Goal: Task Accomplishment & Management: Manage account settings

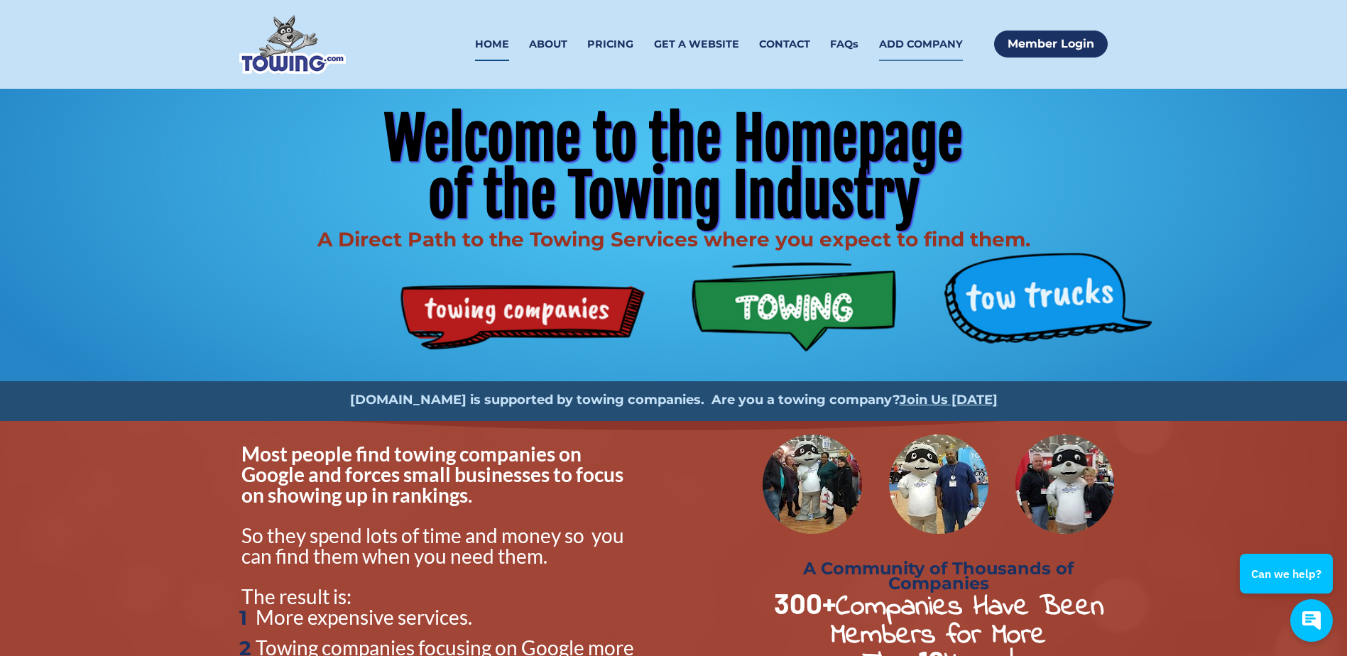
click at [929, 49] on link "ADD COMPANY" at bounding box center [921, 44] width 84 height 33
click at [903, 43] on link "ADD COMPANY" at bounding box center [921, 44] width 84 height 33
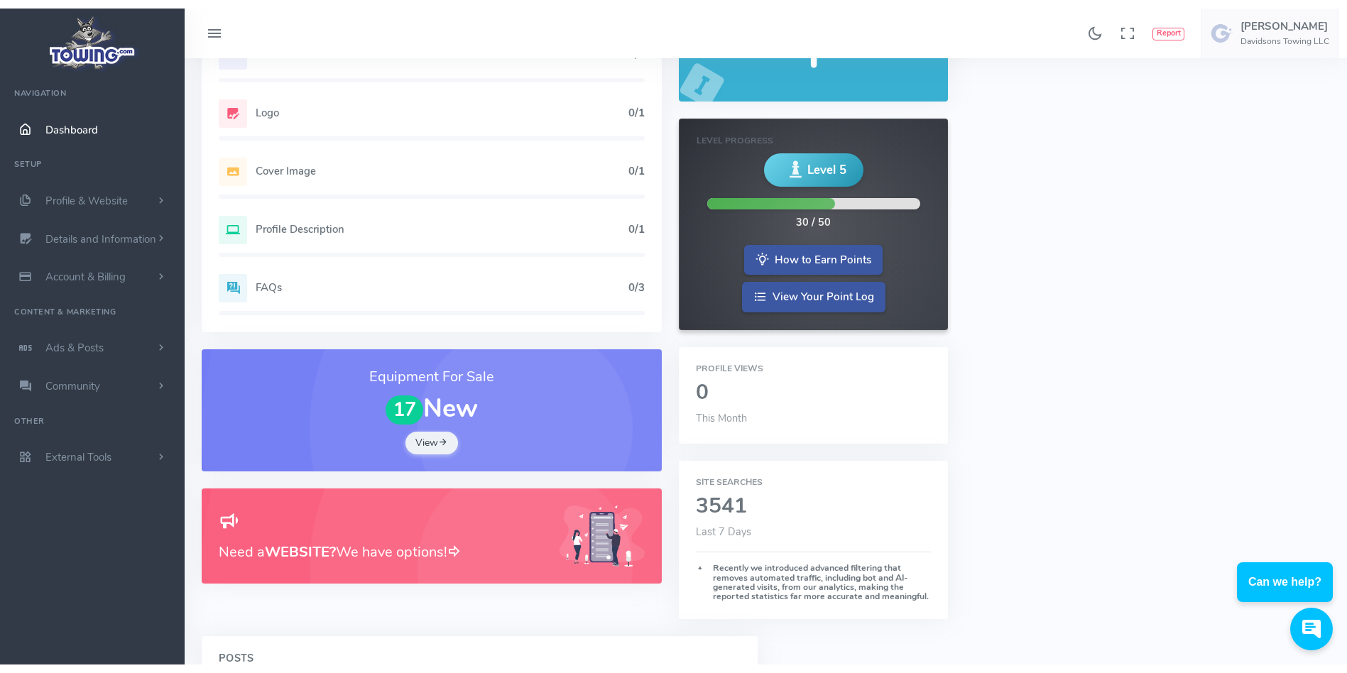
scroll to position [131, 0]
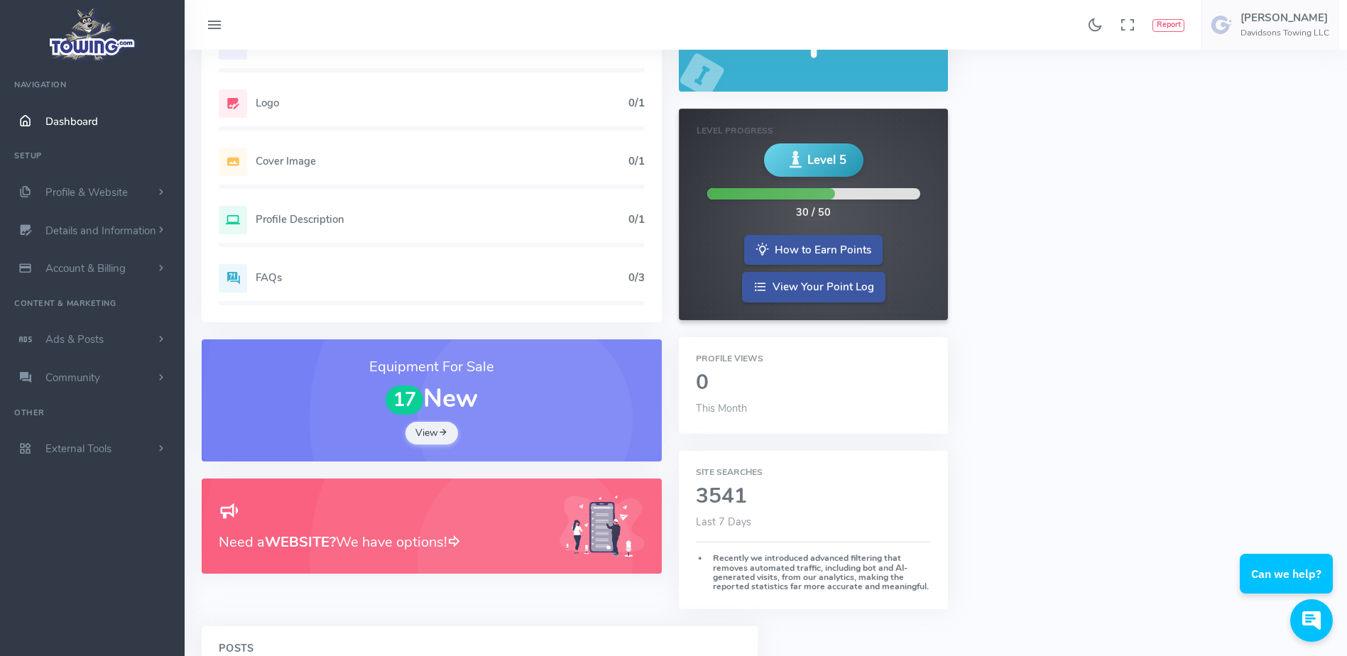
click at [363, 544] on h3 "Need a WEBSITE? We have options!" at bounding box center [381, 542] width 324 height 22
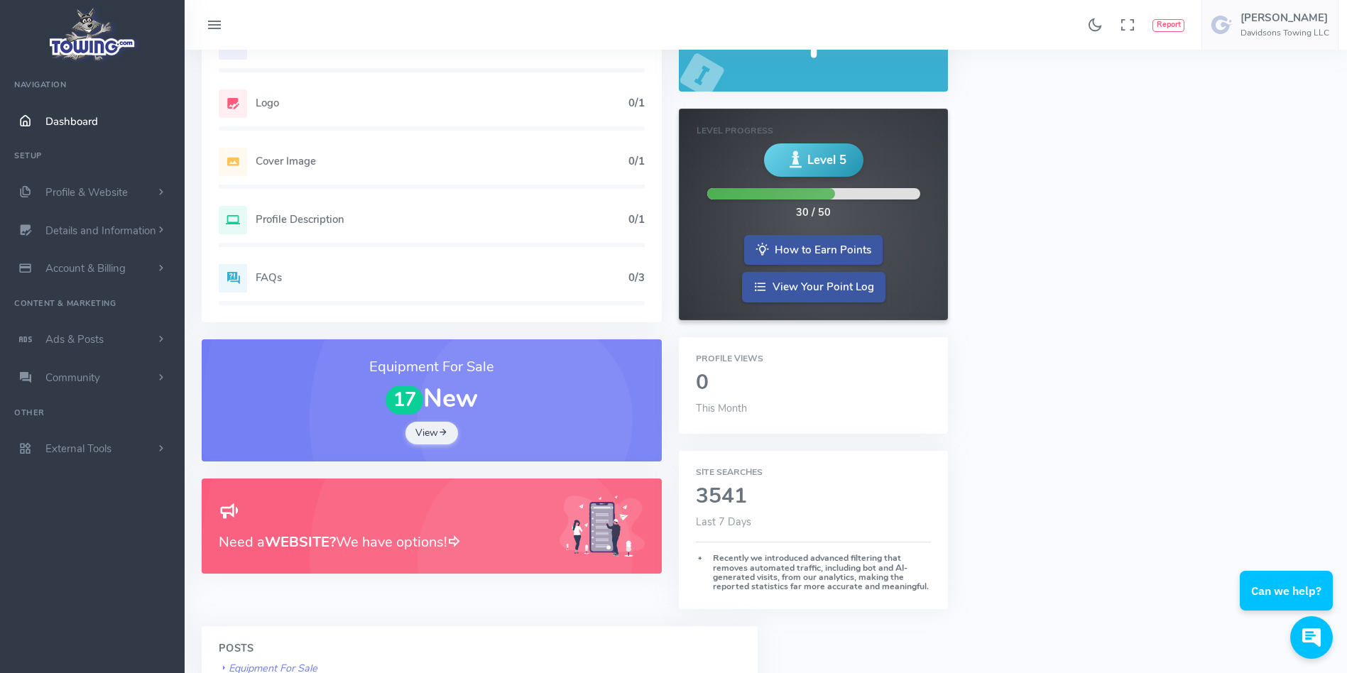
scroll to position [0, 0]
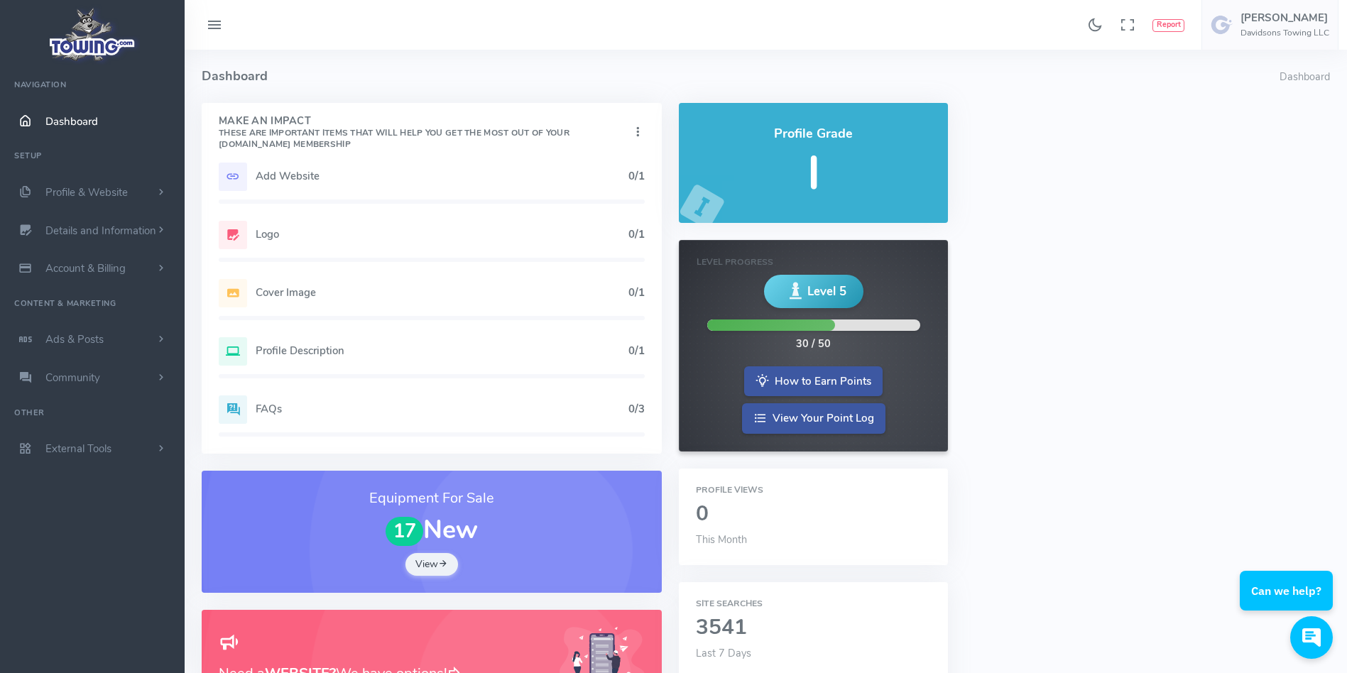
click at [340, 184] on div "Add Website 0/1" at bounding box center [432, 177] width 426 height 28
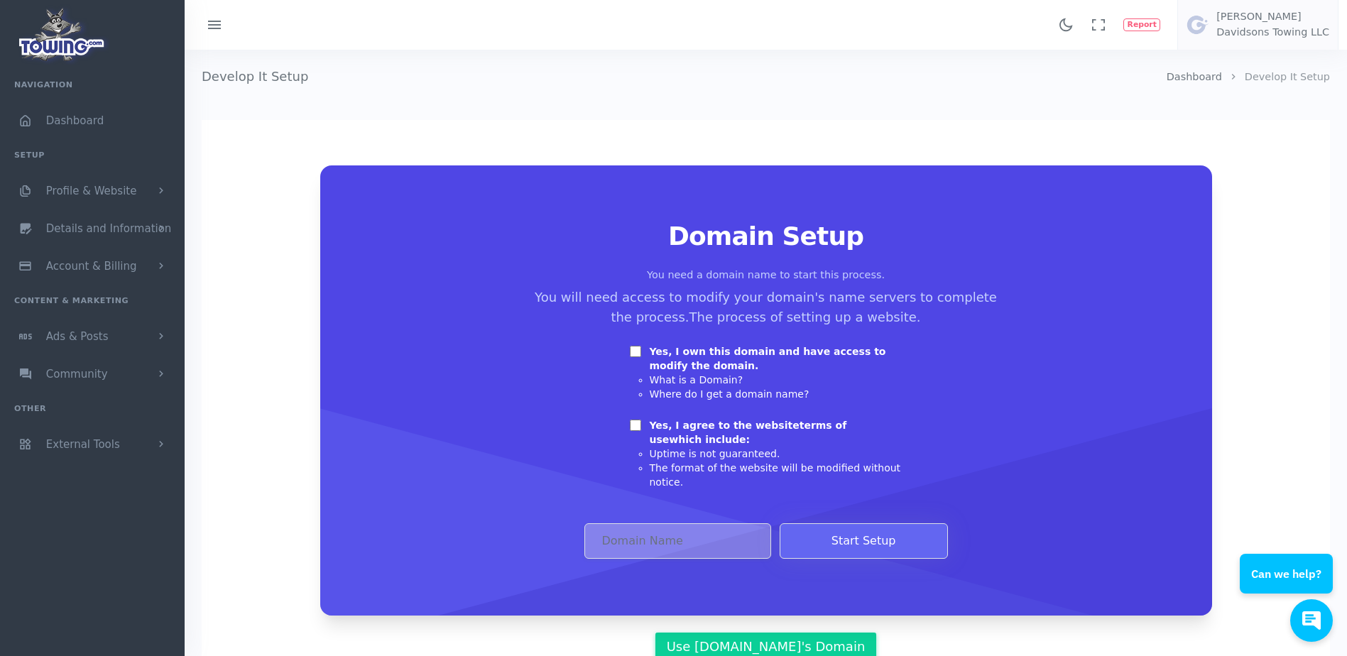
click at [631, 356] on input "Yes, I own this domain and have access to modify the domain." at bounding box center [635, 351] width 11 height 11
checkbox input "true"
click at [638, 425] on input "Yes, I agree to the website terms of use which include:" at bounding box center [635, 425] width 11 height 11
checkbox input "true"
click at [638, 523] on input "Domain Address" at bounding box center [677, 541] width 187 height 36
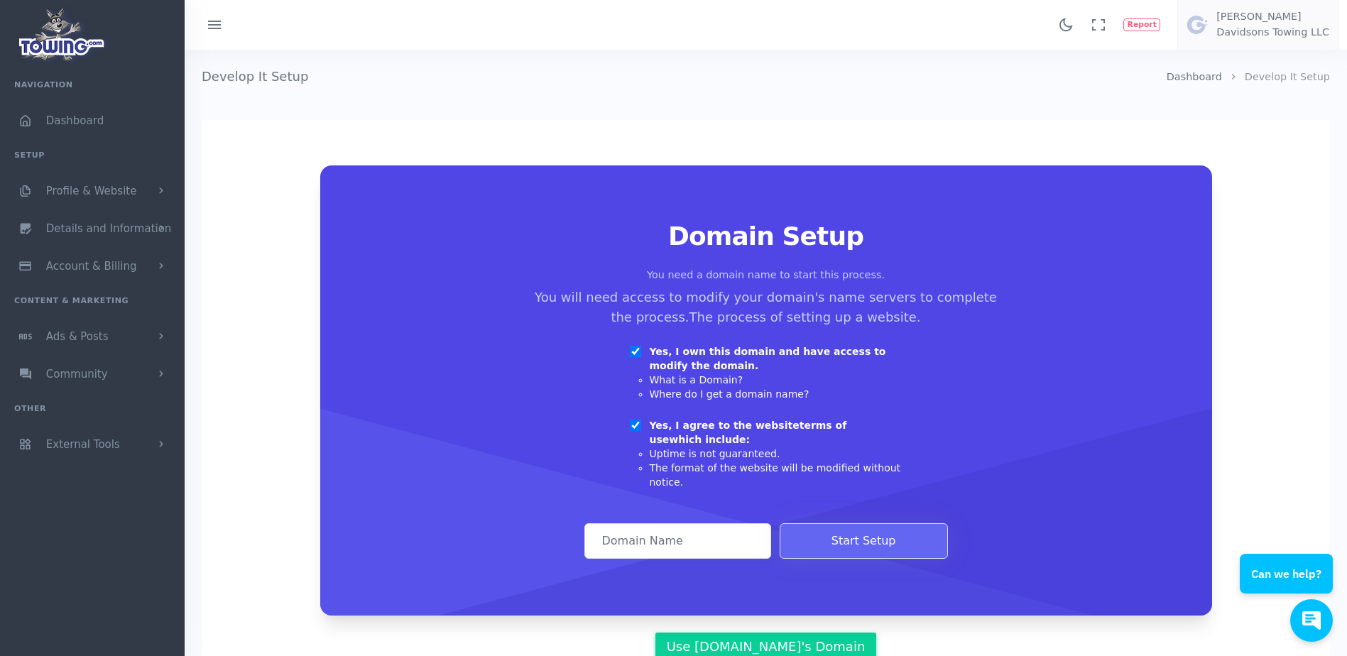
paste input "[DOMAIN_NAME]"
type input "[DOMAIN_NAME]"
click at [858, 532] on button "Start Setup" at bounding box center [864, 541] width 168 height 36
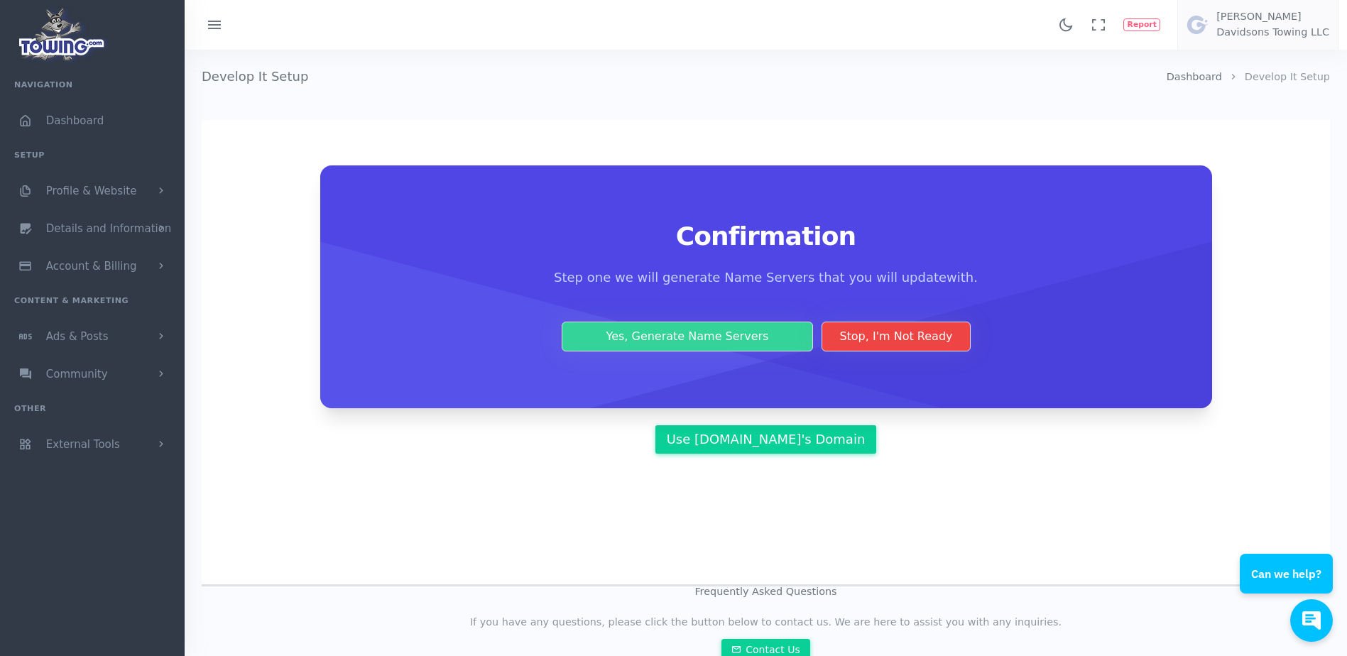
click at [743, 329] on button "Yes, Generate Name Servers" at bounding box center [688, 337] width 252 height 30
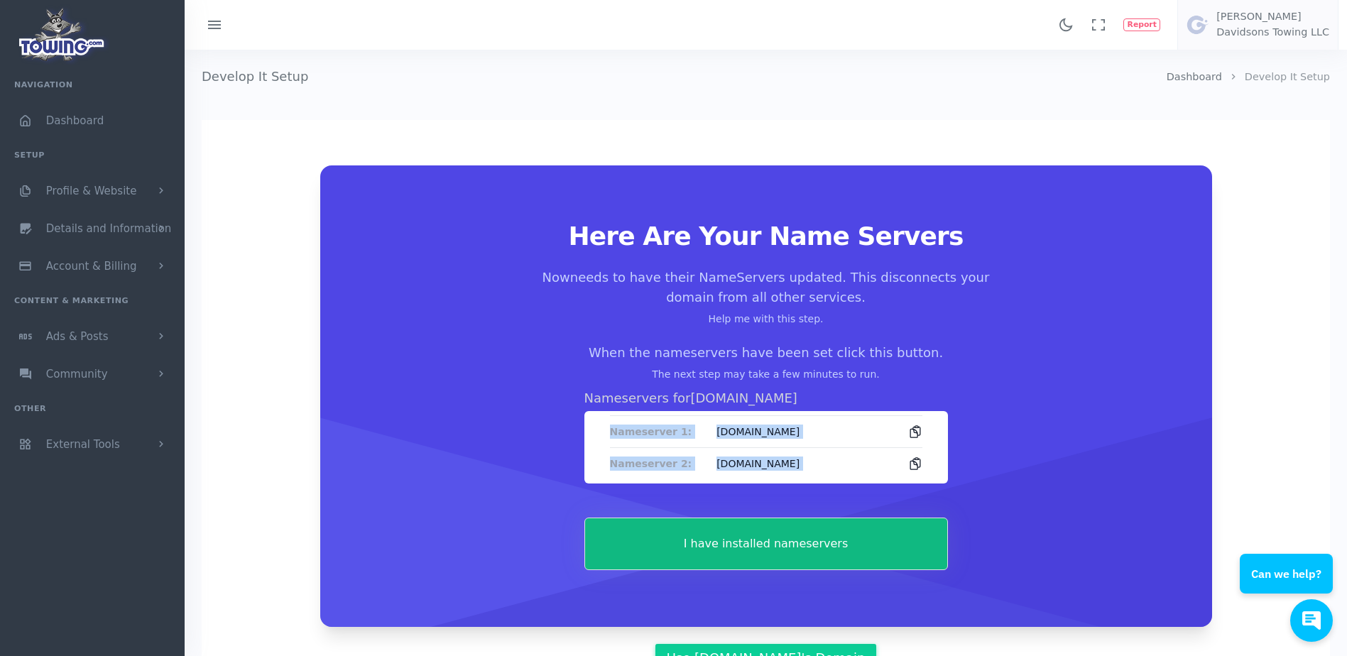
drag, startPoint x: 606, startPoint y: 430, endPoint x: 976, endPoint y: 455, distance: 370.8
click at [976, 455] on div "Here Are Your Name Servers Now needs to have their NameServers updated. This di…" at bounding box center [766, 396] width 824 height 348
copy div "Nameserver 1: ns1-09.azure-dns.com Nameserver 2: ns2-09.azure-dns.net"
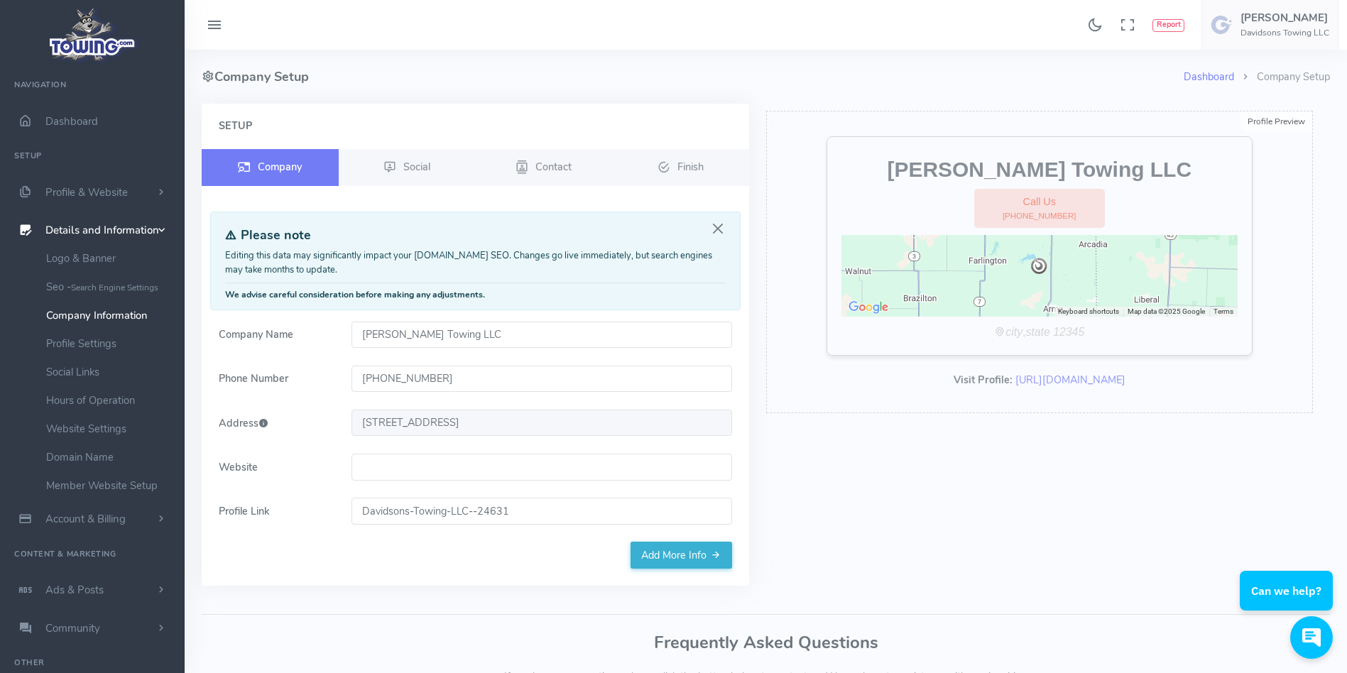
click at [439, 469] on input "Website" at bounding box center [541, 467] width 381 height 27
paste input "davidsonstowingllc.com"
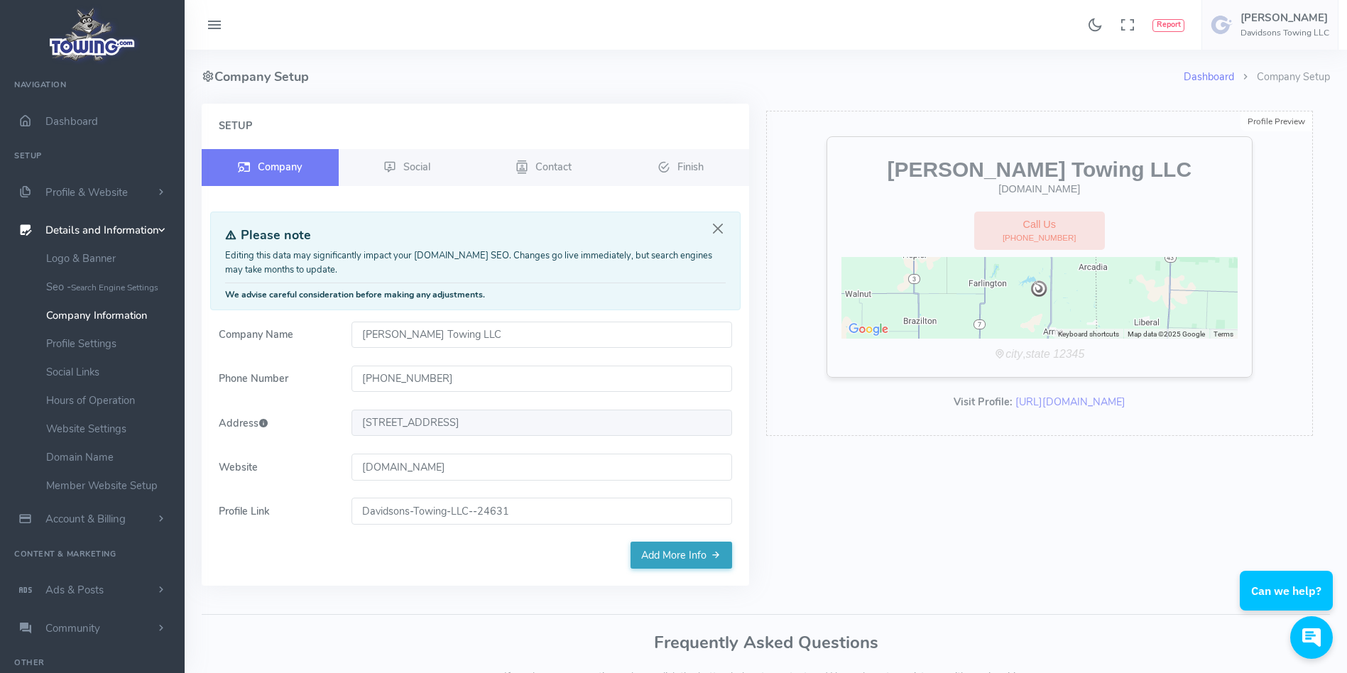
type input "davidsonstowingllc.com"
click at [691, 555] on link "Add More Info" at bounding box center [682, 555] width 102 height 27
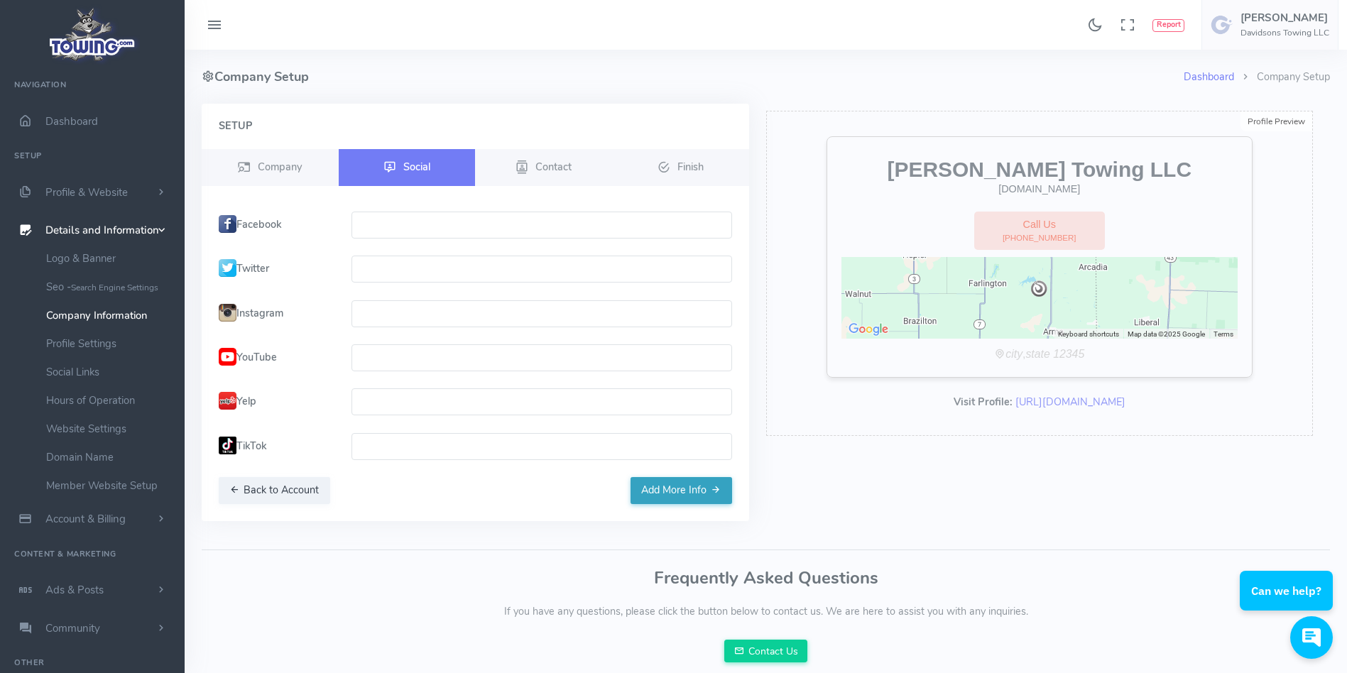
click at [686, 493] on button "Add More Info" at bounding box center [682, 490] width 102 height 27
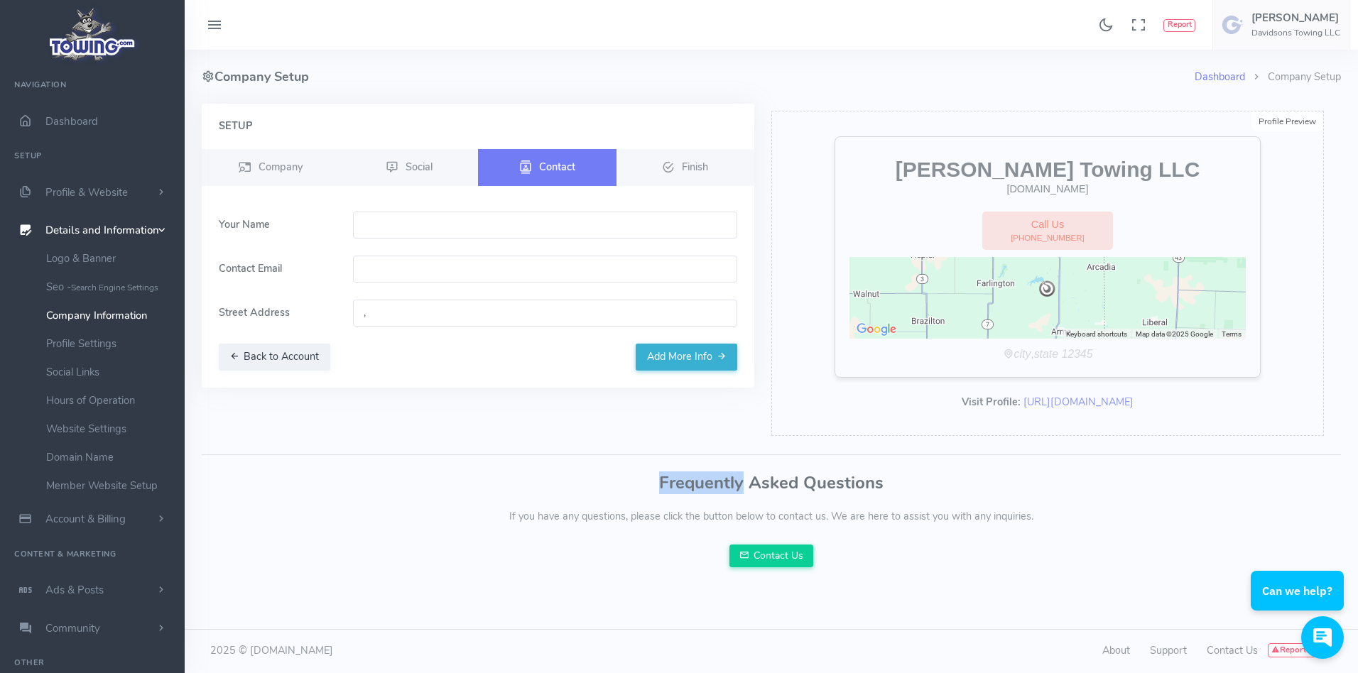
click at [686, 492] on h3 "Frequently Asked Questions" at bounding box center [771, 483] width 1139 height 18
click at [449, 593] on div "Dashboard Company Setup Company Setup Setup Company Social Contact Finish" at bounding box center [771, 361] width 1173 height 622
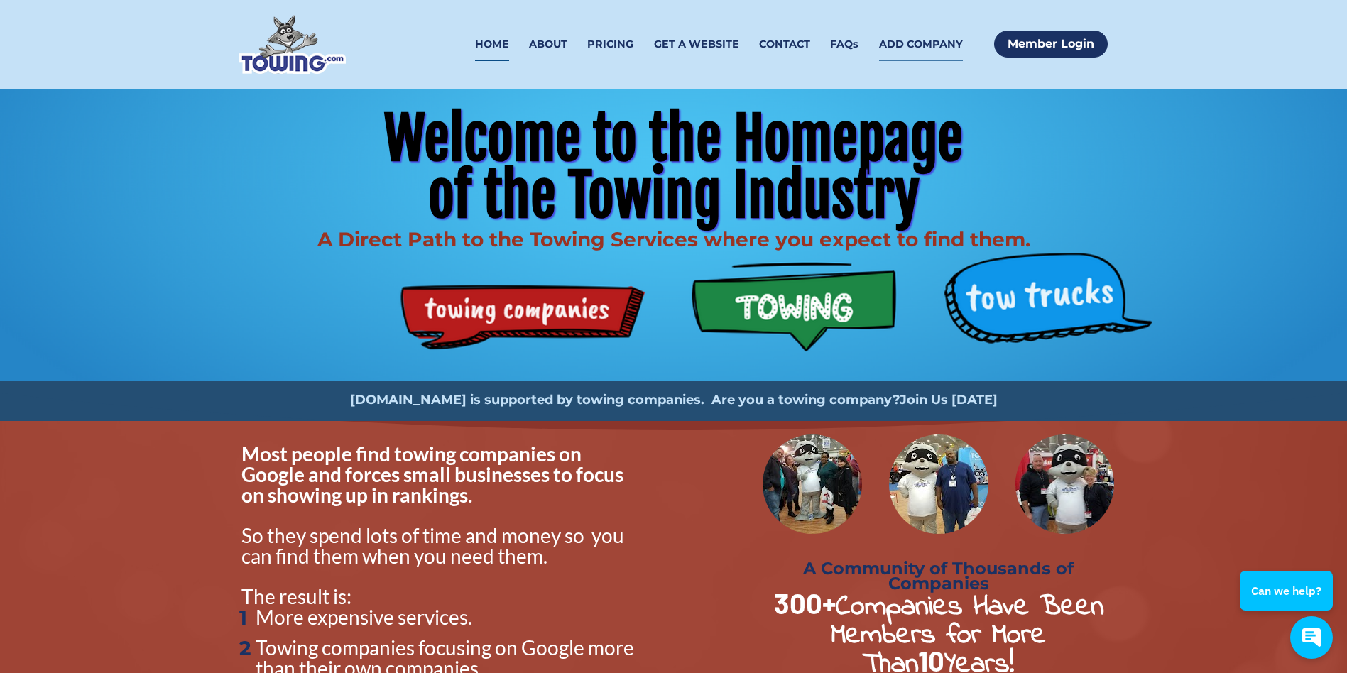
click at [934, 33] on link "ADD COMPANY" at bounding box center [921, 44] width 84 height 33
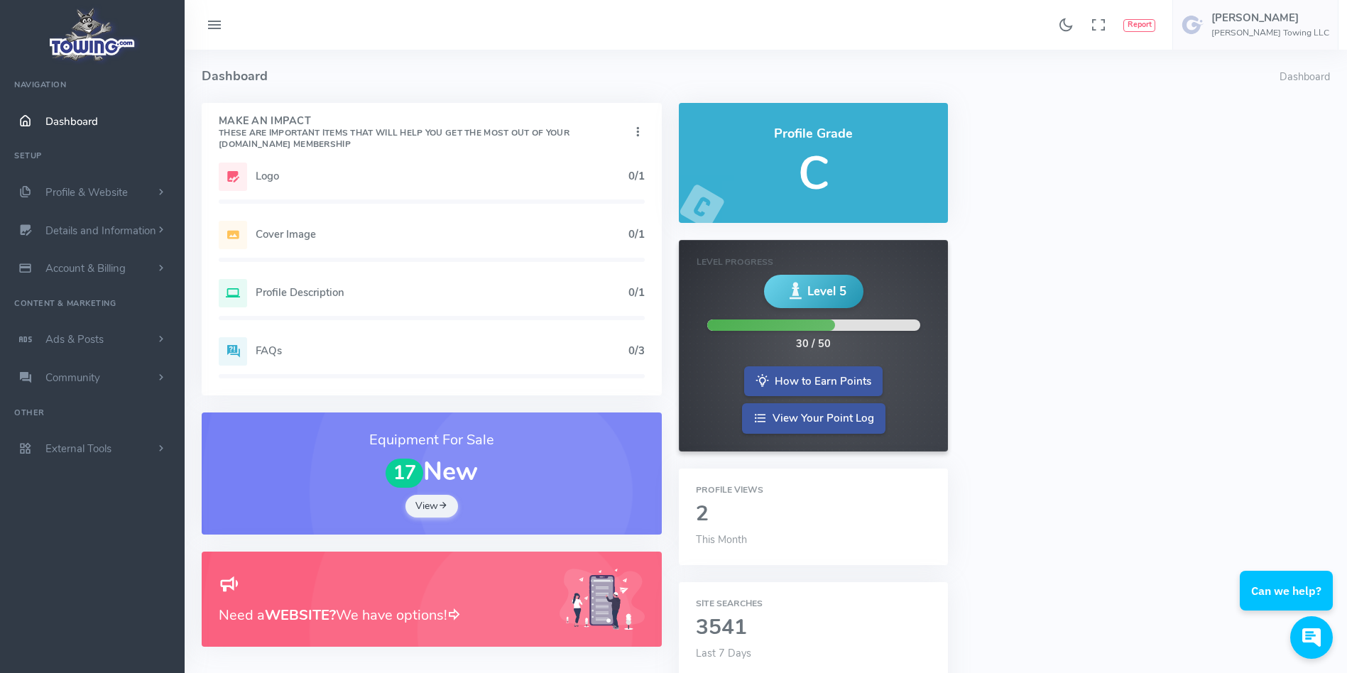
click at [254, 569] on div "Need a WEBSITE? We have options!" at bounding box center [432, 600] width 426 height 62
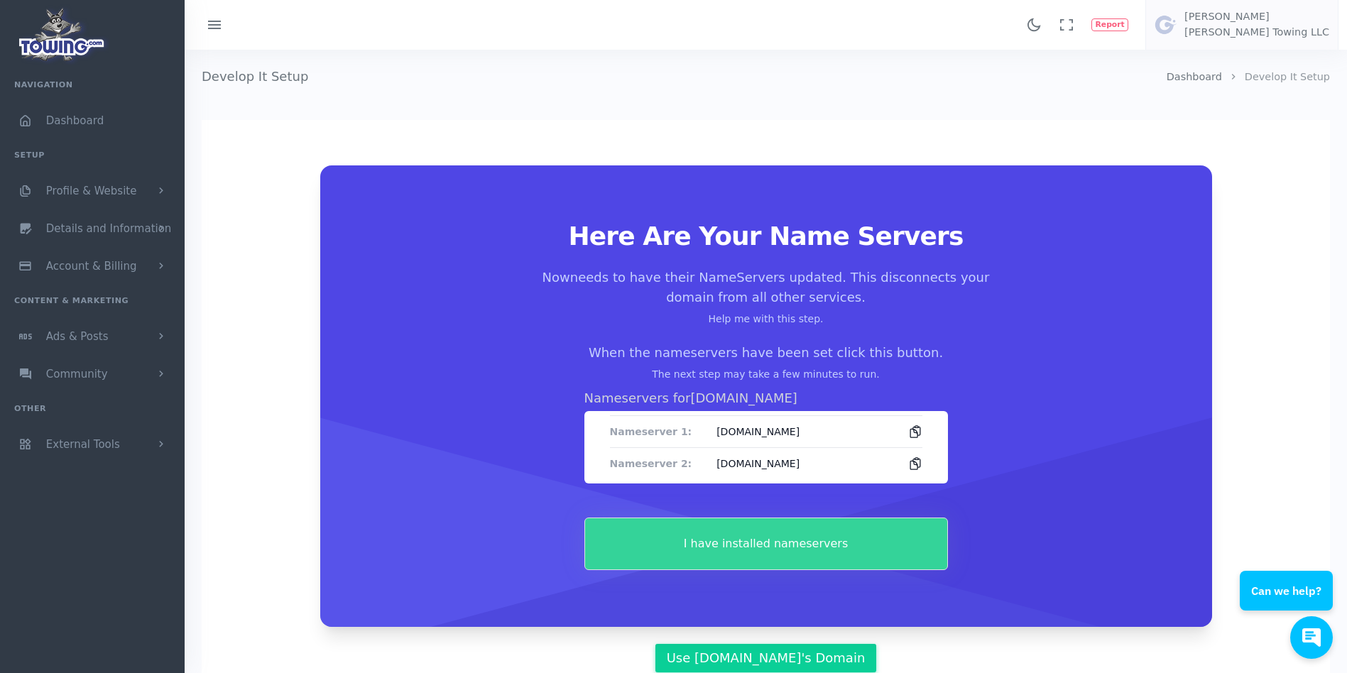
click at [701, 536] on button "I have installed nameservers" at bounding box center [766, 544] width 364 height 53
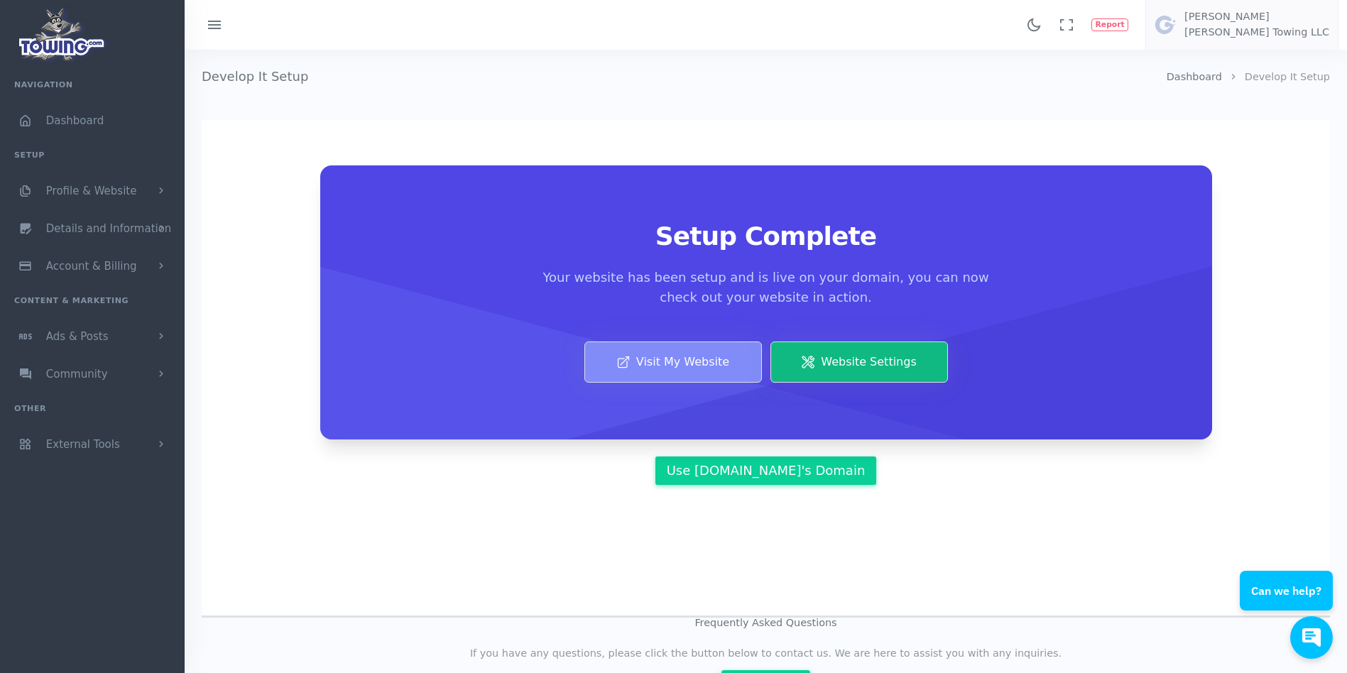
click at [667, 358] on link "Visit My Website" at bounding box center [673, 362] width 178 height 41
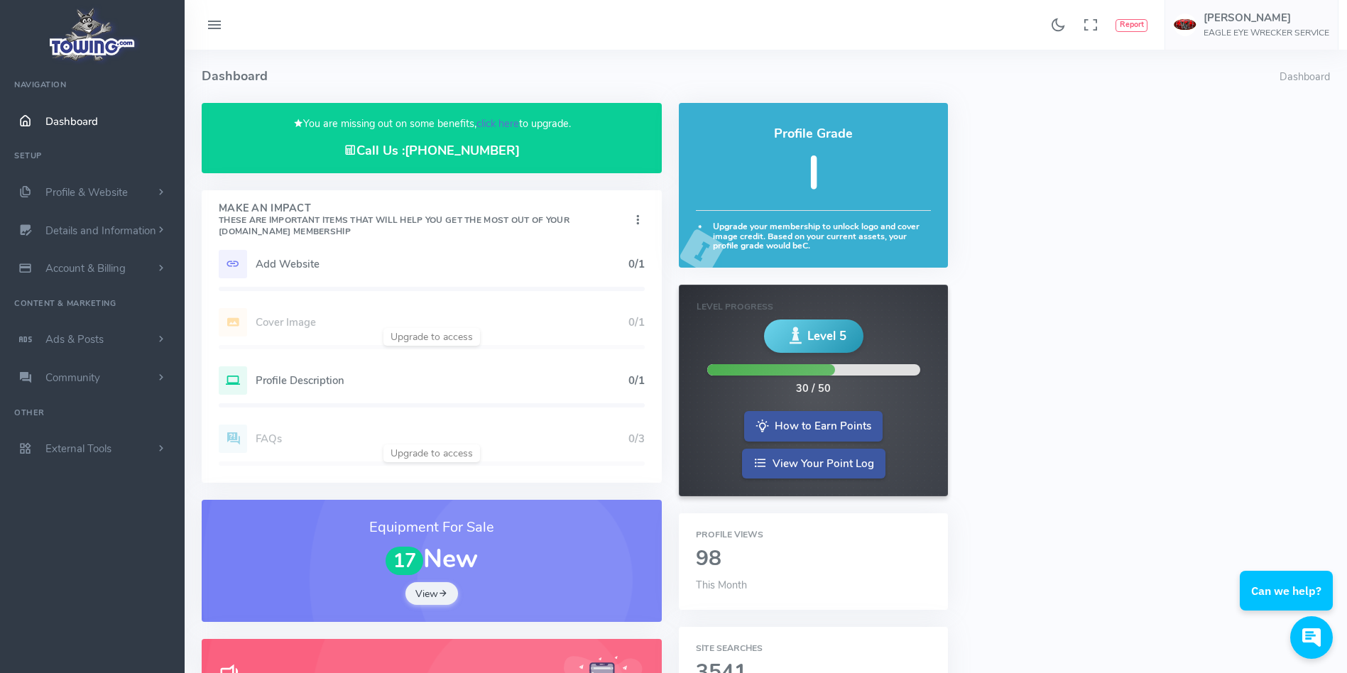
click at [489, 124] on link "click here" at bounding box center [497, 123] width 43 height 14
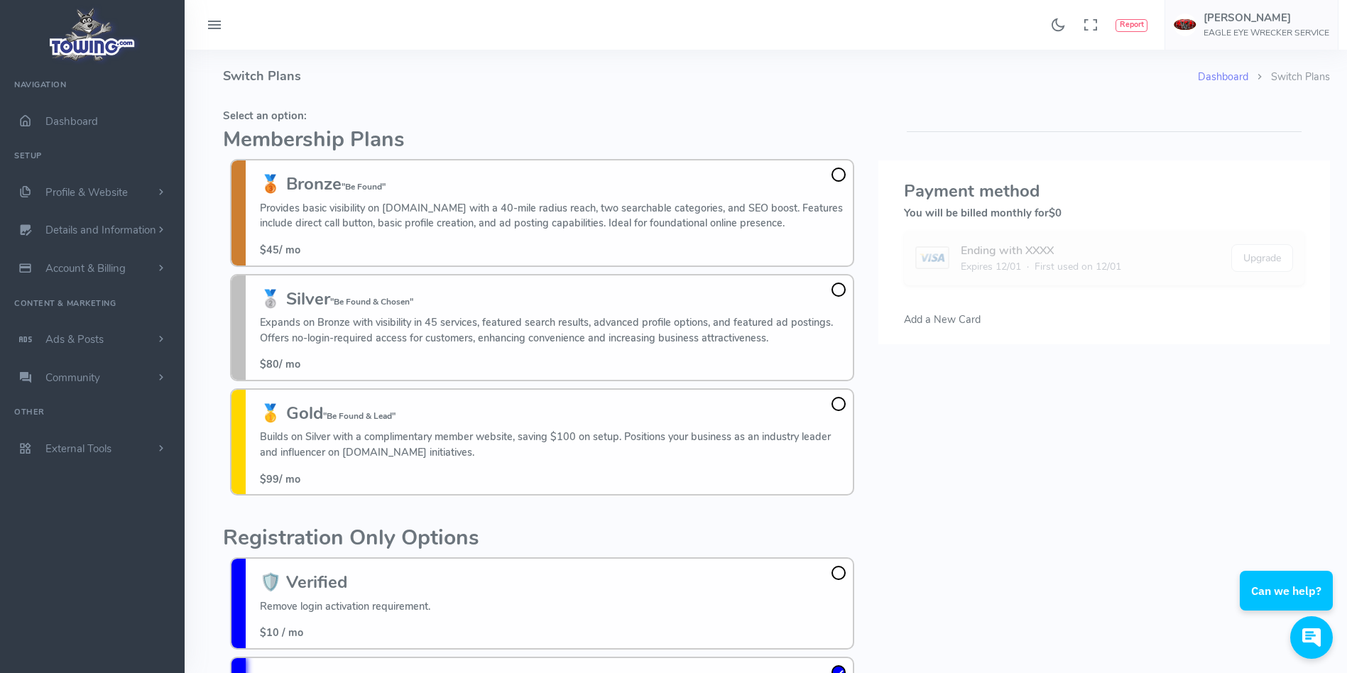
click at [832, 78] on h4 "Switch Plans" at bounding box center [710, 76] width 975 height 53
click at [817, 80] on h4 "Switch Plans" at bounding box center [710, 76] width 975 height 53
click at [650, 129] on h2 "Membership Plans" at bounding box center [542, 140] width 638 height 23
click at [669, 116] on h5 "Select an option:" at bounding box center [542, 115] width 638 height 11
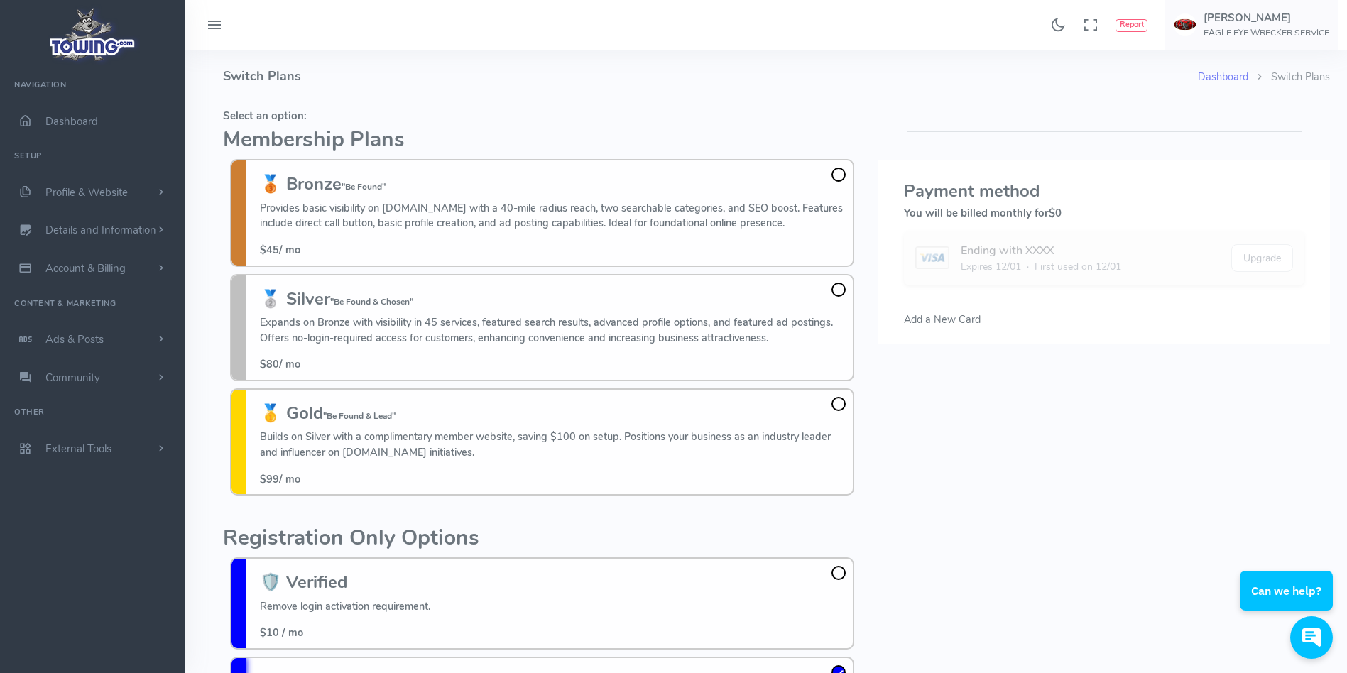
click at [644, 84] on h4 "Switch Plans" at bounding box center [710, 76] width 975 height 53
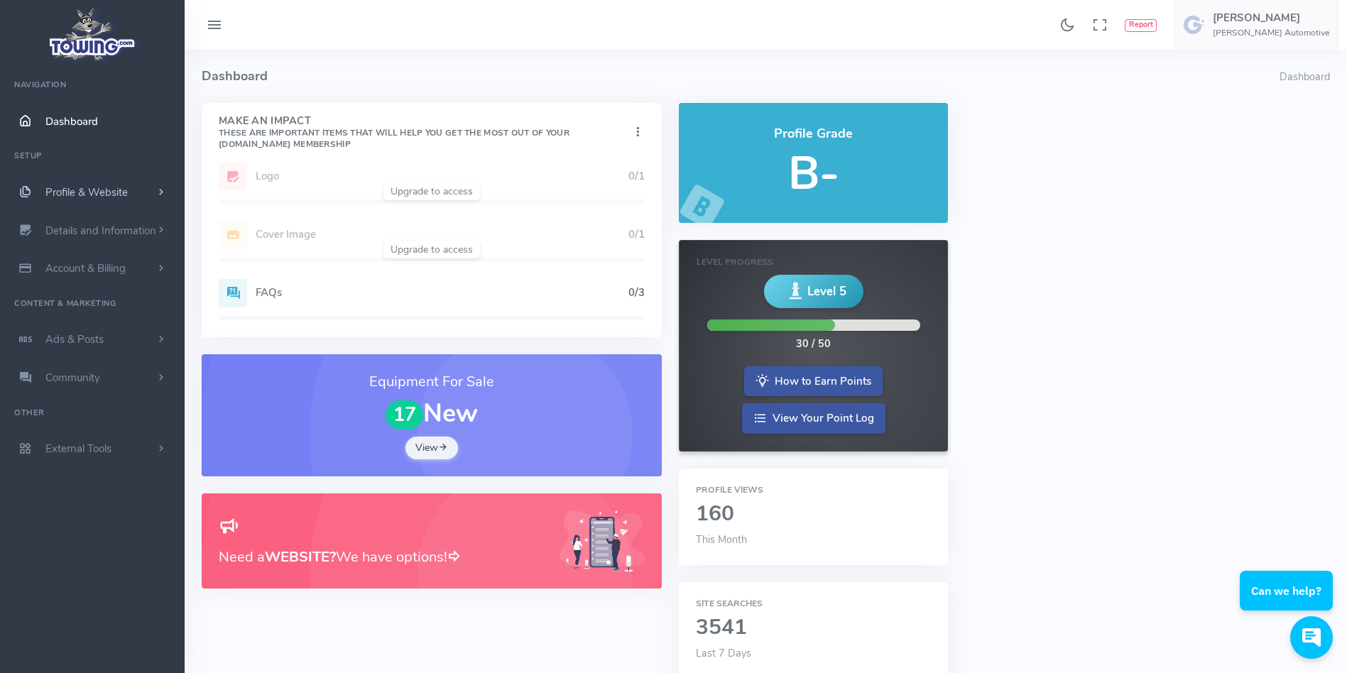
click at [143, 192] on link "Profile & Website" at bounding box center [92, 192] width 185 height 38
click at [76, 226] on link "Homepage Content" at bounding box center [110, 220] width 149 height 28
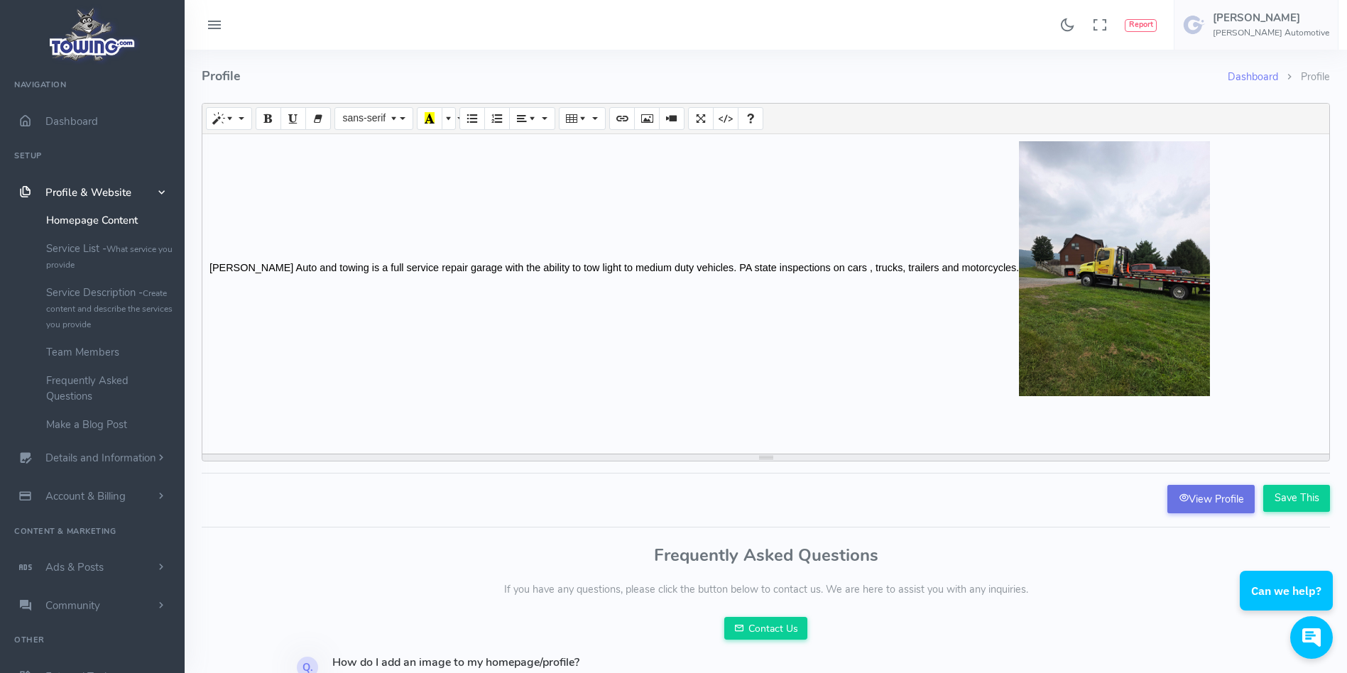
click at [1201, 508] on link "View Profile" at bounding box center [1210, 499] width 87 height 28
click at [1197, 239] on p "[PERSON_NAME] Auto and towing is a full service repair garage with the ability …" at bounding box center [765, 268] width 1113 height 255
click at [1218, 189] on p "[PERSON_NAME] Auto and towing is a full service repair garage with the ability …" at bounding box center [765, 268] width 1113 height 255
click at [1321, 276] on p "[PERSON_NAME] Auto and towing is a full service repair garage with the ability …" at bounding box center [765, 276] width 1113 height 270
click at [1259, 292] on p "[PERSON_NAME] Auto and towing is a full service repair garage with the ability …" at bounding box center [765, 276] width 1113 height 270
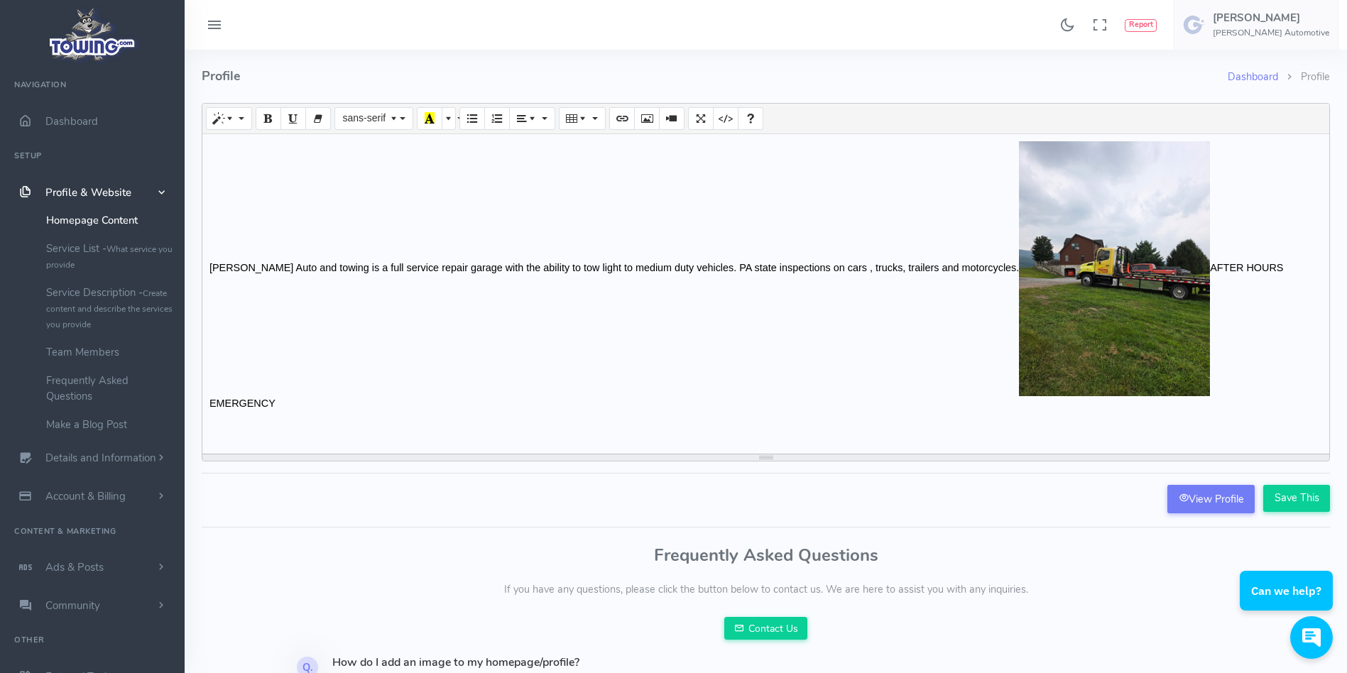
click at [1238, 295] on p "[PERSON_NAME] Auto and towing is a full service repair garage with the ability …" at bounding box center [765, 276] width 1113 height 270
click at [1186, 316] on p "[PERSON_NAME] Auto and towing is a full service repair garage with the ability …" at bounding box center [765, 276] width 1113 height 270
drag, startPoint x: 1176, startPoint y: 266, endPoint x: 1319, endPoint y: 265, distance: 142.7
click at [1319, 265] on p "[PERSON_NAME] Auto and towing is a full service repair garage with the ability …" at bounding box center [765, 276] width 1113 height 270
click at [971, 273] on p "[PERSON_NAME] Auto and towing is a full service repair garage with the ability …" at bounding box center [765, 268] width 1113 height 255
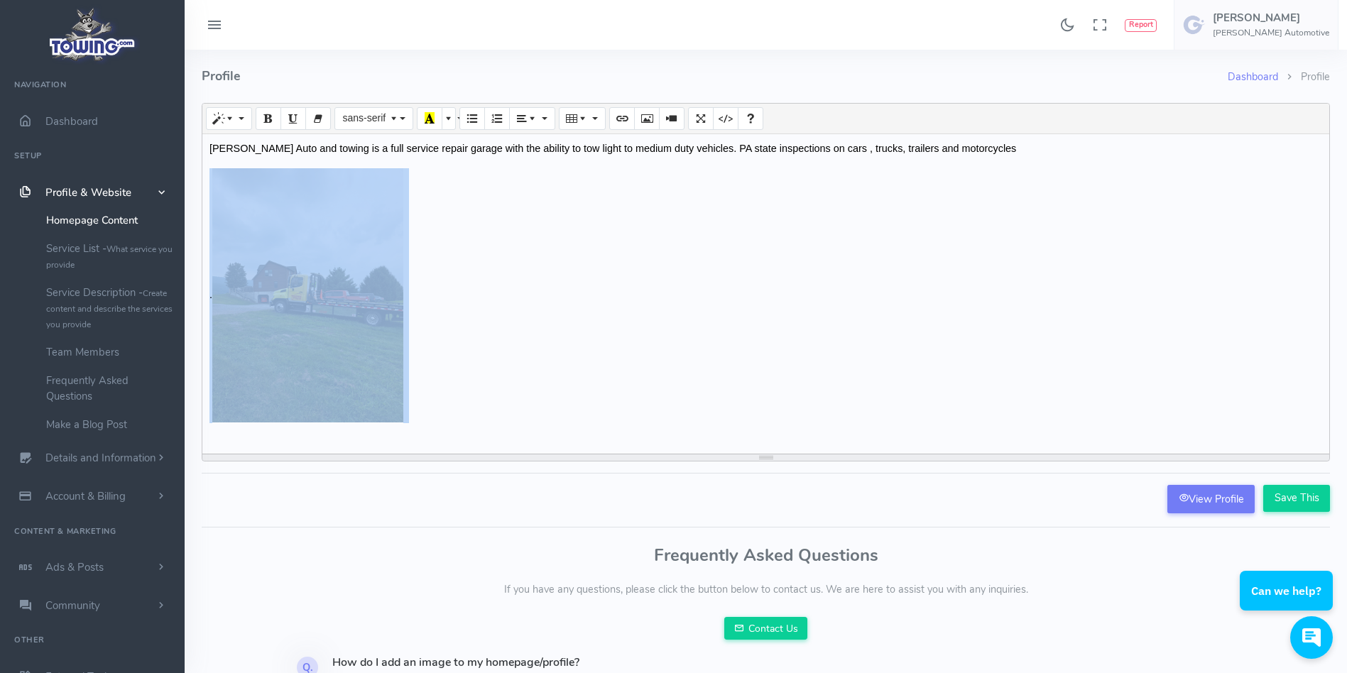
drag, startPoint x: 437, startPoint y: 314, endPoint x: 270, endPoint y: 315, distance: 167.6
click at [270, 315] on p "." at bounding box center [765, 295] width 1113 height 255
click at [532, 116] on span "Paragraph" at bounding box center [534, 117] width 10 height 11
click at [547, 145] on icon "Align center (CTRL+SHIFT+E)" at bounding box center [551, 144] width 10 height 11
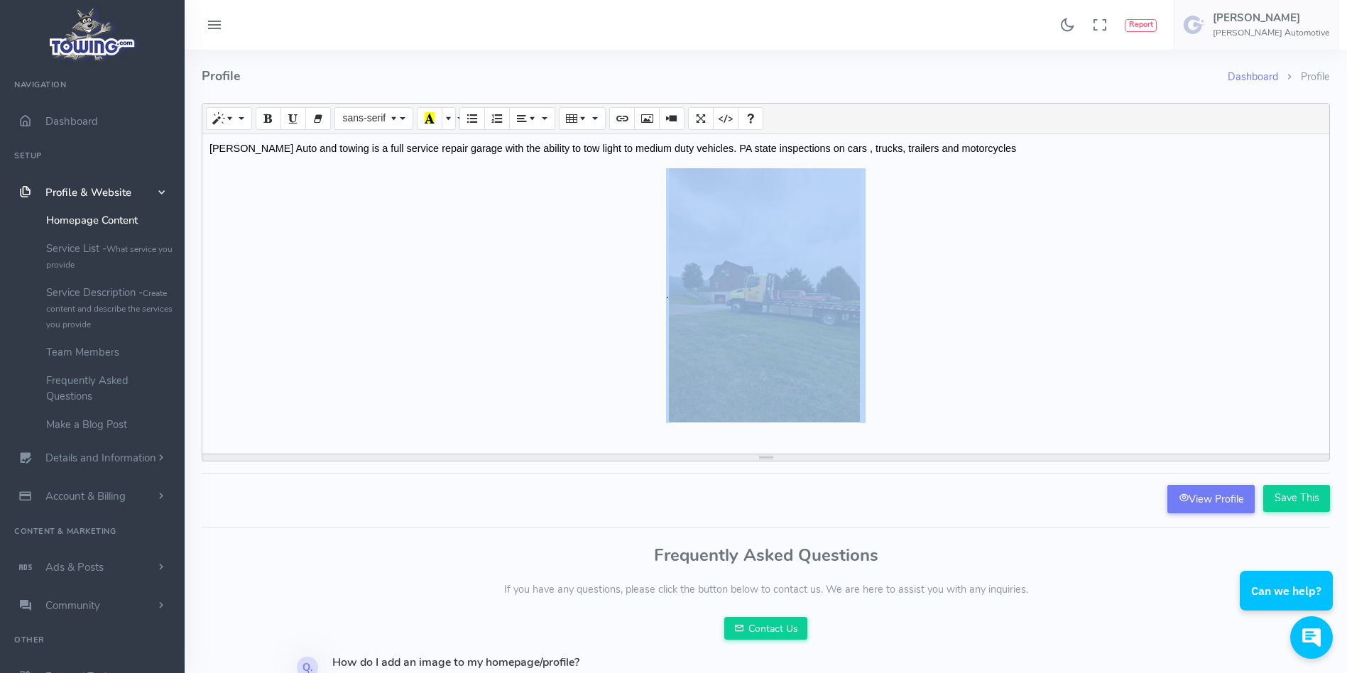
click at [923, 300] on p "." at bounding box center [765, 295] width 1113 height 255
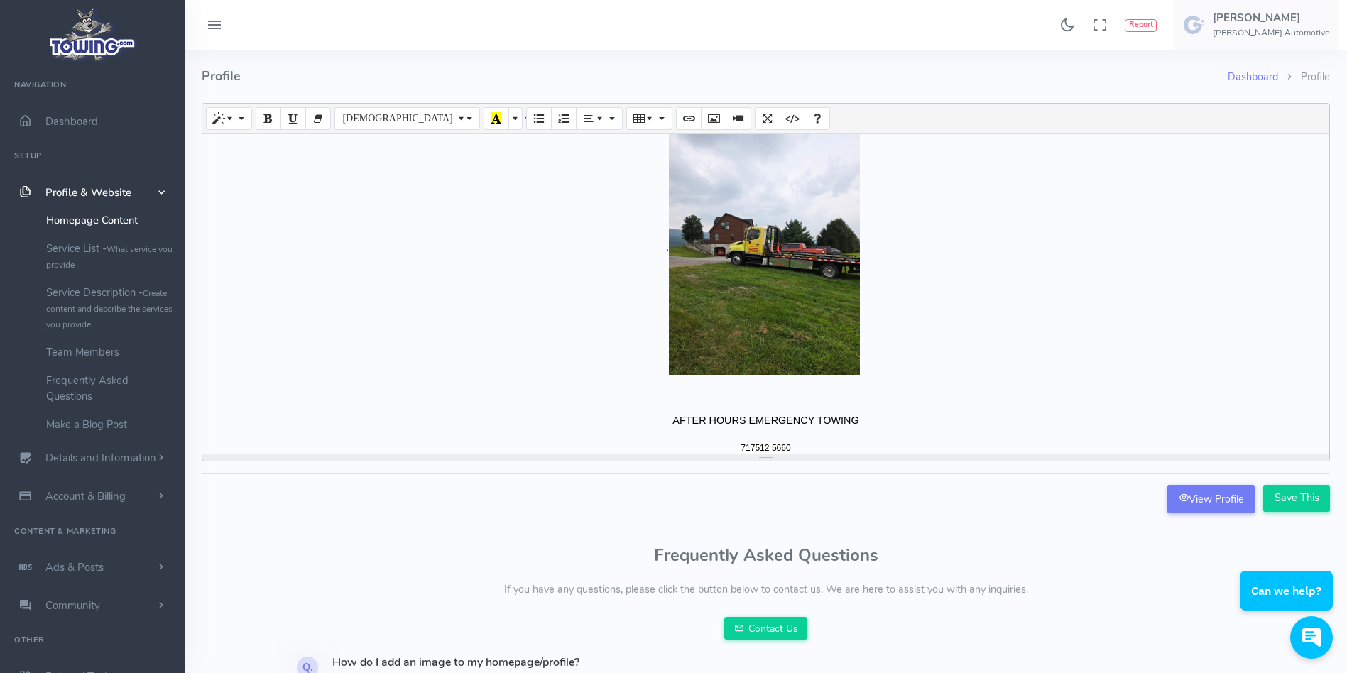
scroll to position [94, 0]
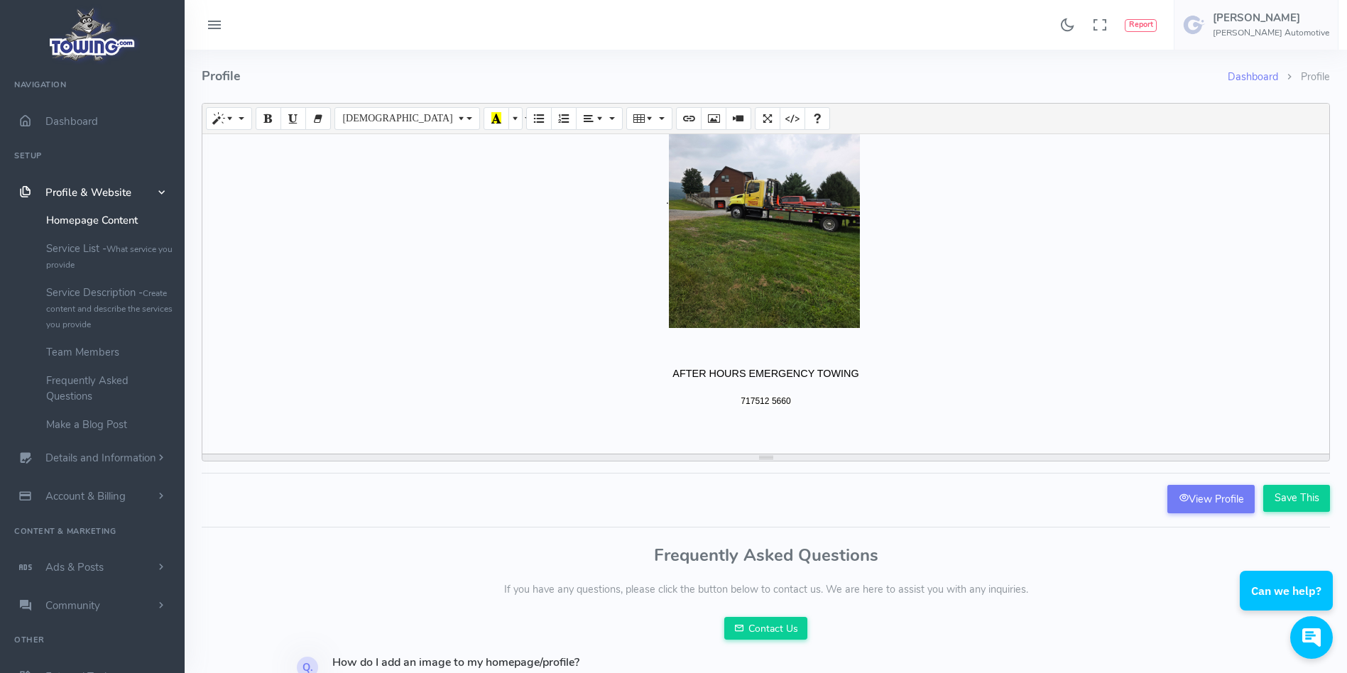
drag, startPoint x: 809, startPoint y: 451, endPoint x: 753, endPoint y: 456, distance: 56.3
click at [753, 456] on div "Normal Quote Code Header 1 Header 2 Header 3 Header 4 Header 5 Header 6 Tahoma …" at bounding box center [766, 282] width 1128 height 359
click at [758, 386] on div "Farence Auto and towing is a full service repair garage with the ability to tow…" at bounding box center [765, 294] width 1127 height 320
click at [790, 401] on p "717512 5660" at bounding box center [765, 401] width 1113 height 16
click at [731, 397] on p "717512 5660" at bounding box center [765, 401] width 1113 height 16
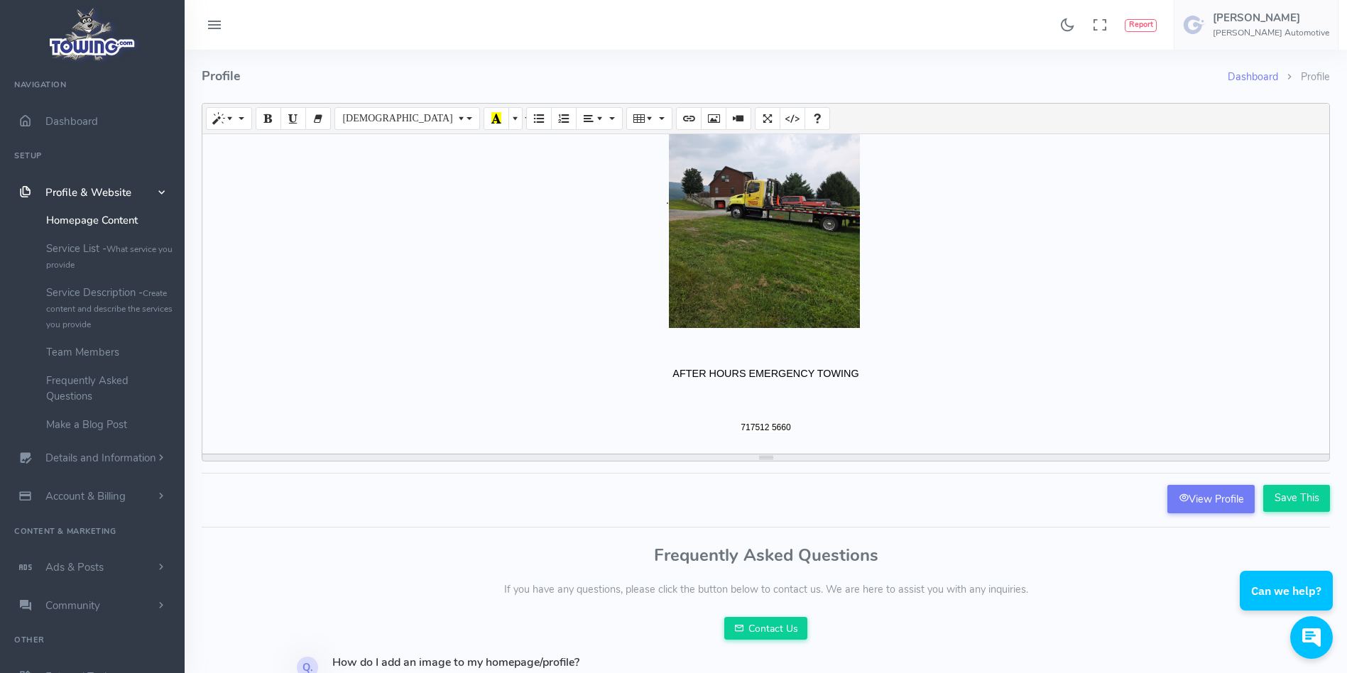
click at [745, 408] on p at bounding box center [765, 401] width 1113 height 16
click at [748, 432] on span "717512 5660" at bounding box center [766, 427] width 50 height 10
click at [740, 404] on p at bounding box center [765, 401] width 1113 height 16
click at [734, 427] on span "[PHONE_NUMBER]" at bounding box center [765, 427] width 77 height 10
drag, startPoint x: 664, startPoint y: 371, endPoint x: 806, endPoint y: 385, distance: 142.7
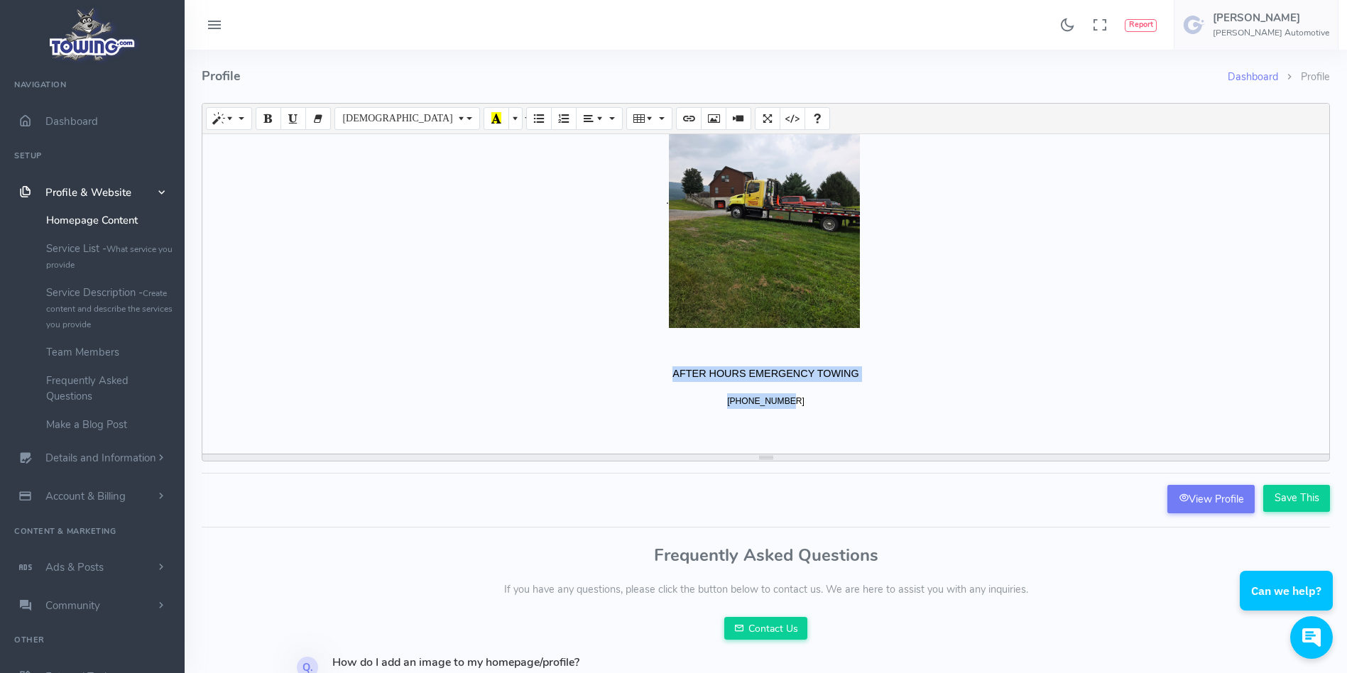
click at [806, 385] on div "Farence Auto and towing is a full service repair garage with the ability to tow…" at bounding box center [765, 294] width 1127 height 320
click at [449, 126] on button "More Color" at bounding box center [449, 118] width 14 height 23
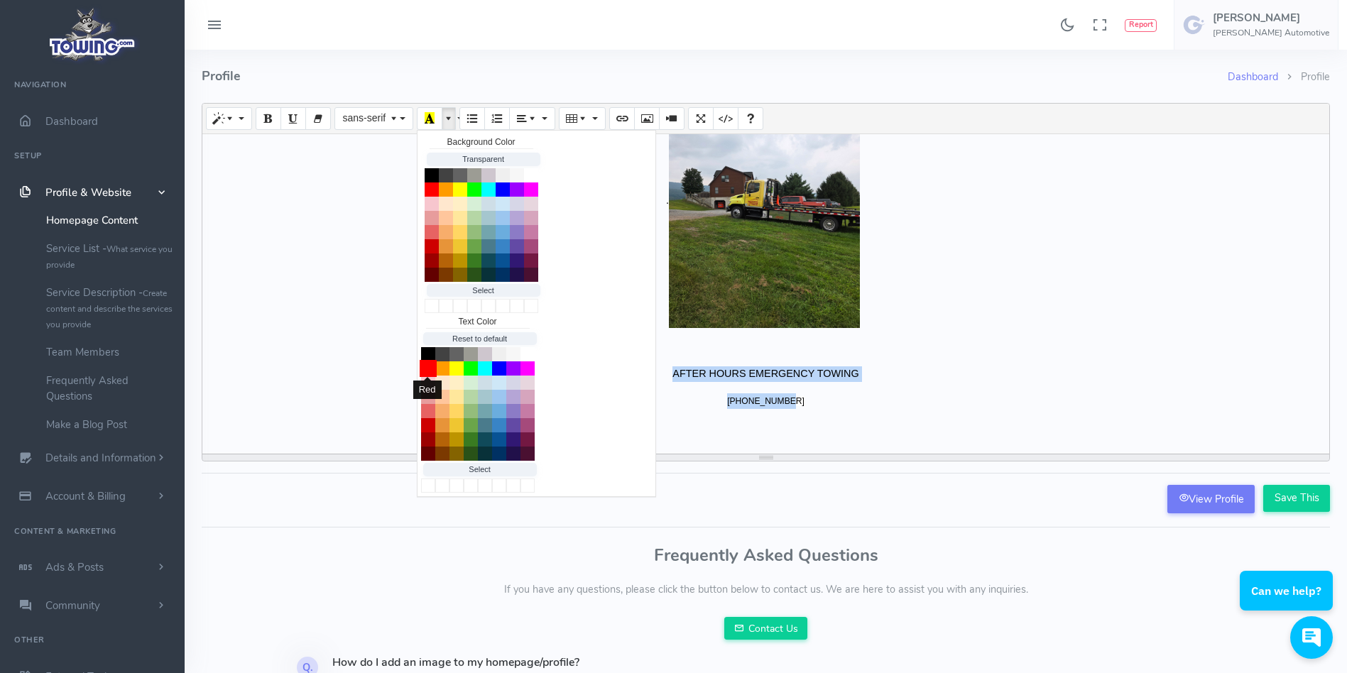
click at [430, 367] on button "Red" at bounding box center [428, 368] width 17 height 17
click at [426, 370] on button "Red" at bounding box center [428, 368] width 17 height 17
click at [272, 124] on icon "Bold (CTRL+B)" at bounding box center [268, 117] width 10 height 11
click at [247, 117] on button "Style" at bounding box center [229, 118] width 46 height 23
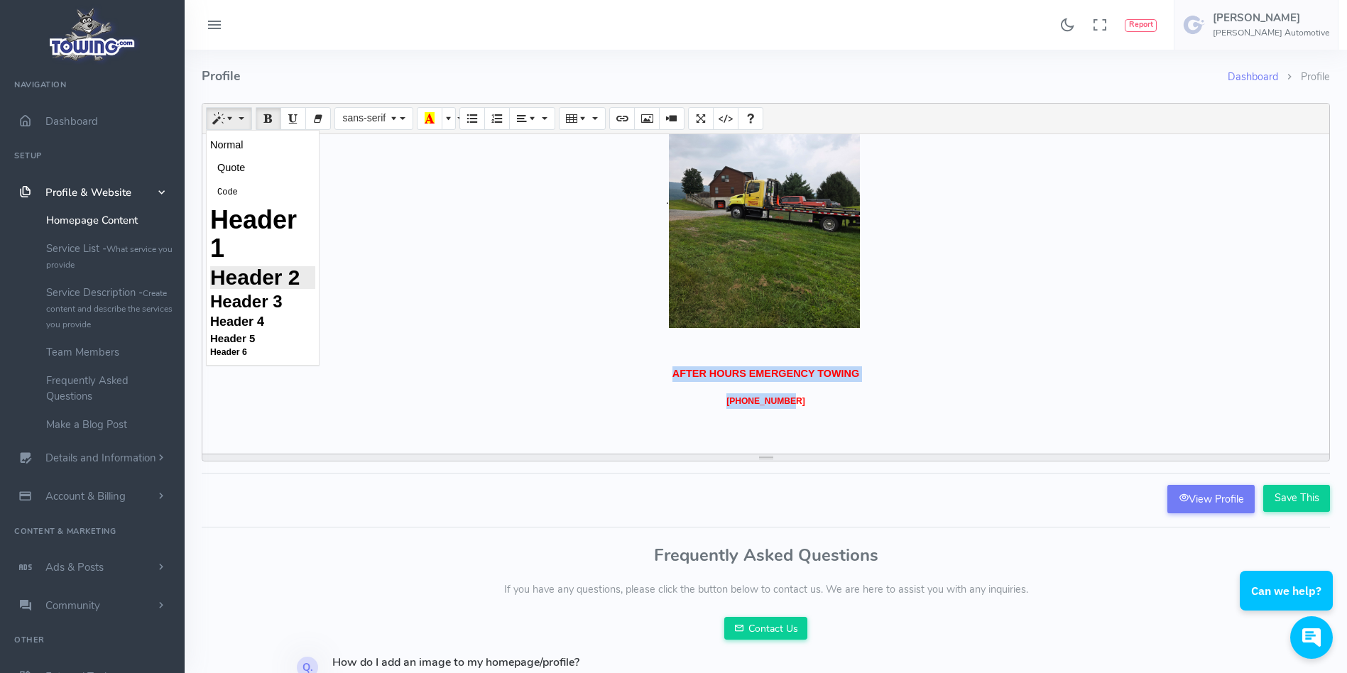
click at [246, 285] on h2 "Header 2" at bounding box center [262, 277] width 105 height 23
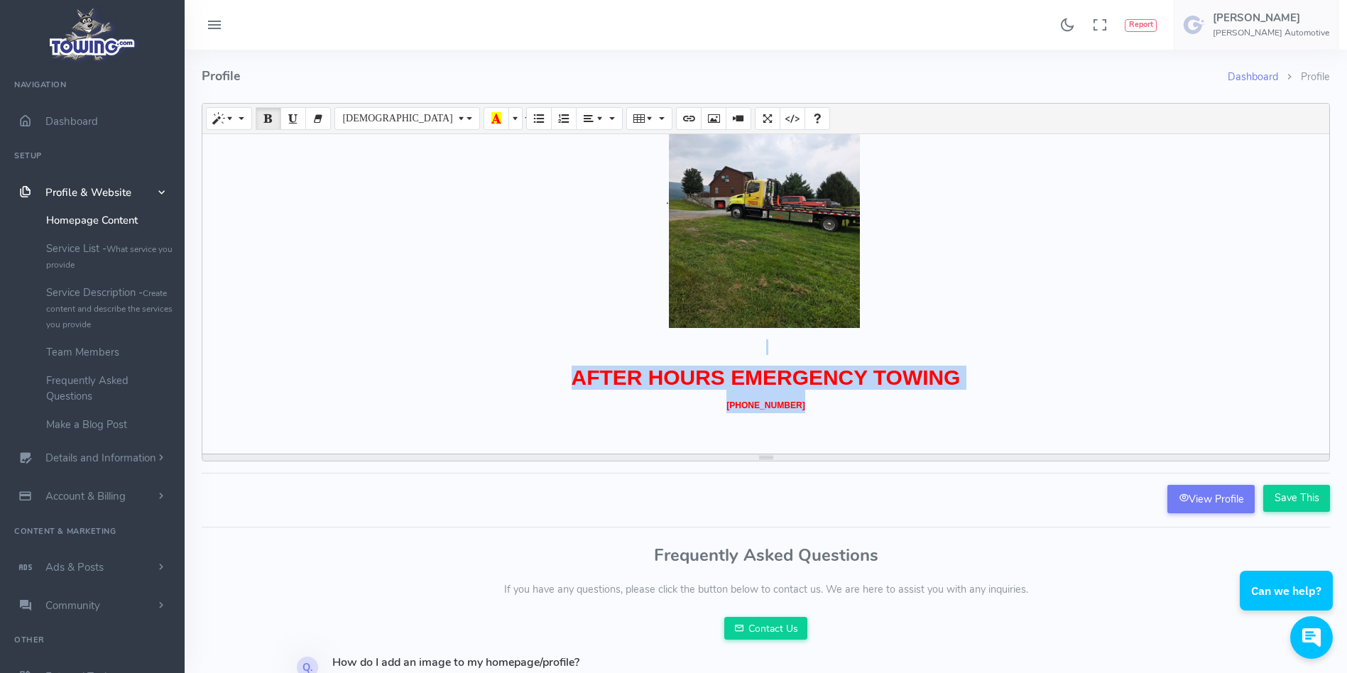
click at [362, 364] on div "Farence Auto and towing is a full service repair garage with the ability to tow…" at bounding box center [765, 294] width 1127 height 320
drag, startPoint x: 817, startPoint y: 405, endPoint x: 731, endPoint y: 411, distance: 86.2
click at [731, 411] on h2 "AFTER HOURS EMERGENCY TOWING 717-512-5660" at bounding box center [765, 389] width 1113 height 47
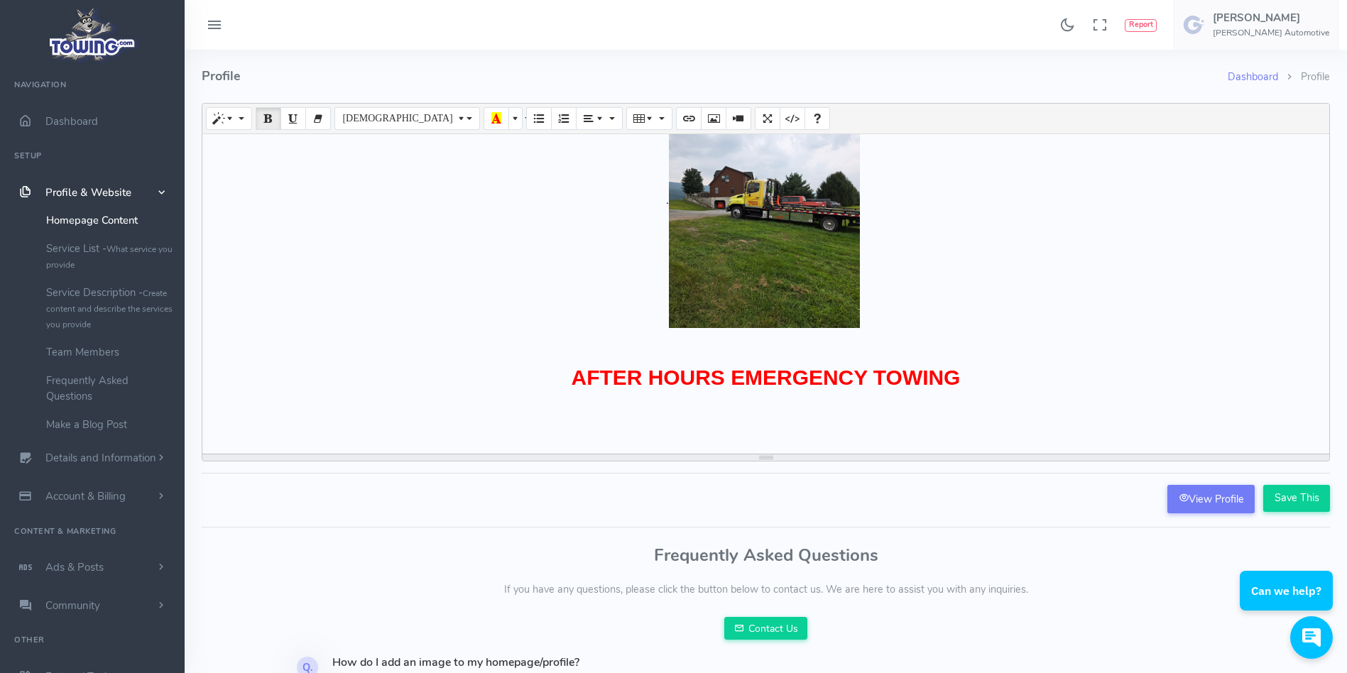
click at [954, 375] on b "AFTER HOURS EMERGENCY TOWING" at bounding box center [765, 390] width 1113 height 48
click at [1302, 499] on input "Save This" at bounding box center [1296, 498] width 67 height 27
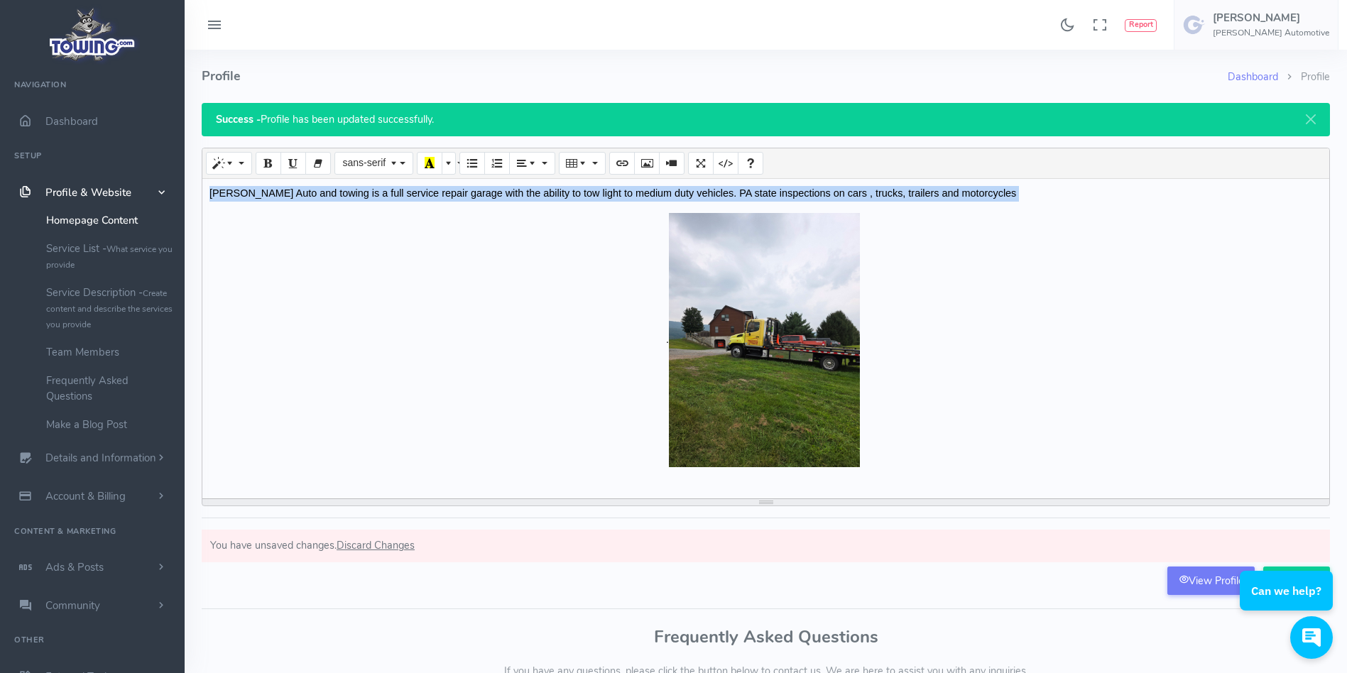
drag, startPoint x: 210, startPoint y: 192, endPoint x: 413, endPoint y: 236, distance: 207.1
click at [413, 236] on div "[PERSON_NAME] Auto and towing is a full service repair garage with the ability …" at bounding box center [765, 339] width 1127 height 320
click at [527, 162] on icon "Paragraph" at bounding box center [528, 162] width 23 height 11
click at [548, 189] on icon "Align center (CTRL+SHIFT+E)" at bounding box center [551, 189] width 10 height 11
click at [563, 322] on p "." at bounding box center [765, 340] width 1113 height 255
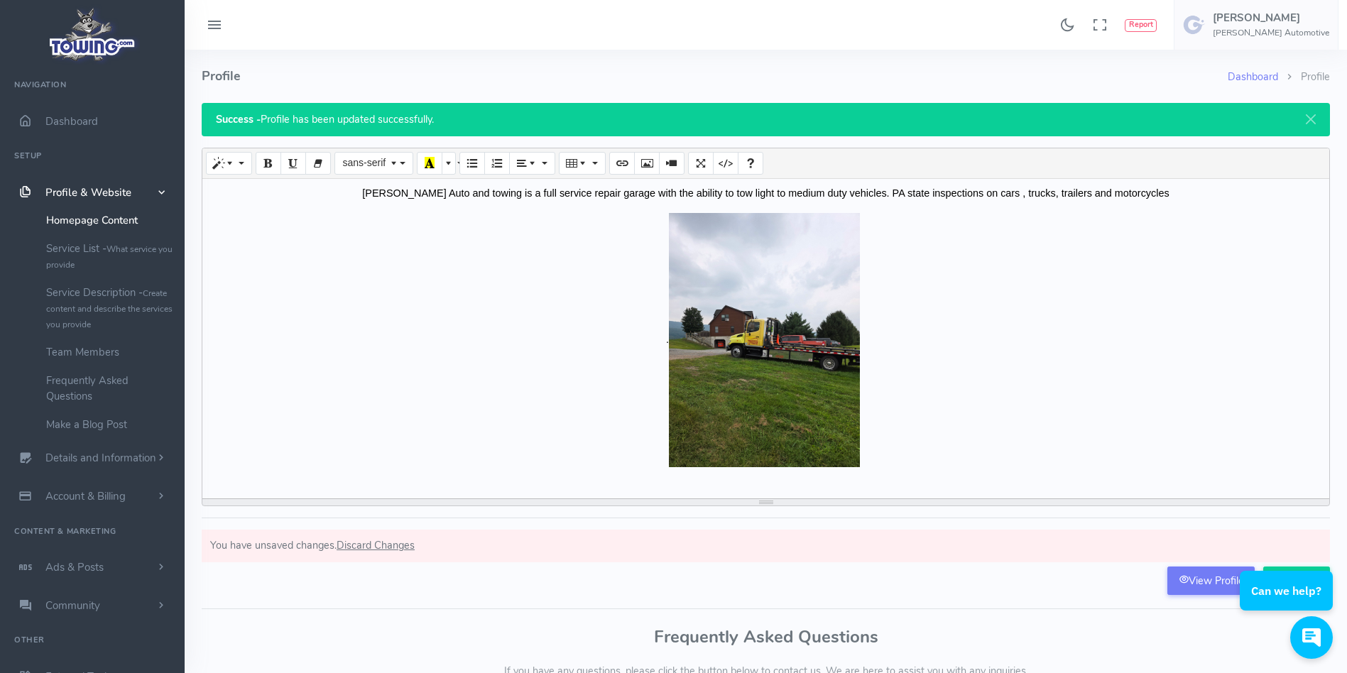
click at [563, 322] on p "." at bounding box center [765, 340] width 1113 height 255
click at [998, 405] on p "." at bounding box center [765, 340] width 1113 height 255
click at [1157, 192] on p "[PERSON_NAME] Auto and towing is a full service repair garage with the ability …" at bounding box center [765, 194] width 1113 height 16
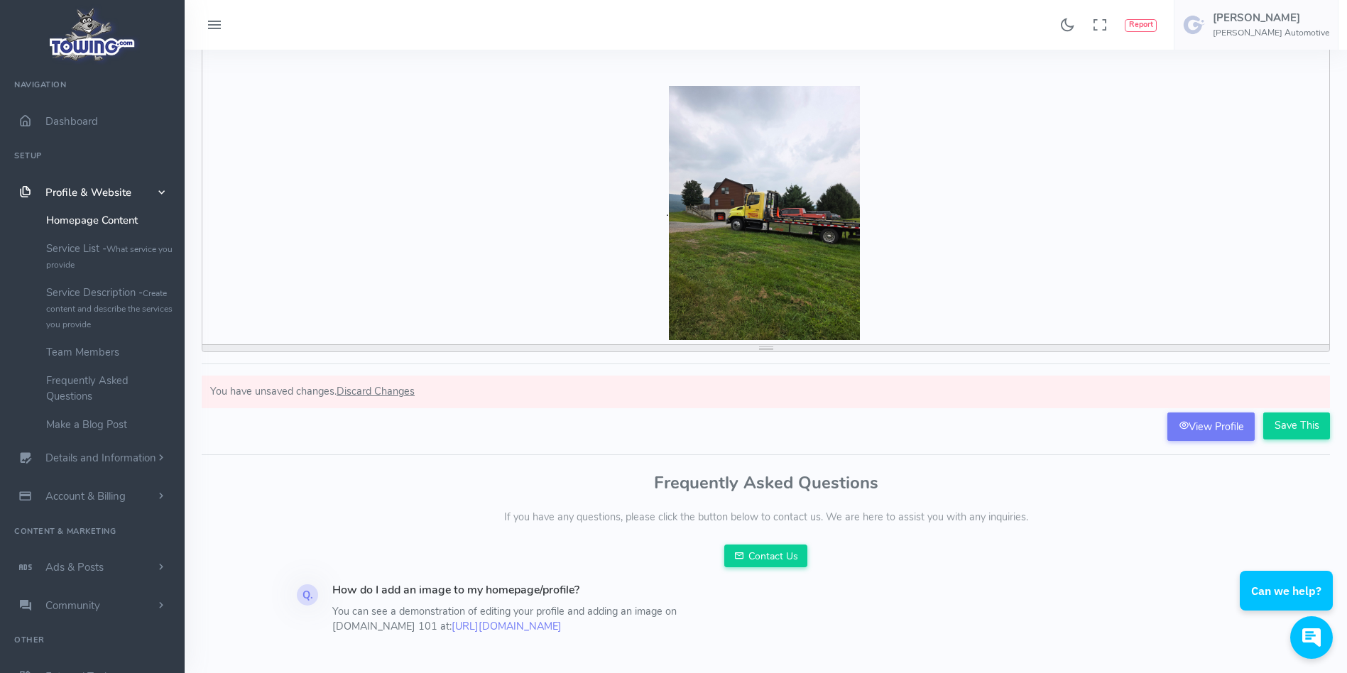
scroll to position [185, 0]
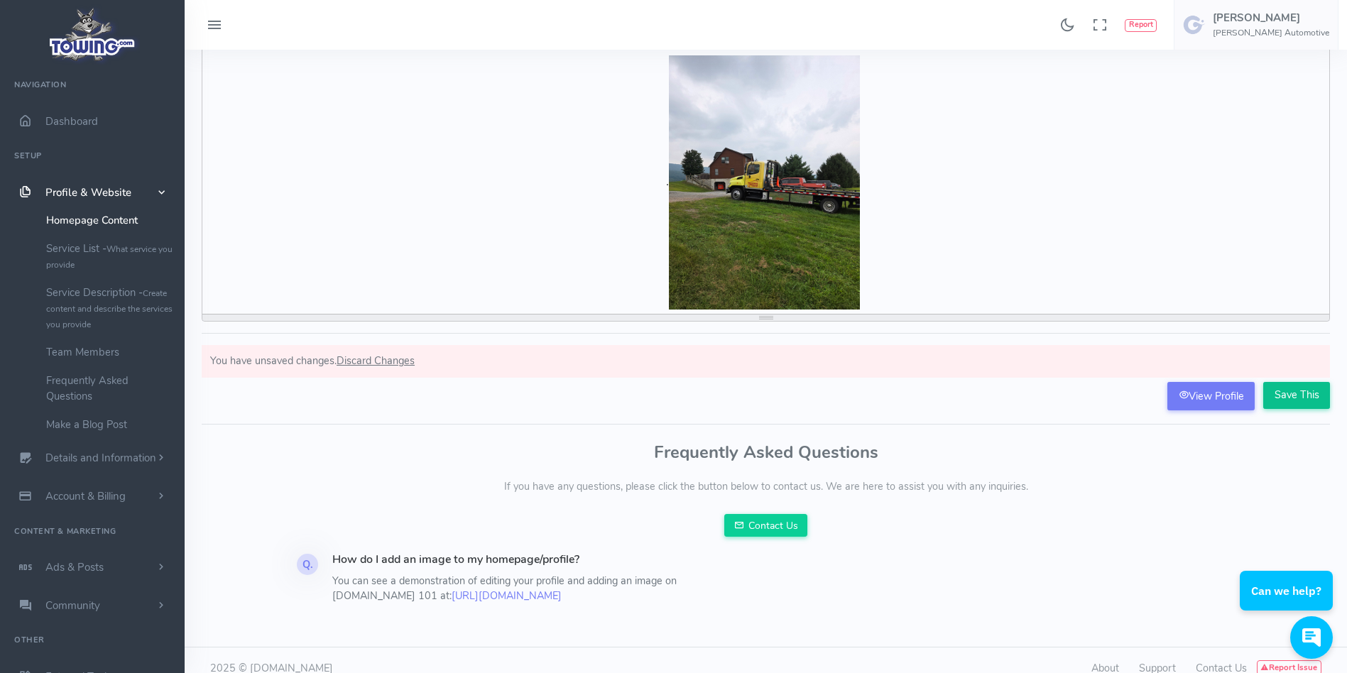
click at [1298, 395] on input "Save This" at bounding box center [1296, 395] width 67 height 27
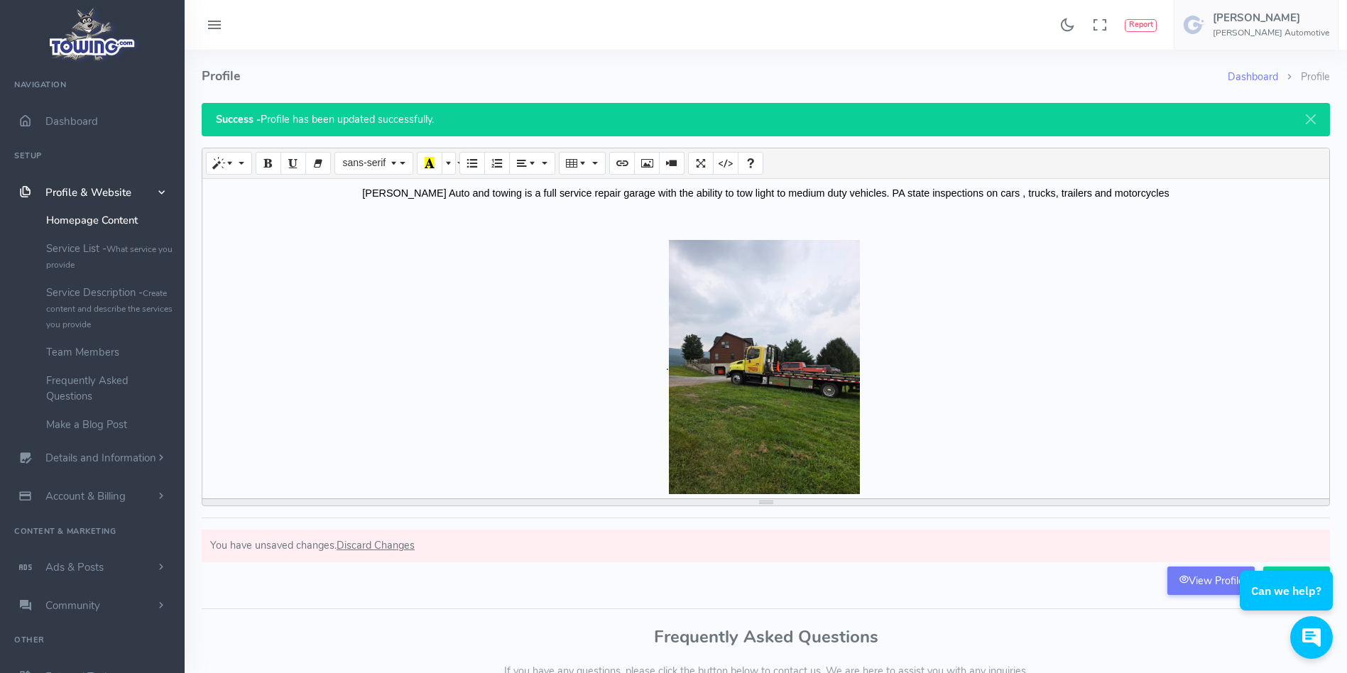
scroll to position [152, 0]
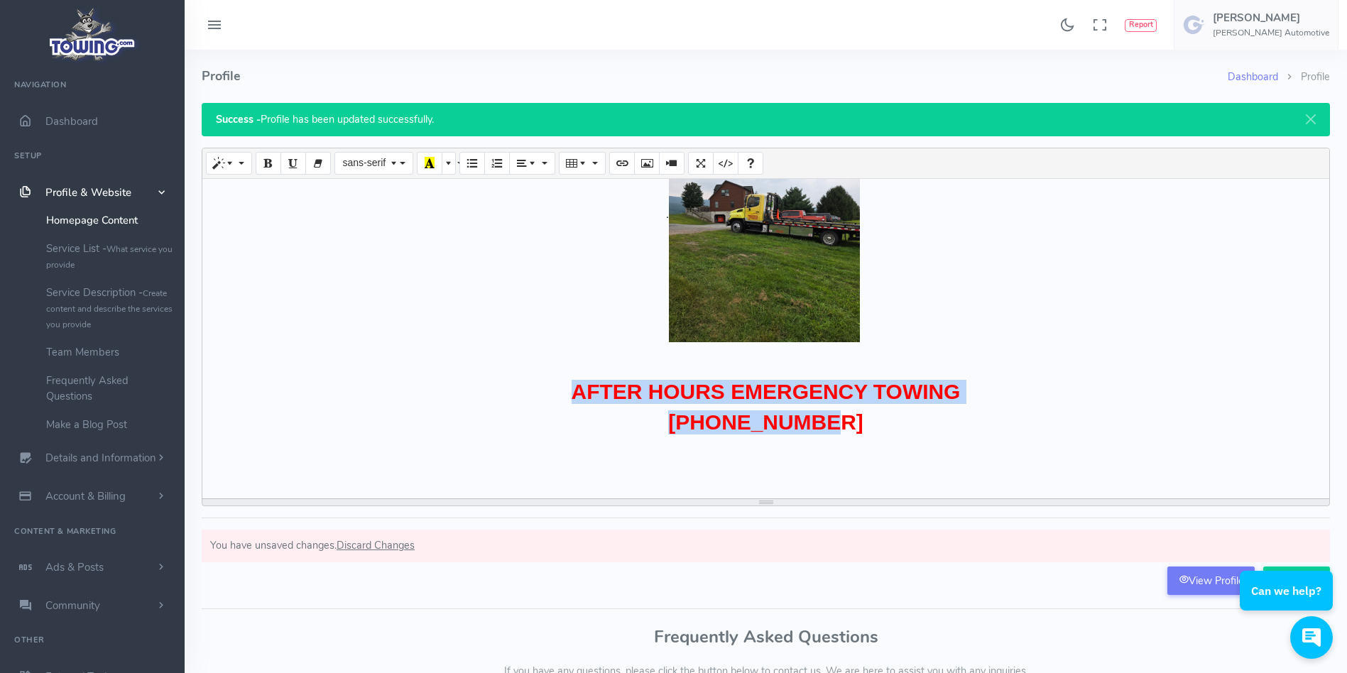
drag, startPoint x: 561, startPoint y: 388, endPoint x: 851, endPoint y: 430, distance: 293.3
click at [851, 430] on div "[PERSON_NAME] Auto and towing is a full service repair garage with the ability …" at bounding box center [765, 339] width 1127 height 320
copy div "AFTER HOURS EMERGENCY TOWING [PHONE_NUMBER]"
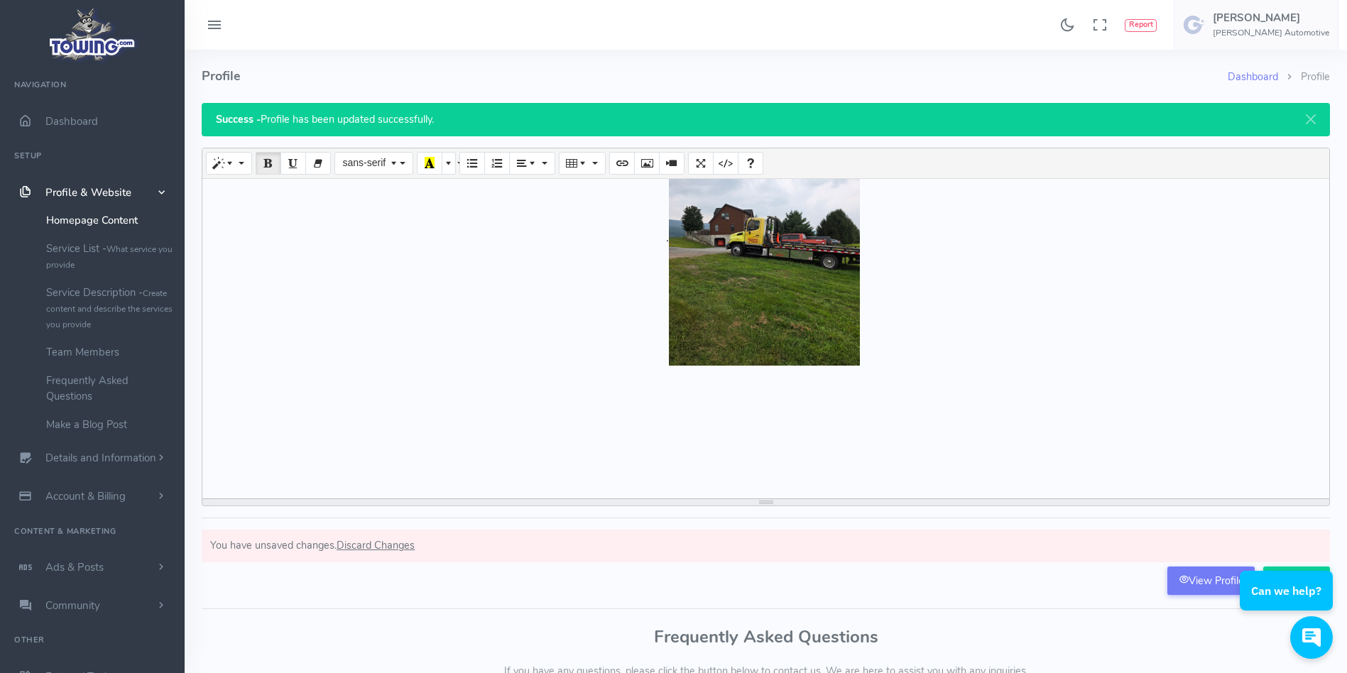
scroll to position [0, 0]
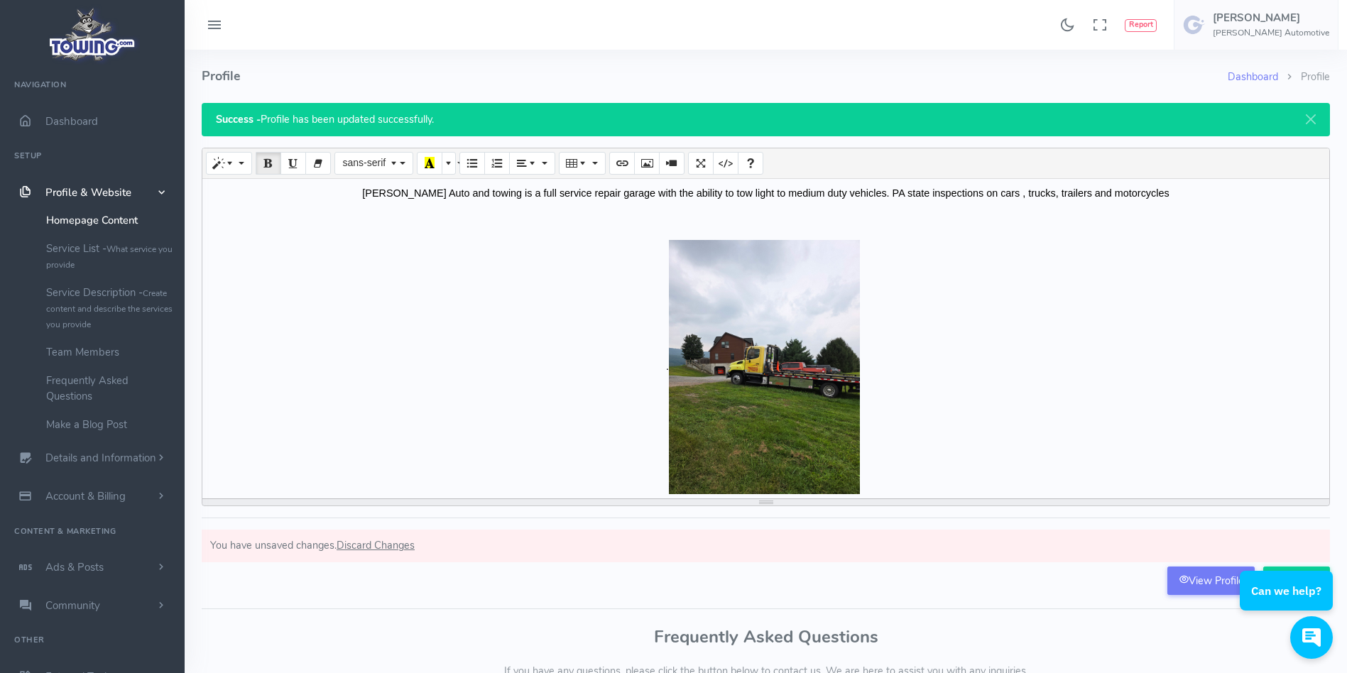
click at [375, 197] on p "[PERSON_NAME] Auto and towing is a full service repair garage with the ability …" at bounding box center [765, 194] width 1113 height 16
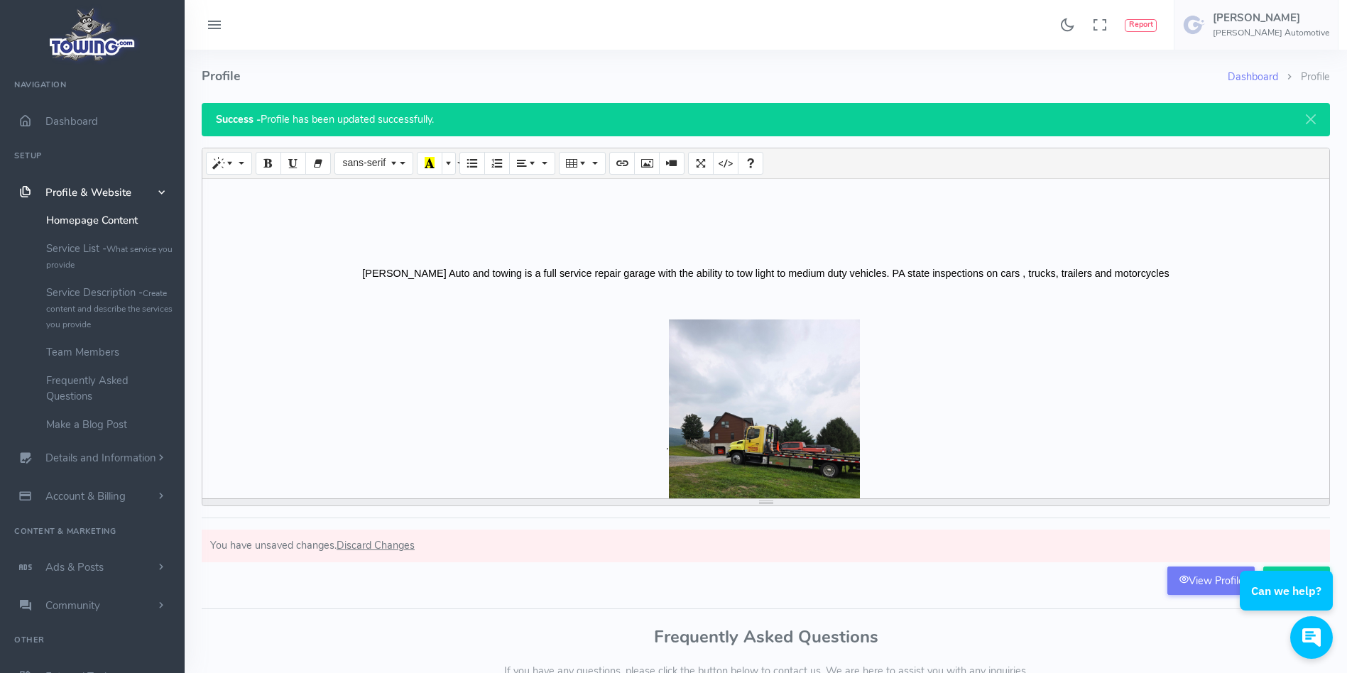
click at [463, 222] on p at bounding box center [765, 221] width 1113 height 16
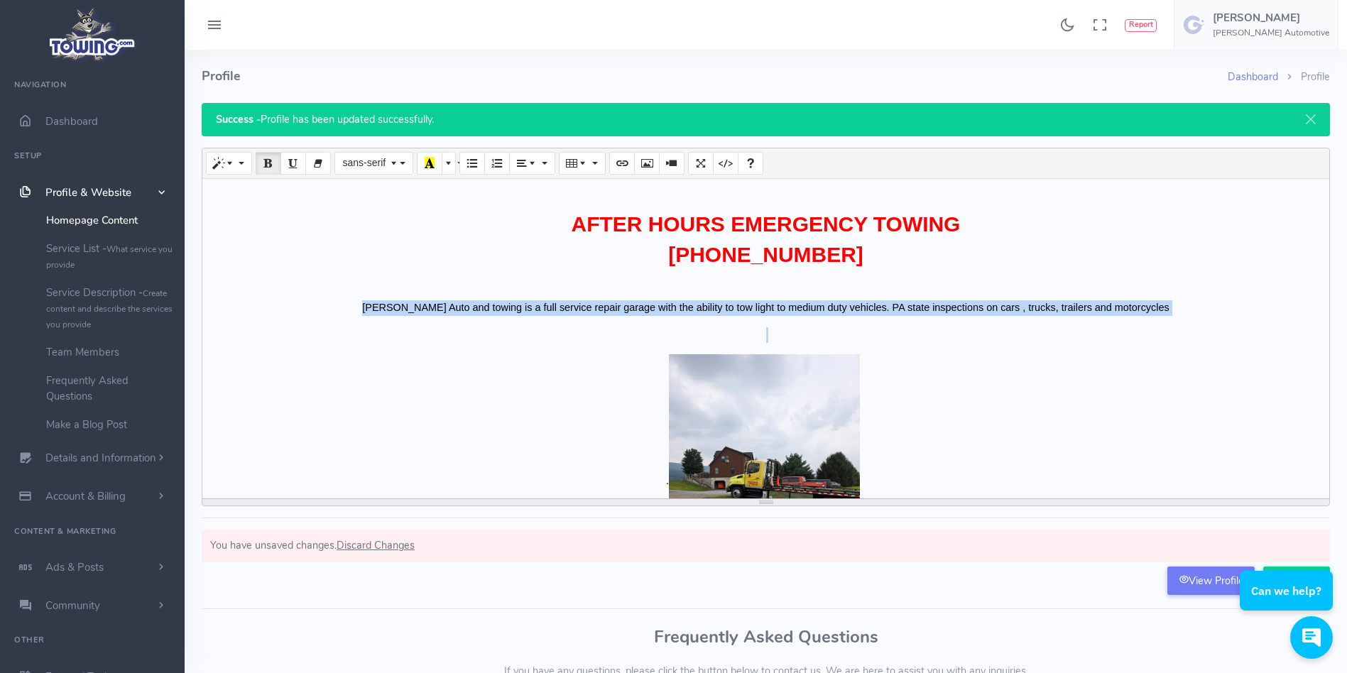
drag, startPoint x: 378, startPoint y: 302, endPoint x: 590, endPoint y: 349, distance: 217.4
click at [590, 349] on div "AFTER HOURS EMERGENCY TOWING [PHONE_NUMBER] [PERSON_NAME] Auto and towing is a …" at bounding box center [765, 339] width 1127 height 320
click at [277, 158] on button "Bold (CTRL+B)" at bounding box center [269, 163] width 26 height 23
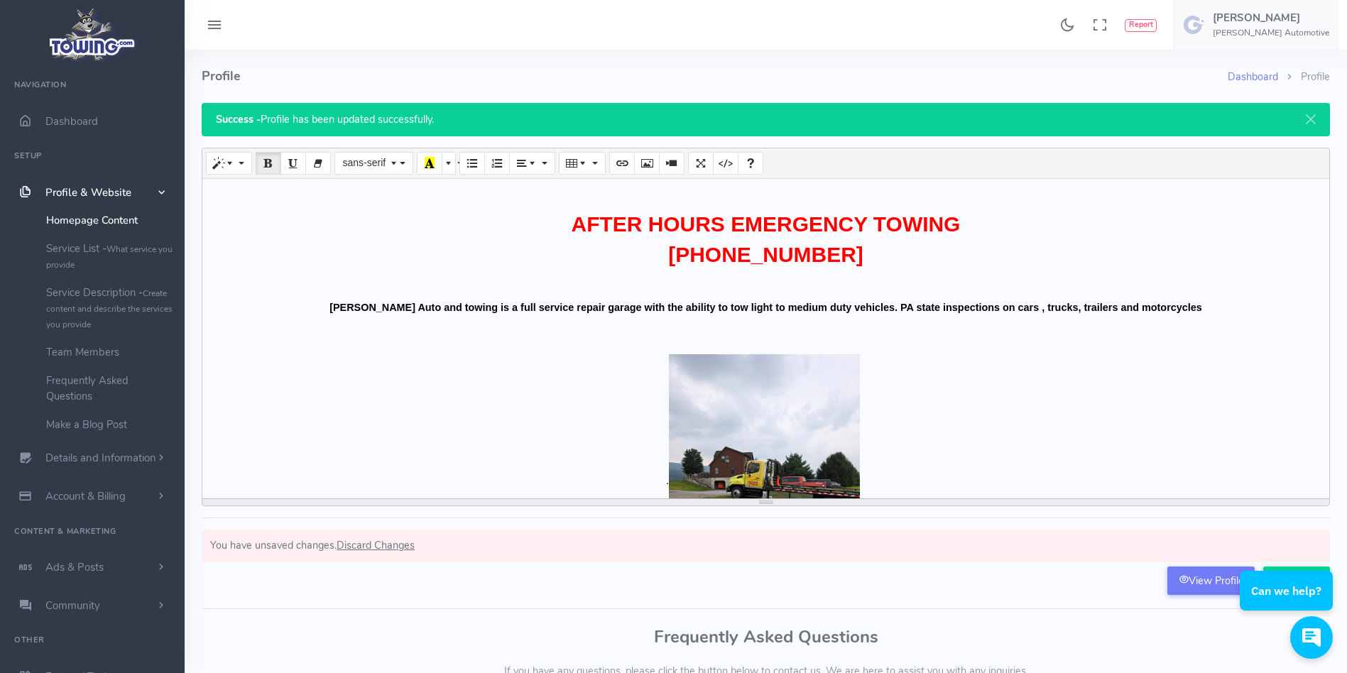
click at [287, 244] on h2 "[PHONE_NUMBER]" at bounding box center [765, 255] width 1113 height 23
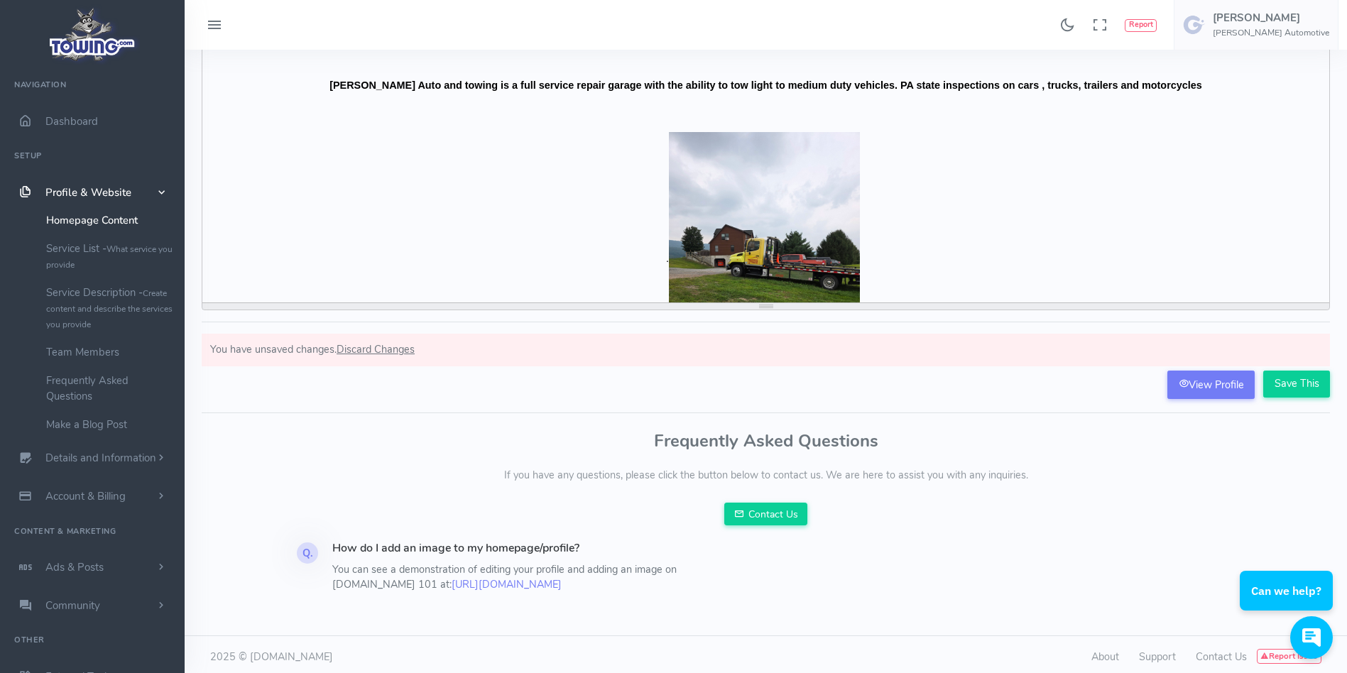
scroll to position [201, 0]
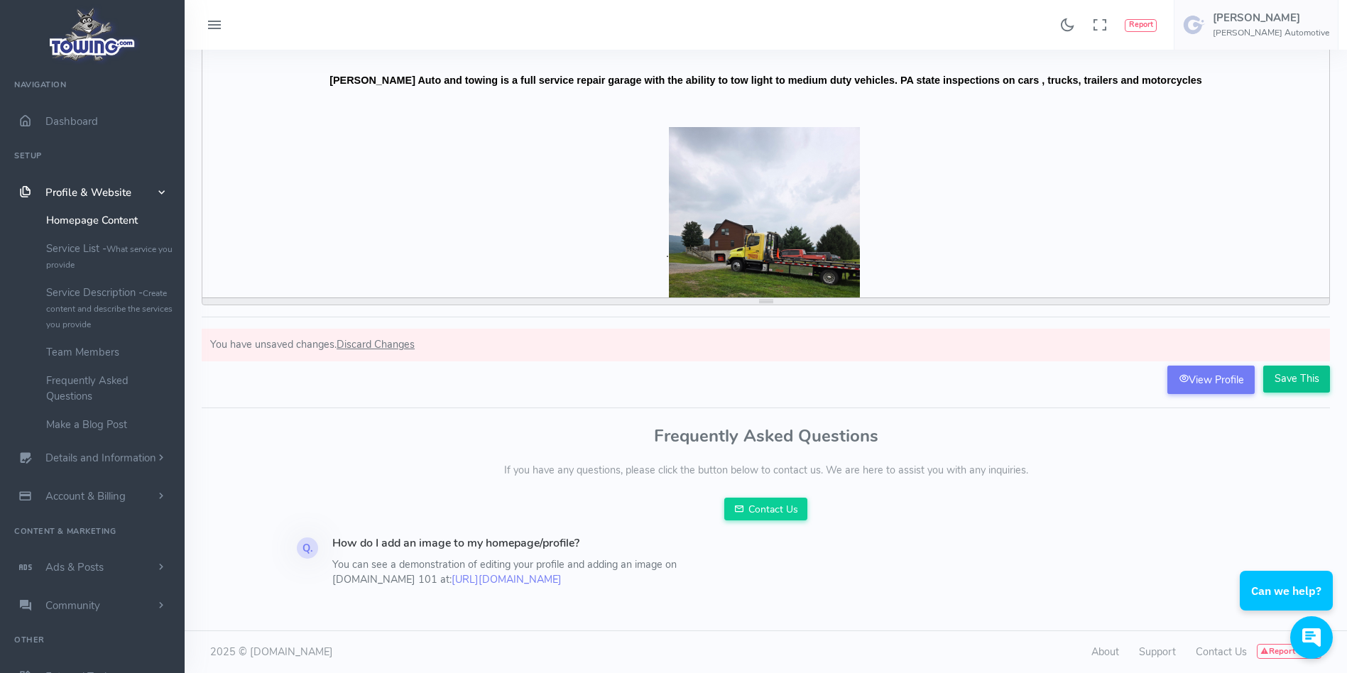
click at [1297, 383] on input "Save This" at bounding box center [1296, 379] width 67 height 27
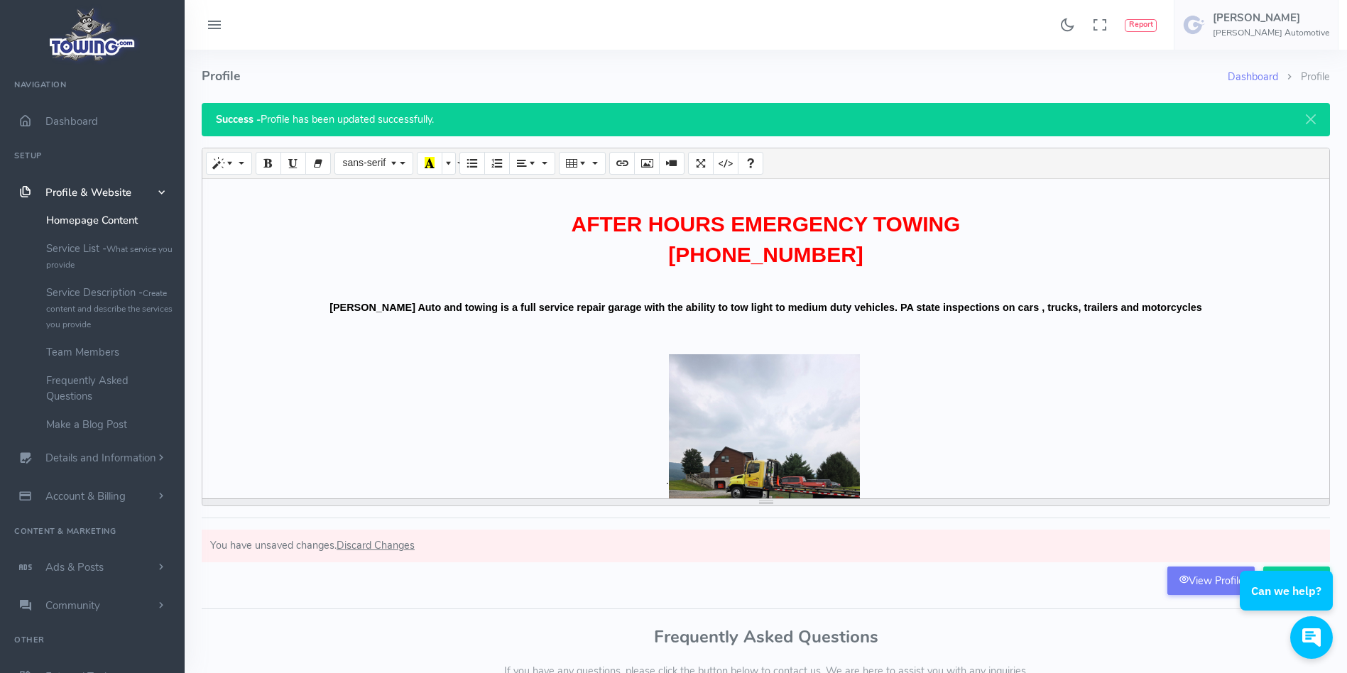
click at [722, 398] on div "Create your long description... AFTER HOURS EMERGENCY TOWING [PHONE_NUMBER] [PE…" at bounding box center [765, 339] width 1127 height 320
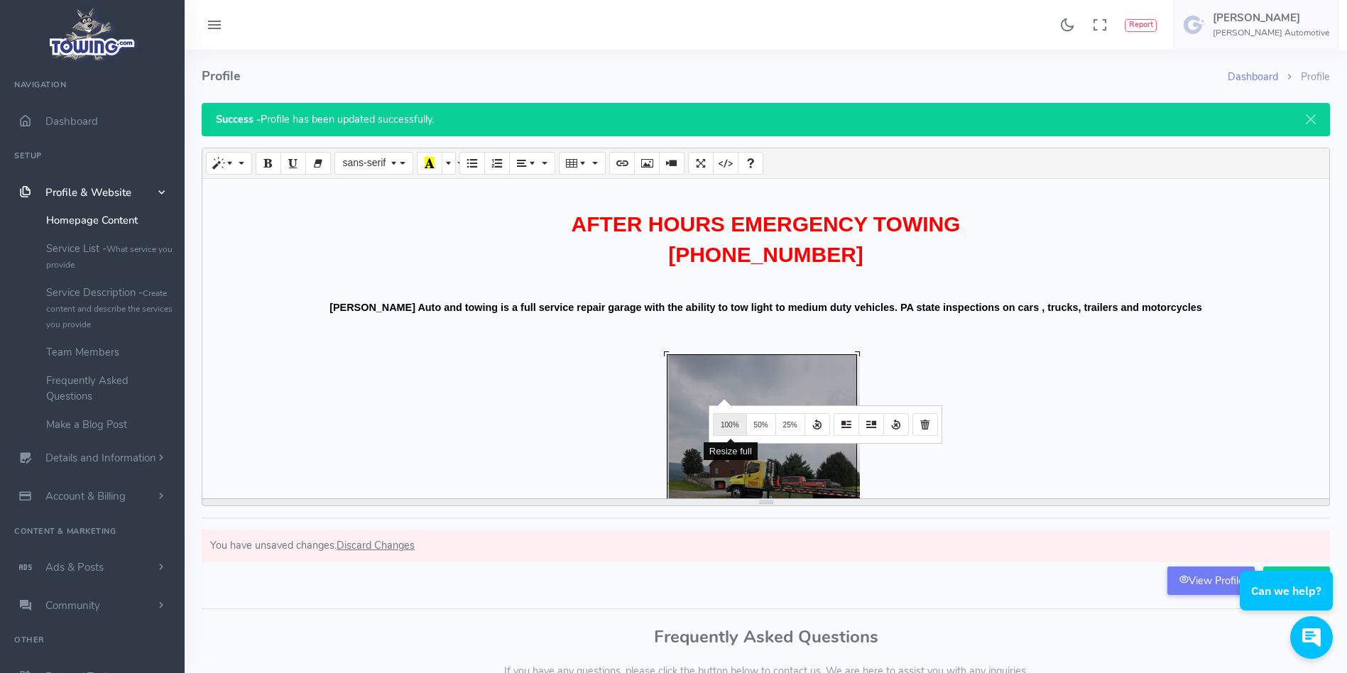
click at [733, 425] on span "100%" at bounding box center [730, 425] width 18 height 8
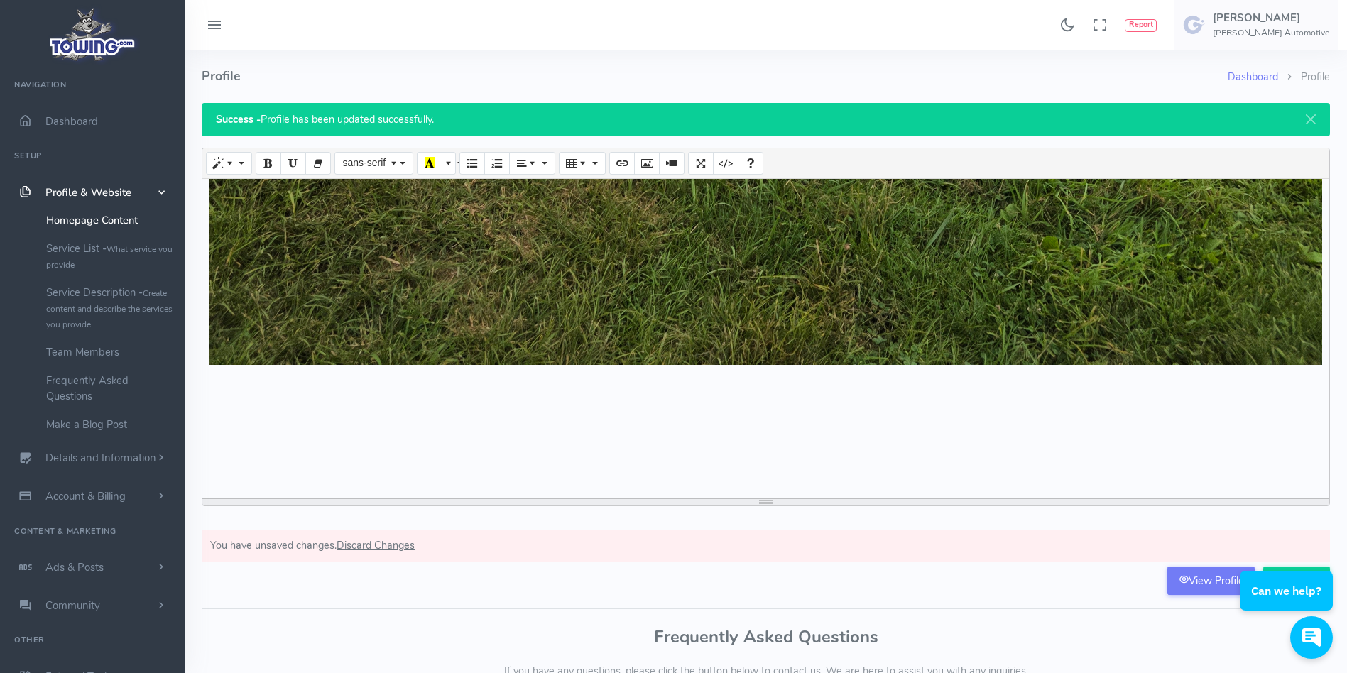
scroll to position [201, 0]
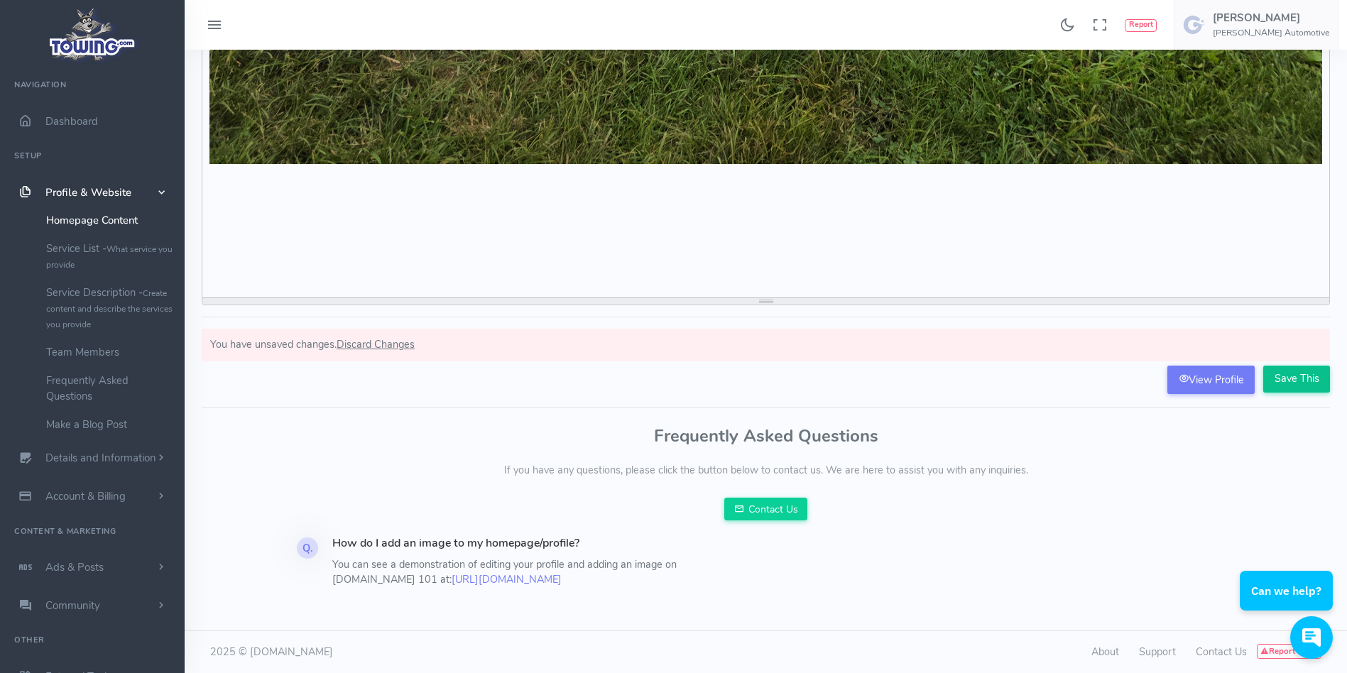
click at [1288, 382] on input "Save This" at bounding box center [1296, 379] width 67 height 27
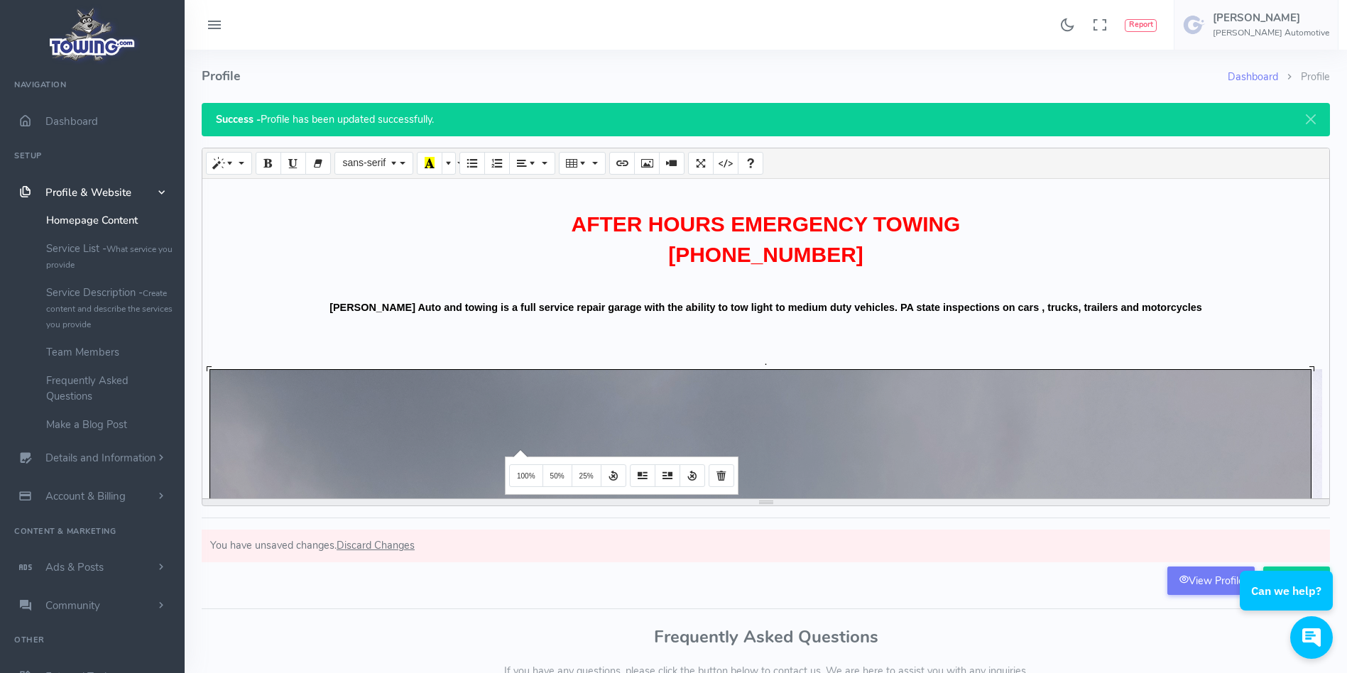
click at [518, 449] on div "Create your long description... 1552x2069.33 (Original: 3000x4000) AFTER HOURS …" at bounding box center [765, 339] width 1127 height 320
click at [553, 469] on button "50%" at bounding box center [557, 475] width 30 height 23
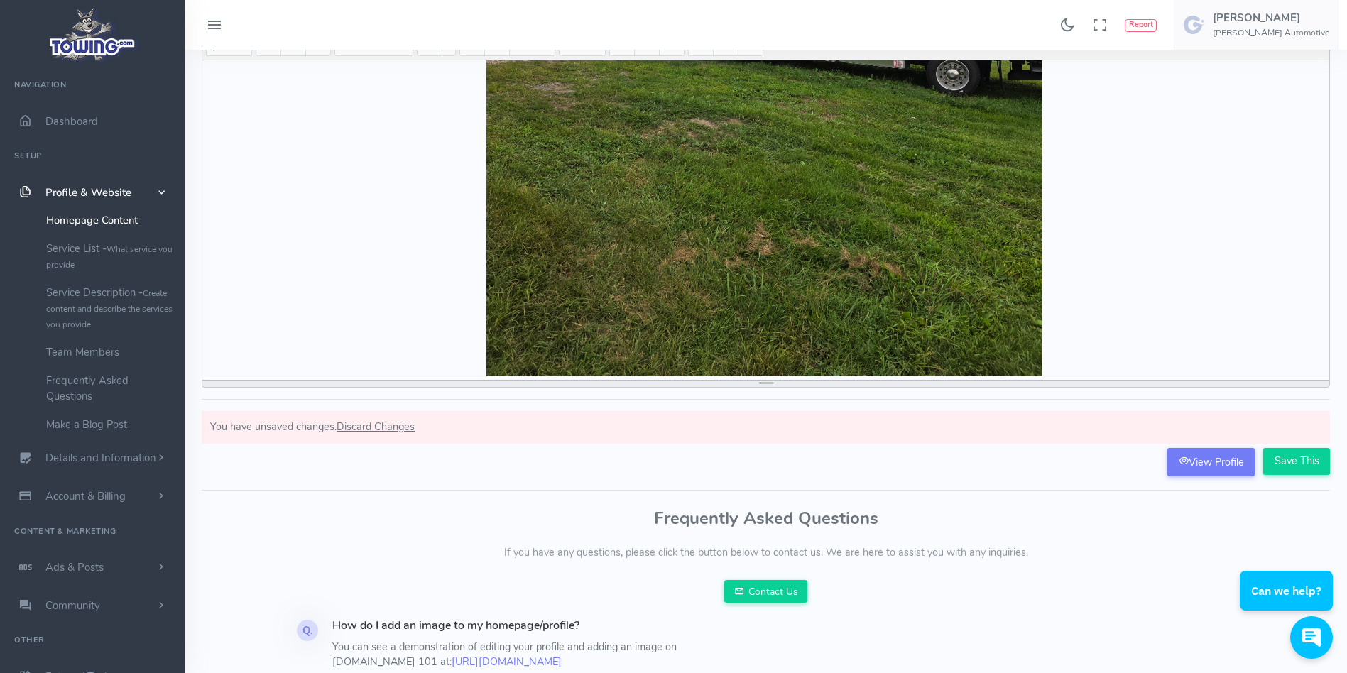
scroll to position [121, 0]
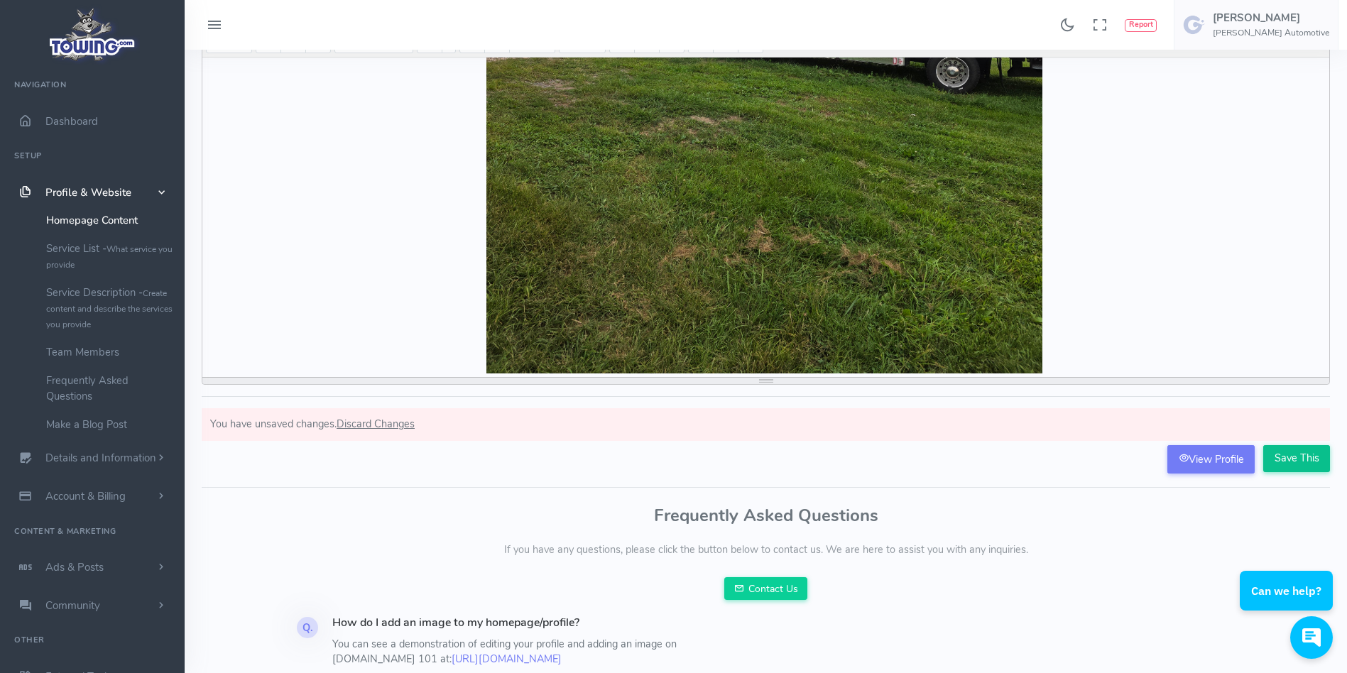
click at [1286, 456] on input "Save This" at bounding box center [1296, 458] width 67 height 27
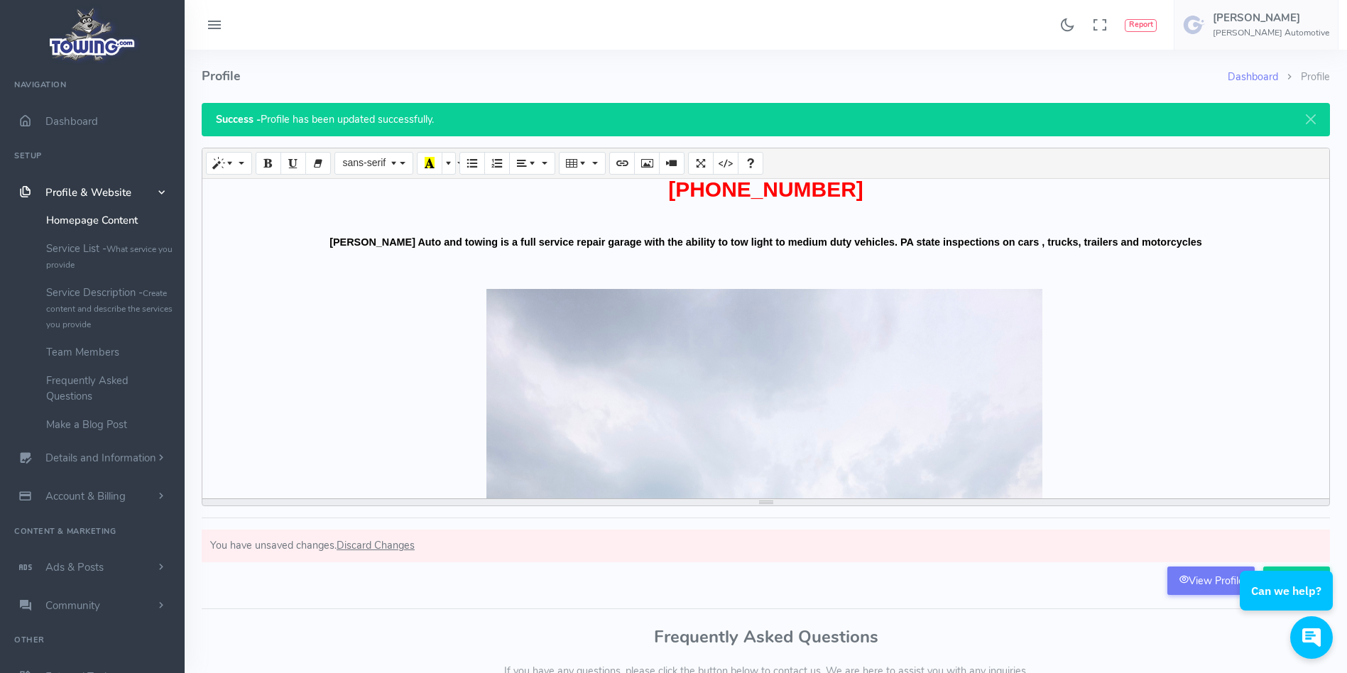
scroll to position [75, 0]
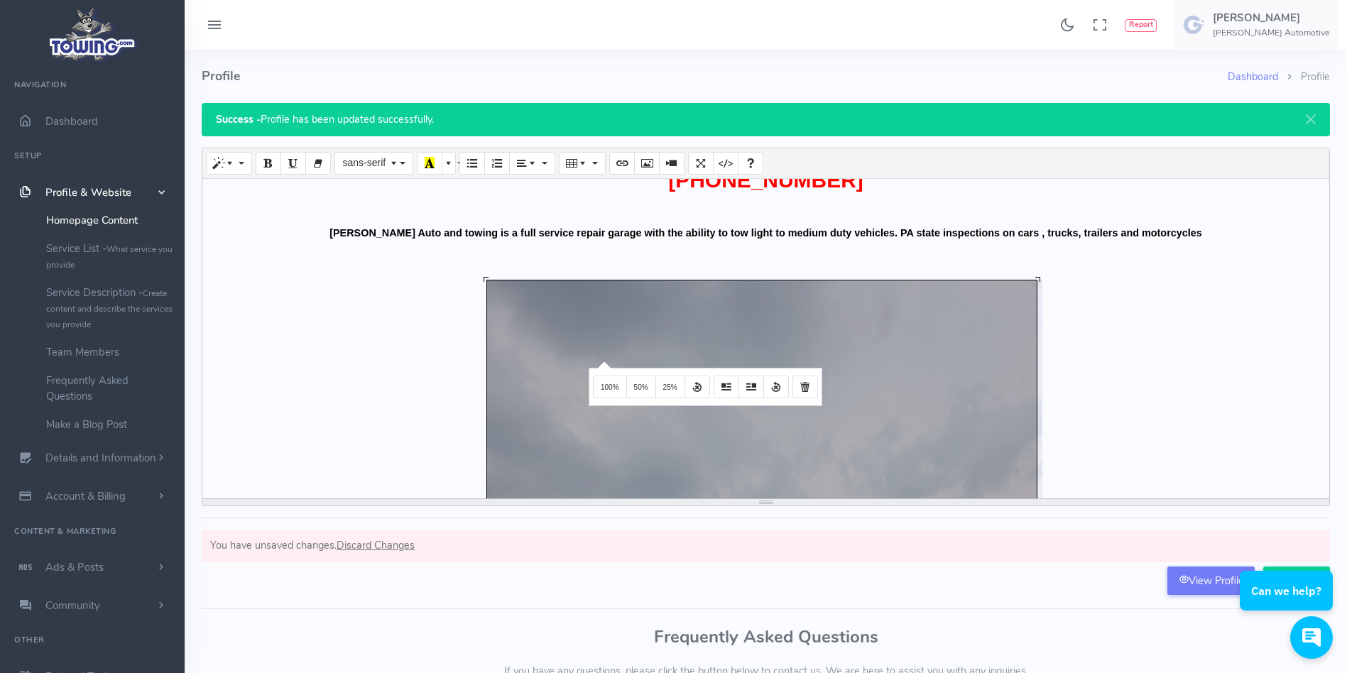
click at [602, 360] on div "Create your long description... 776x1034.66 (Original: 0x0) AFTER HOURS EMERGEN…" at bounding box center [765, 339] width 1127 height 320
click at [740, 393] on button "Float Right" at bounding box center [751, 387] width 26 height 23
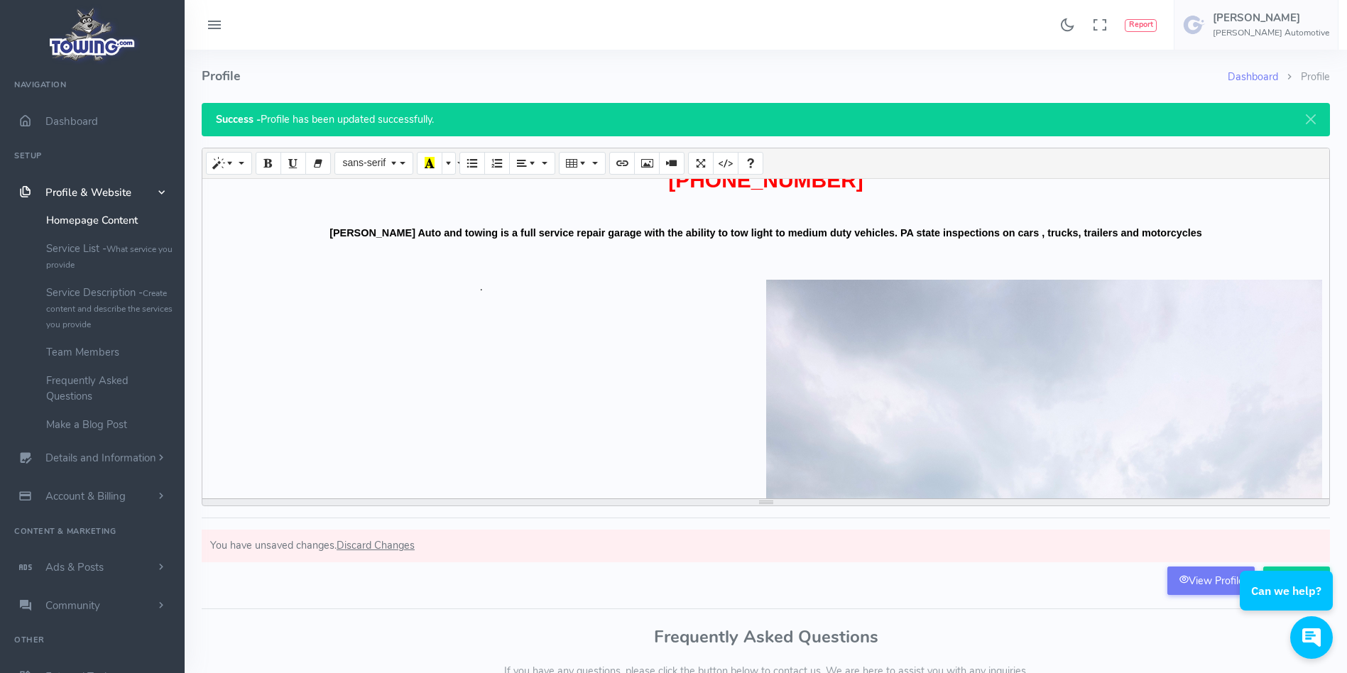
scroll to position [0, 0]
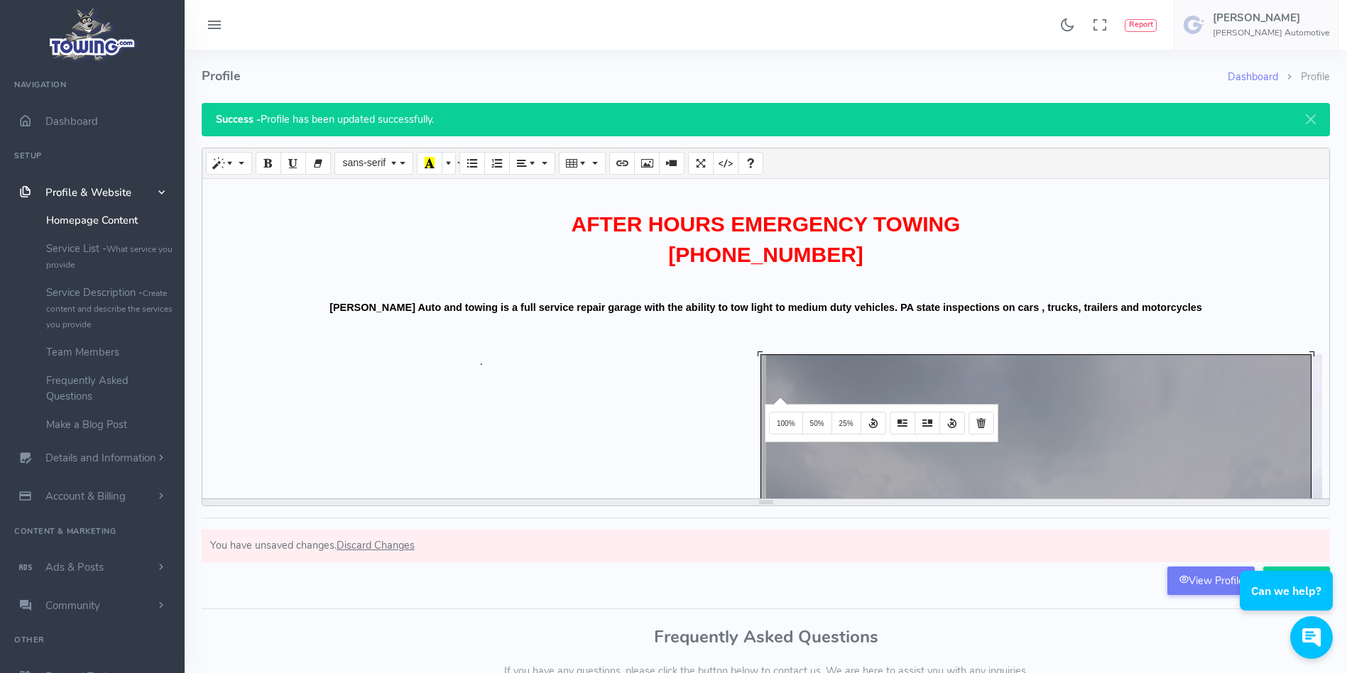
click at [778, 396] on div "Create your long description... 776x1034.66 (Original: 0x0) AFTER HOURS EMERGEN…" at bounding box center [765, 339] width 1127 height 320
click at [896, 425] on button "Float Left" at bounding box center [903, 423] width 26 height 23
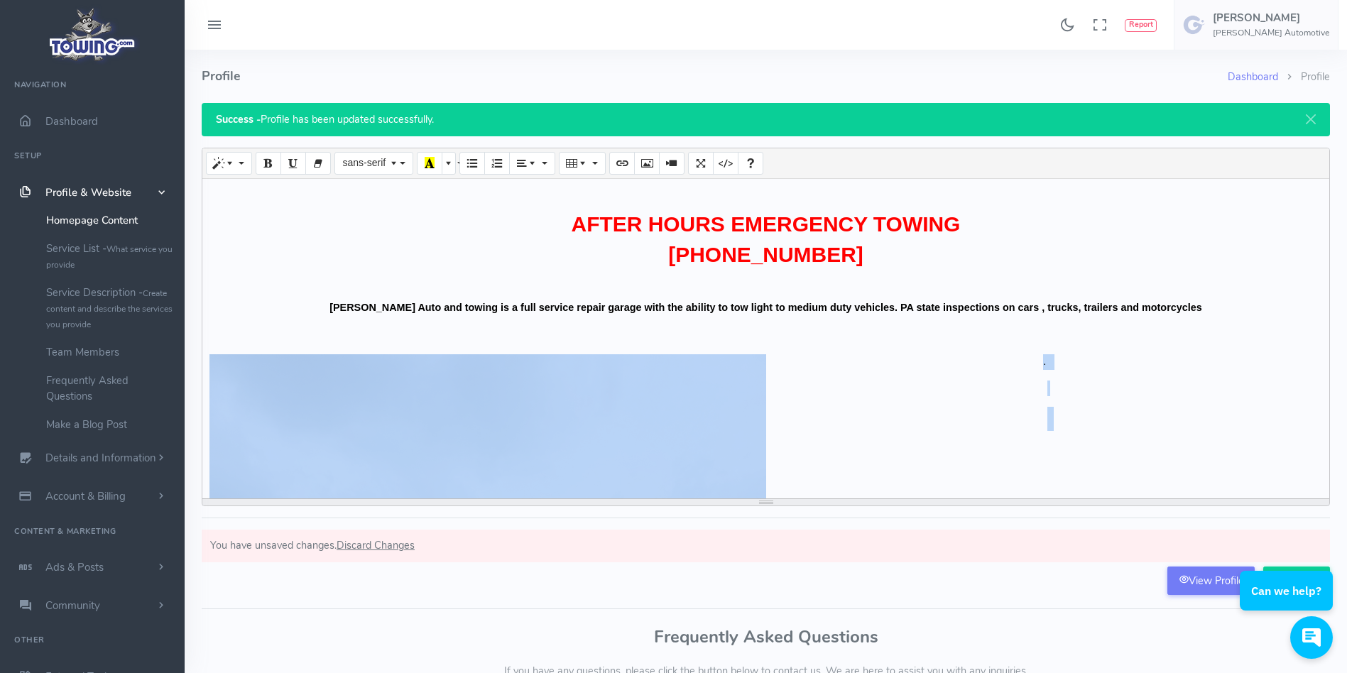
drag, startPoint x: 780, startPoint y: 412, endPoint x: 399, endPoint y: 460, distance: 383.6
click at [399, 460] on div "AFTER HOURS EMERGENCY TOWING 717-512-5660 Farence Auto and towing is a full ser…" at bounding box center [765, 339] width 1127 height 320
click at [534, 168] on span "Paragraph" at bounding box center [534, 162] width 10 height 11
click at [545, 190] on button "Align center (CTRL+SHIFT+E)" at bounding box center [551, 190] width 26 height 23
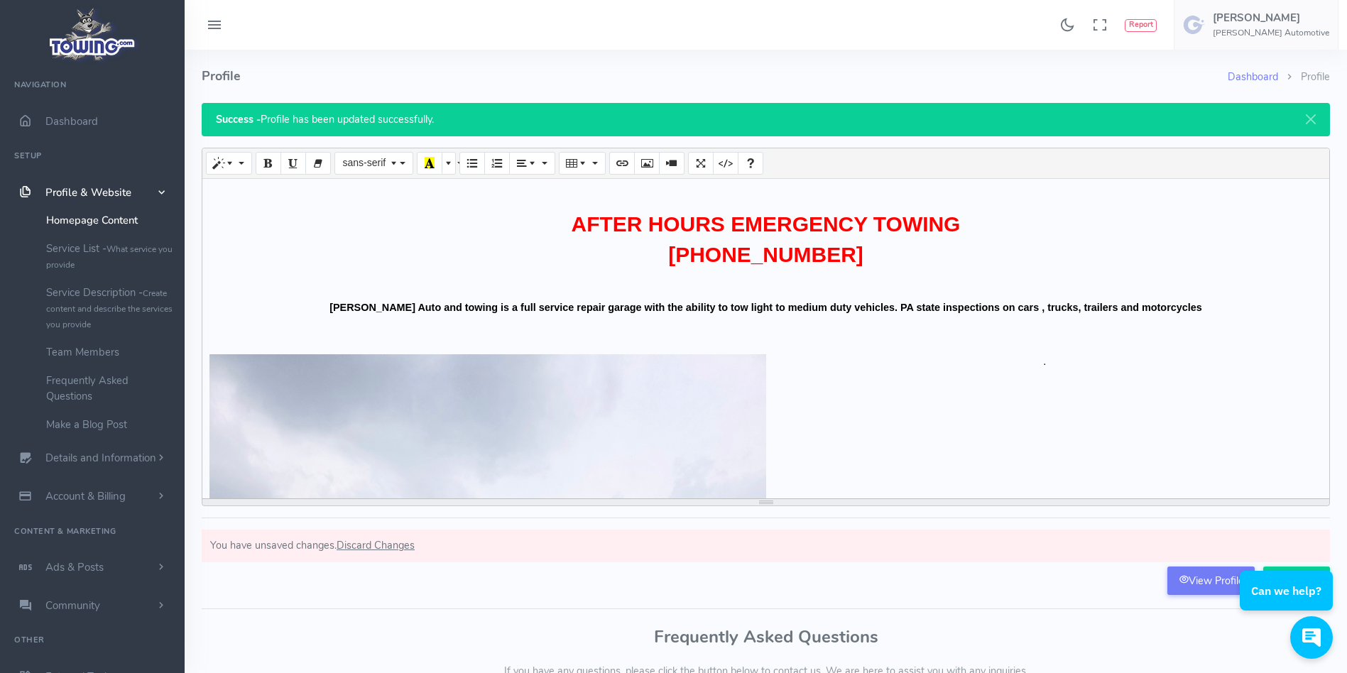
click at [834, 307] on b "Farence Auto and towing is a full service repair garage with the ability to tow…" at bounding box center [765, 307] width 873 height 11
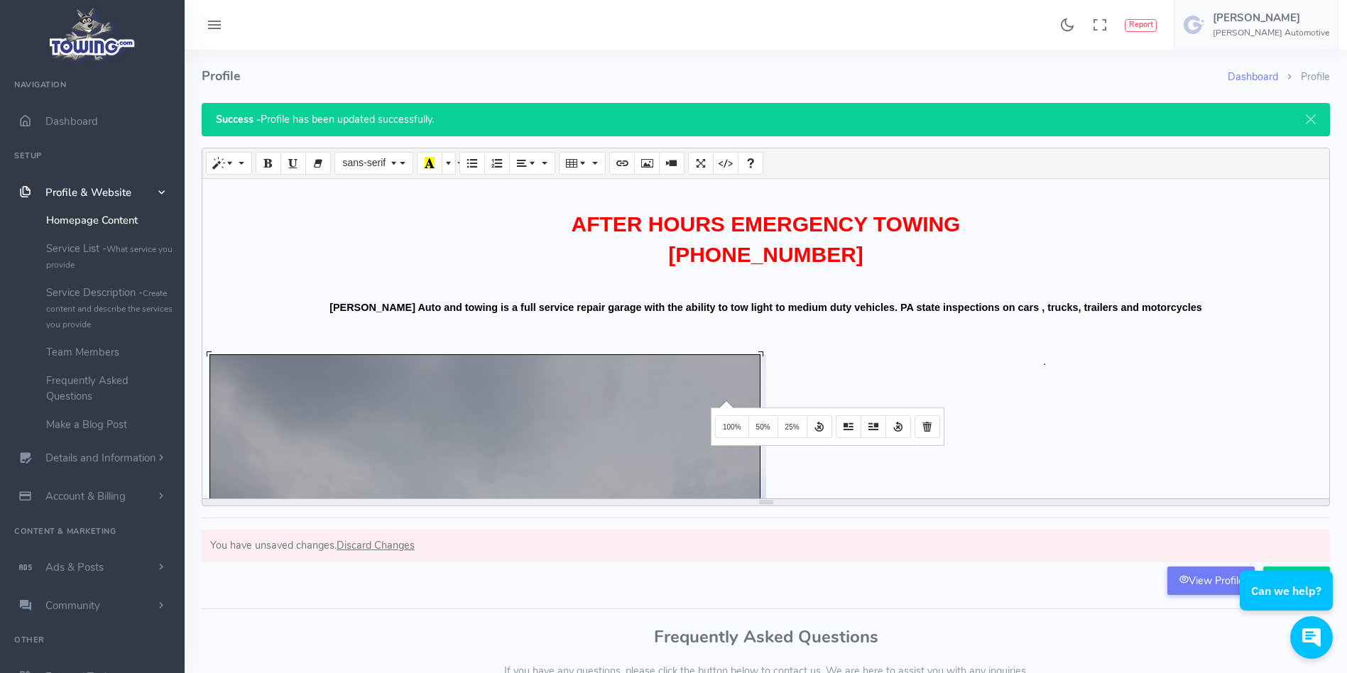
click at [724, 400] on div "Create your long description... 776x1034.66 (Original: 3000x4000) AFTER HOURS E…" at bounding box center [765, 339] width 1127 height 320
click at [731, 425] on span "100%" at bounding box center [732, 427] width 18 height 8
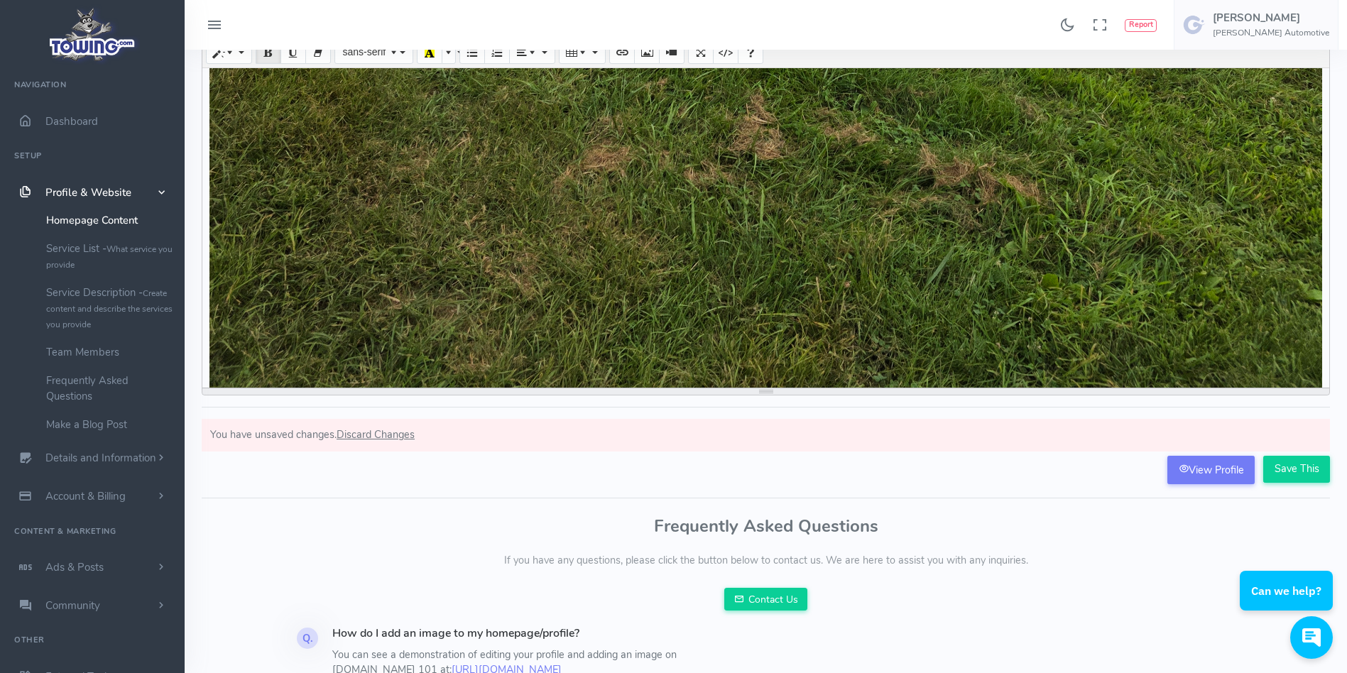
scroll to position [113, 0]
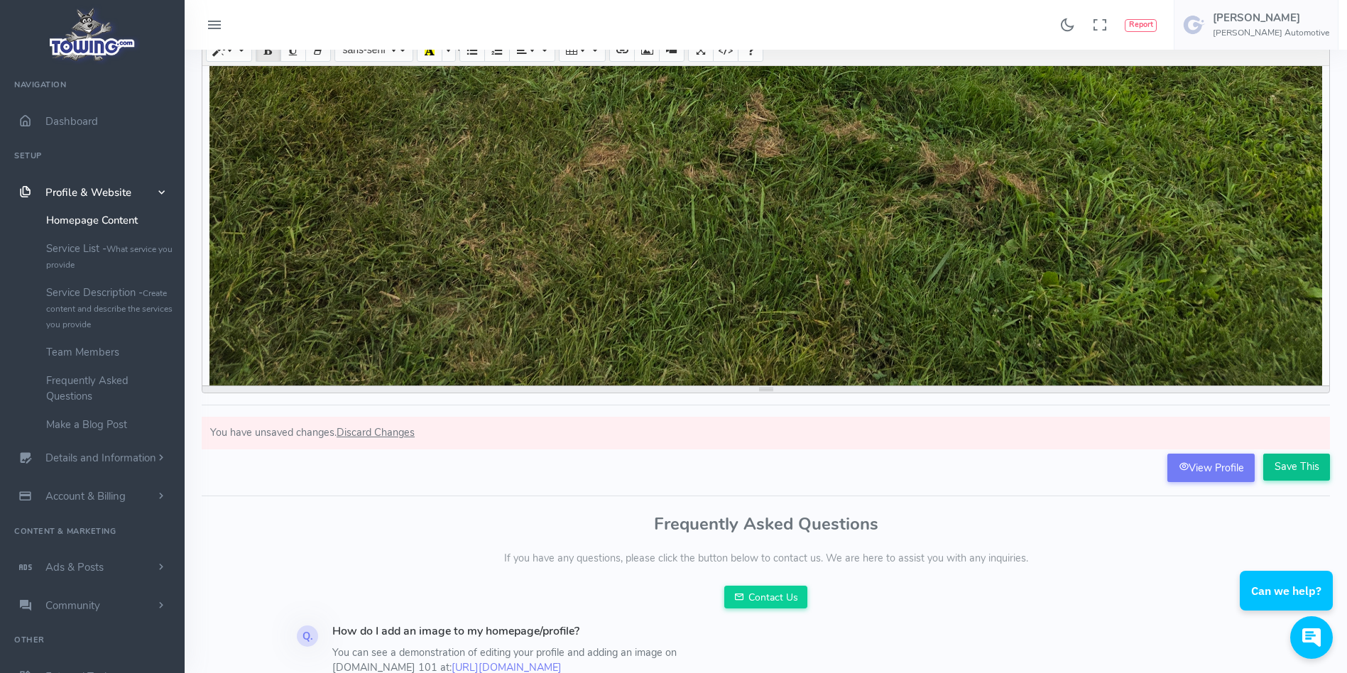
click at [1284, 458] on input "Save This" at bounding box center [1296, 467] width 67 height 27
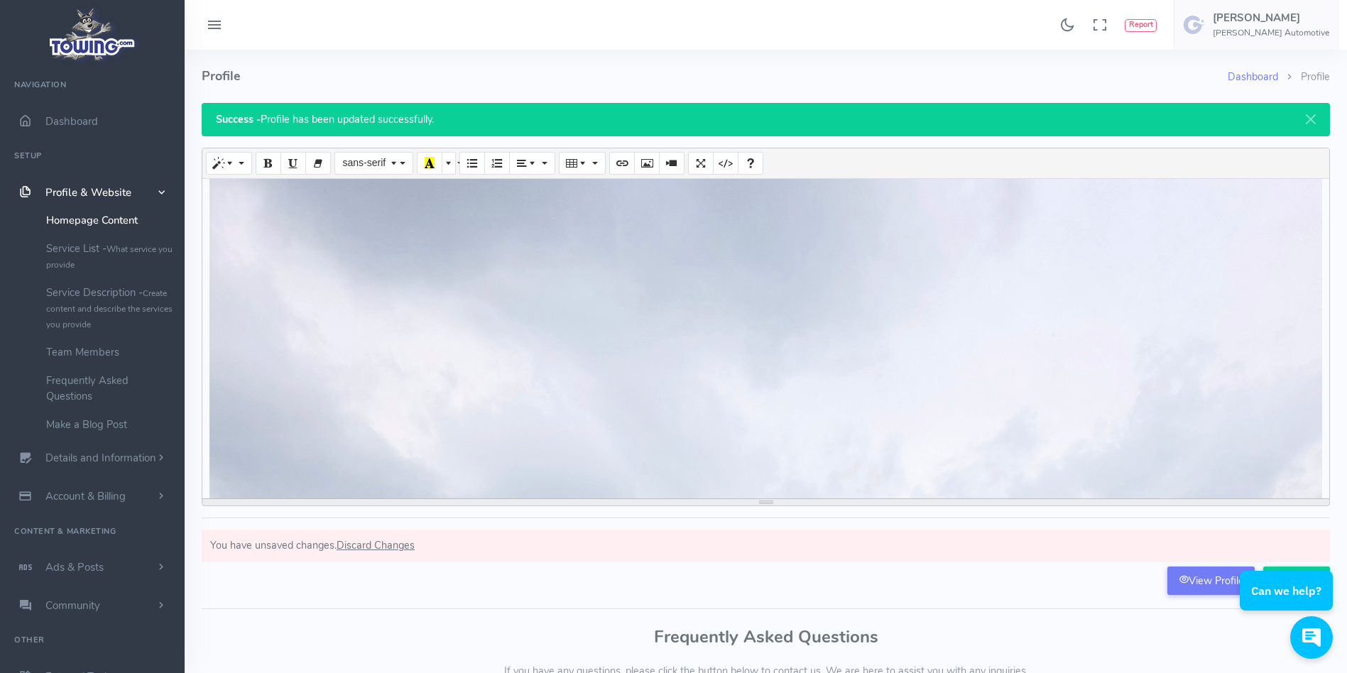
scroll to position [259, 0]
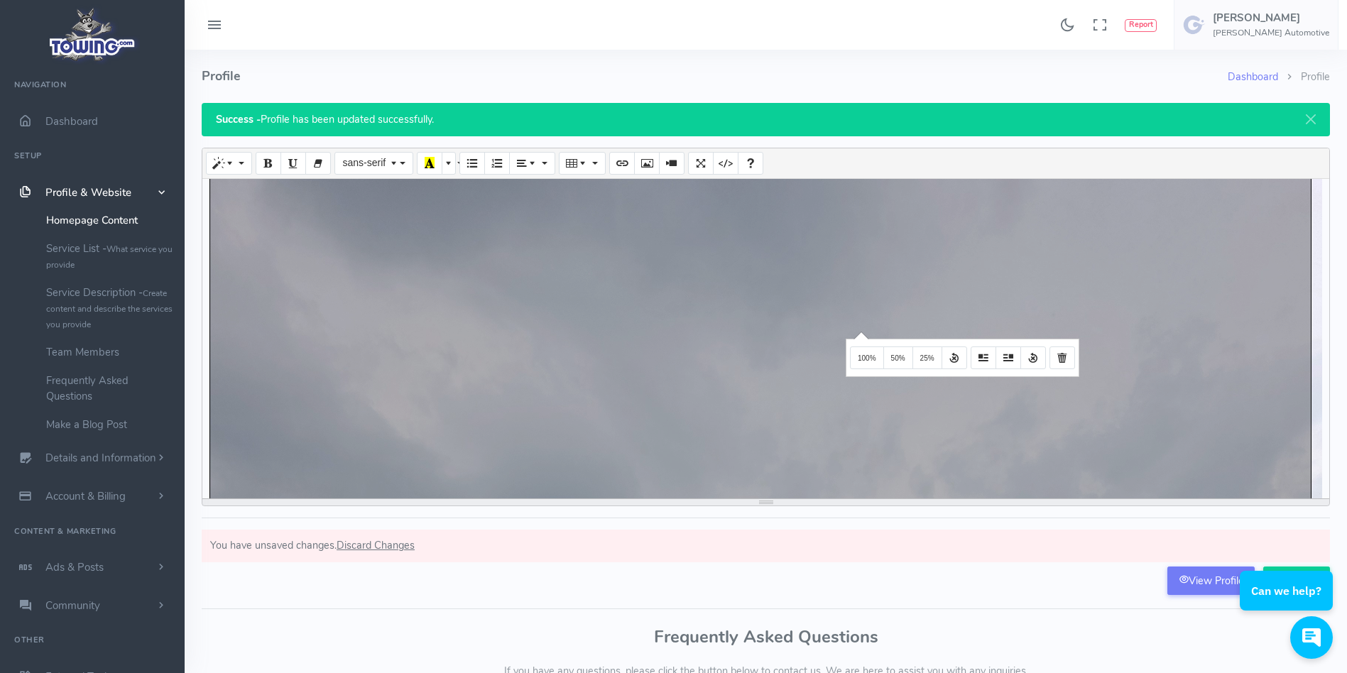
click at [859, 331] on div "Create your long description... 1552x2069.33 (Original: 3000x4000) AFTER HOURS …" at bounding box center [765, 339] width 1127 height 320
click at [897, 359] on span "50%" at bounding box center [898, 358] width 14 height 8
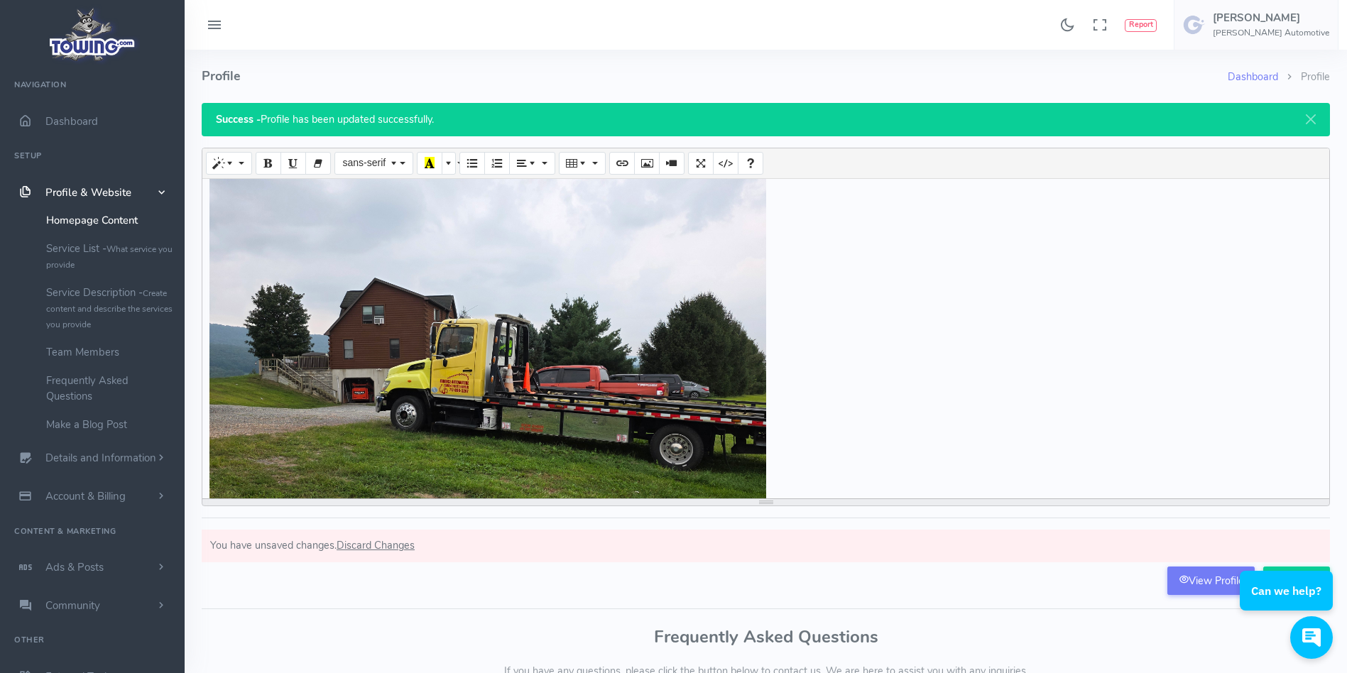
scroll to position [464, 0]
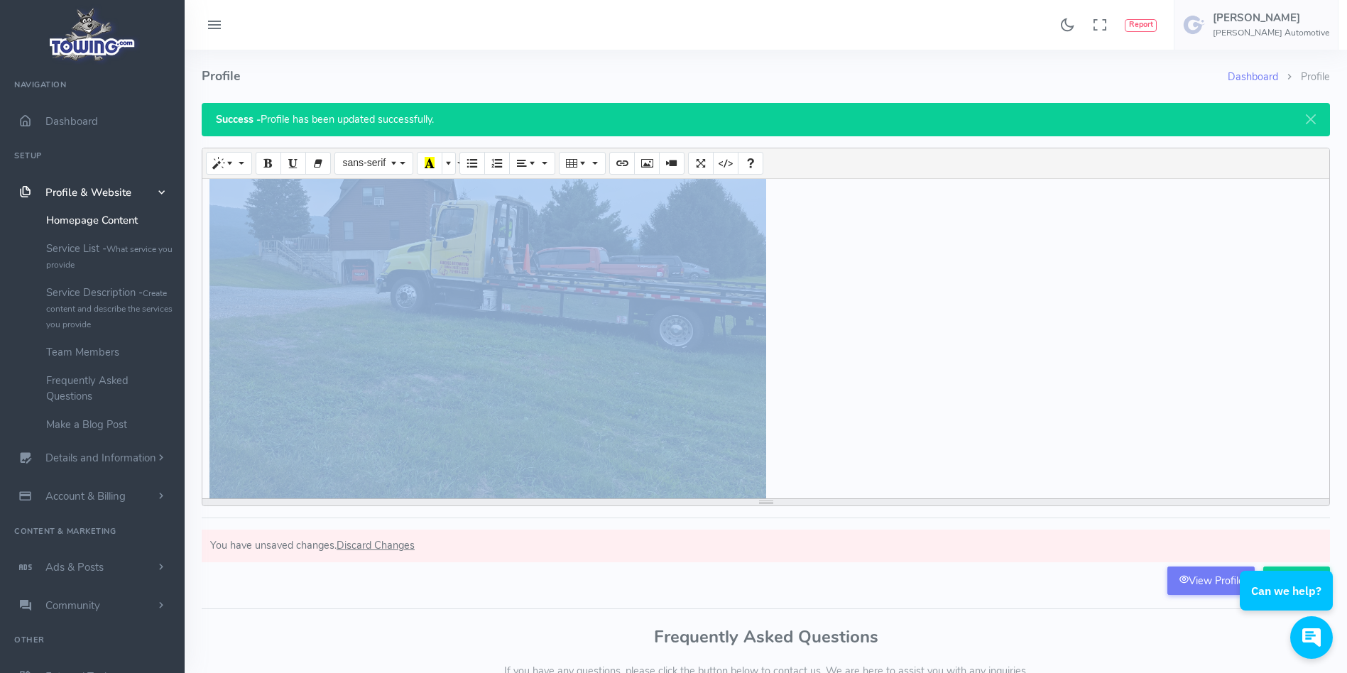
drag, startPoint x: 890, startPoint y: 360, endPoint x: 256, endPoint y: 413, distance: 635.6
click at [256, 413] on div "AFTER HOURS EMERGENCY TOWING 717-512-5660 Farence Auto and towing is a full ser…" at bounding box center [765, 339] width 1127 height 320
click at [531, 168] on span "Paragraph" at bounding box center [534, 162] width 10 height 11
click at [552, 190] on icon "Align center (CTRL+SHIFT+E)" at bounding box center [551, 189] width 10 height 11
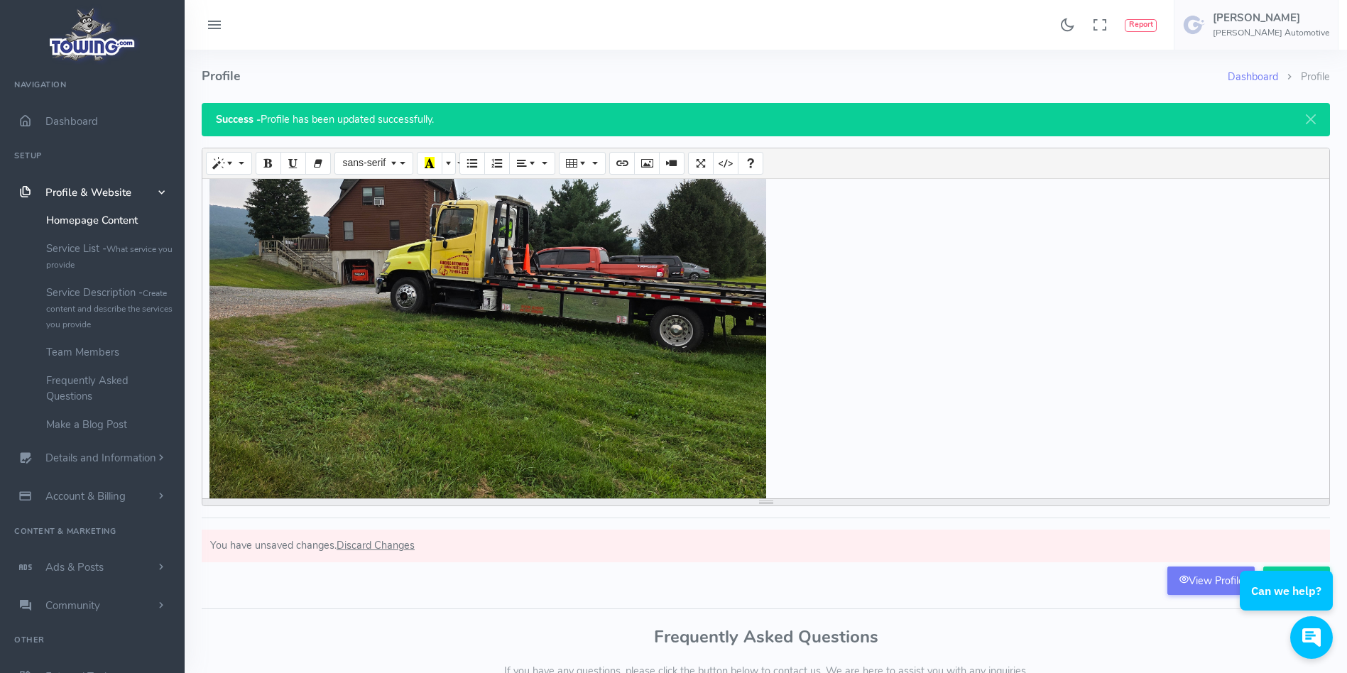
click at [804, 66] on h4 "Profile" at bounding box center [715, 76] width 1026 height 53
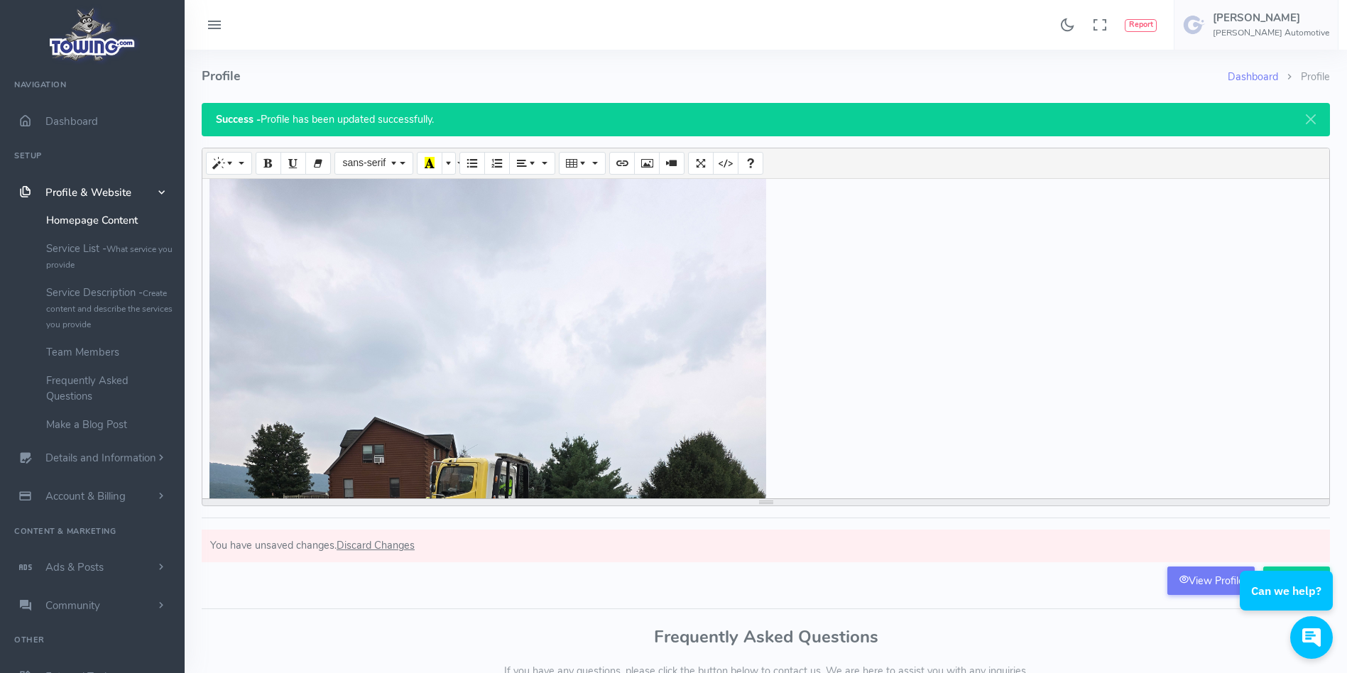
scroll to position [222, 0]
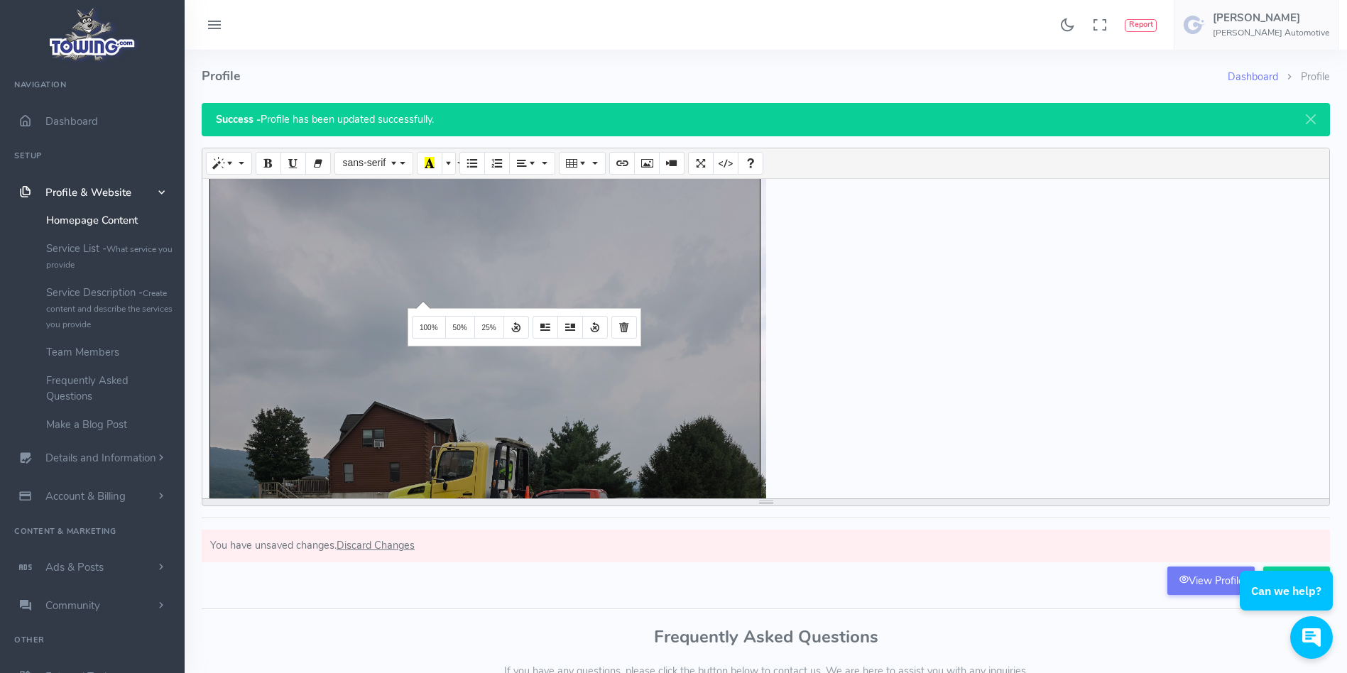
click at [421, 300] on div "Create your long description... 776x1034.66 (Original: 3000x4000) AFTER HOURS E…" at bounding box center [765, 339] width 1127 height 320
click at [462, 325] on span "50%" at bounding box center [460, 328] width 14 height 8
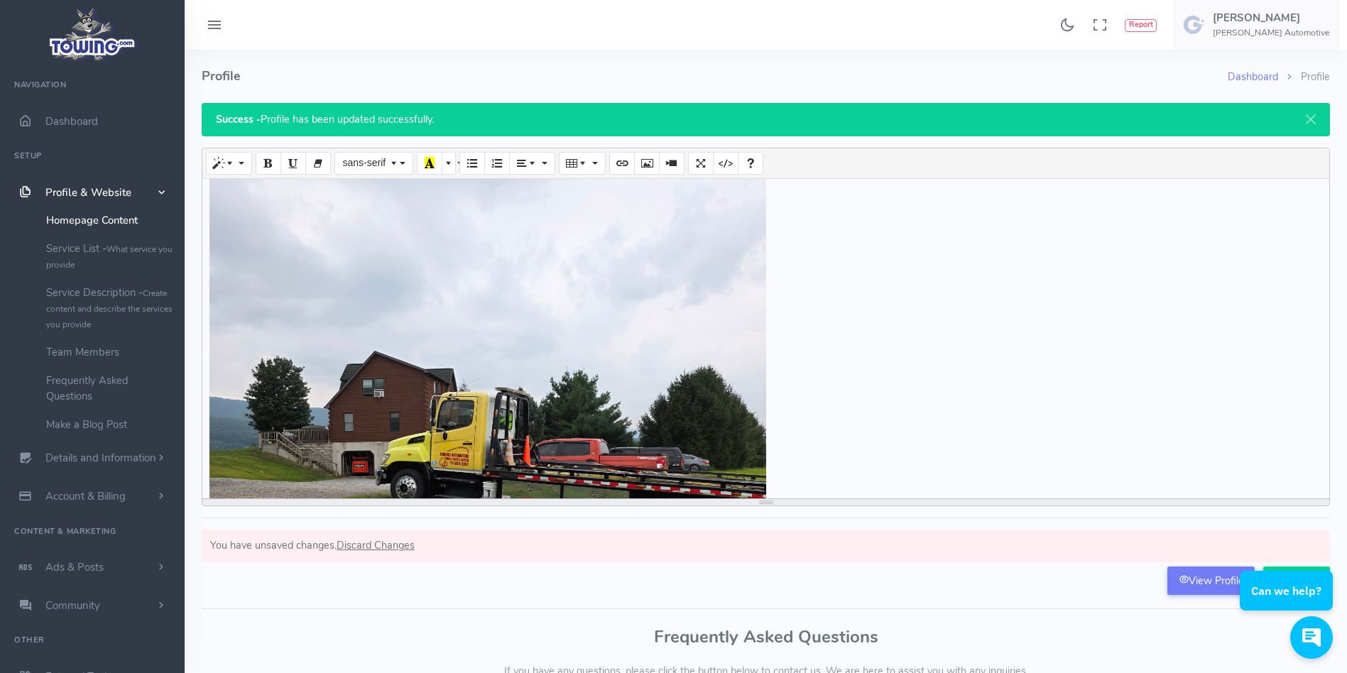
scroll to position [115, 0]
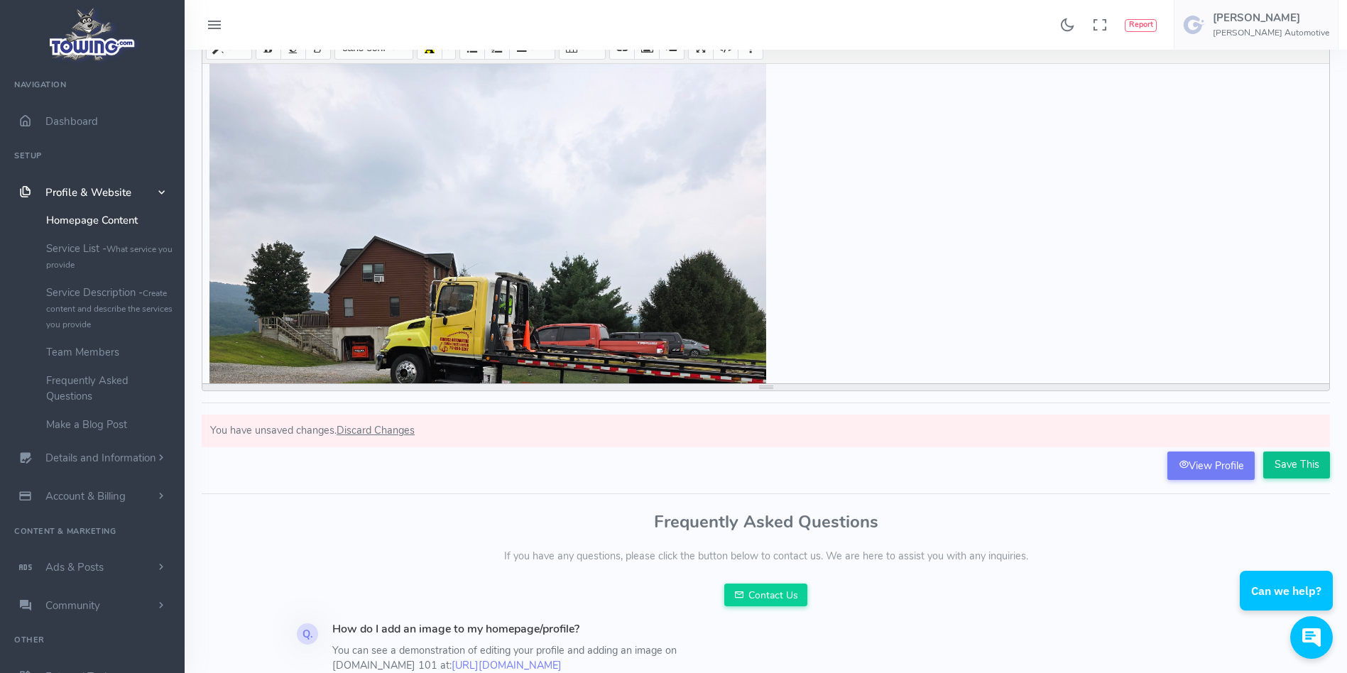
click at [1303, 471] on input "Save This" at bounding box center [1296, 465] width 67 height 27
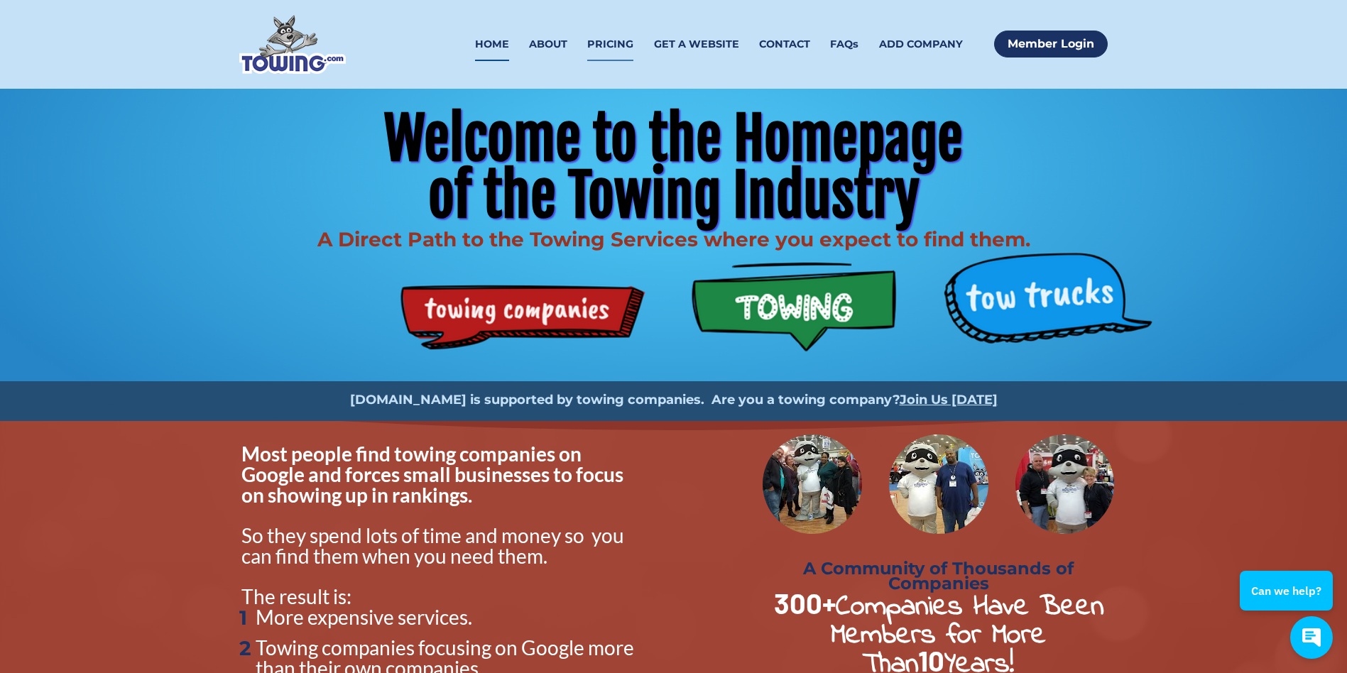
click at [613, 54] on link "PRICING" at bounding box center [610, 44] width 46 height 33
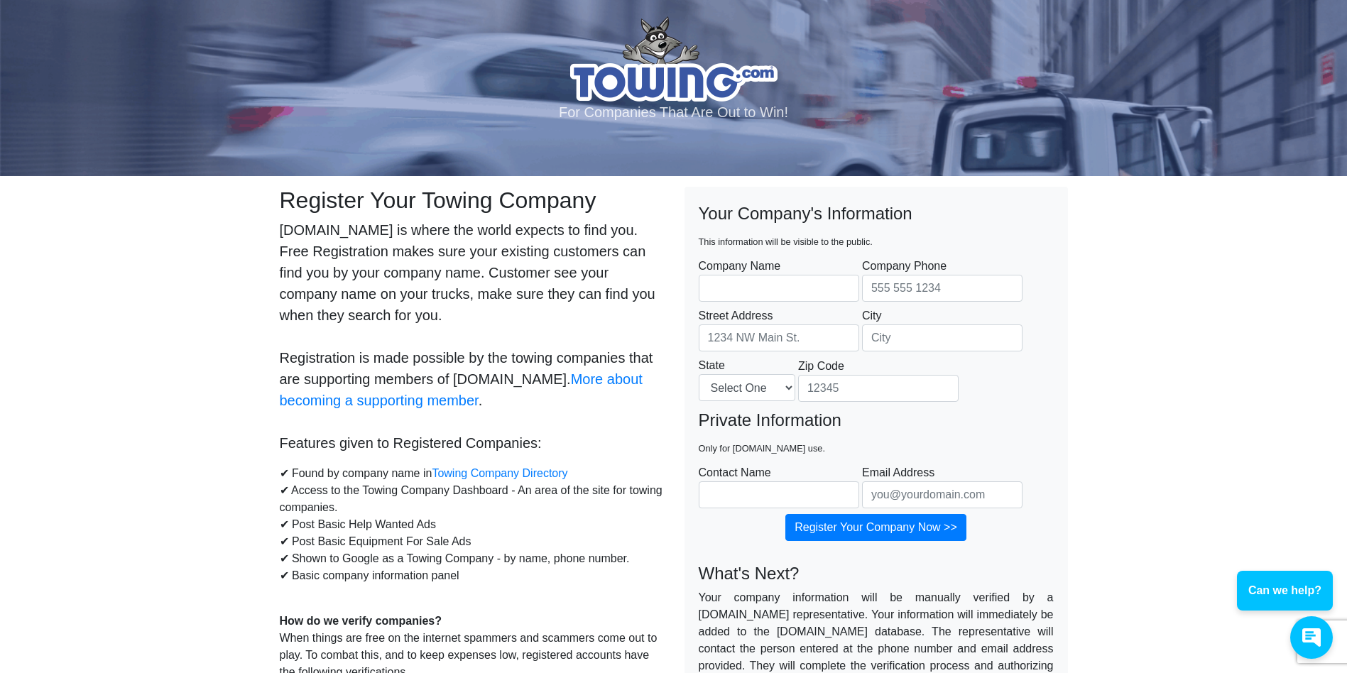
scroll to position [2, 0]
click at [155, 457] on body "For Companies That Are Out to Win! Register Your Towing Company Towing.com is w…" at bounding box center [673, 631] width 1347 height 1267
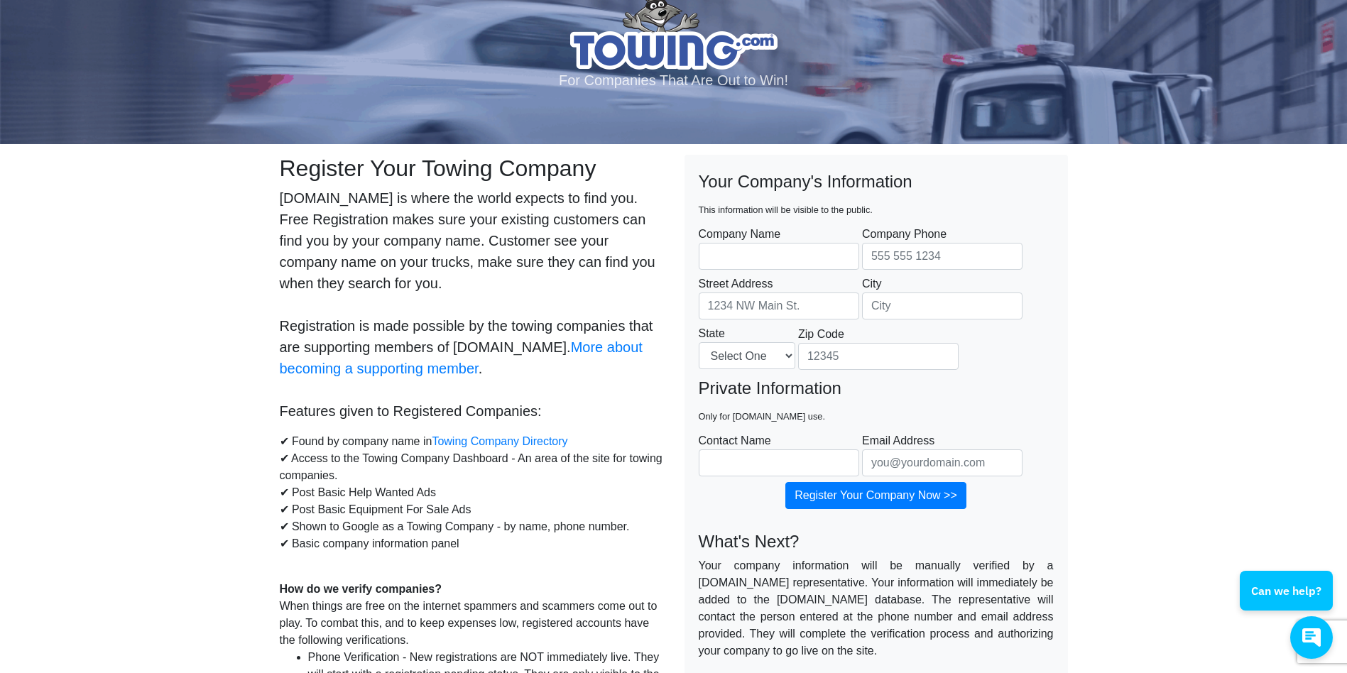
scroll to position [34, 0]
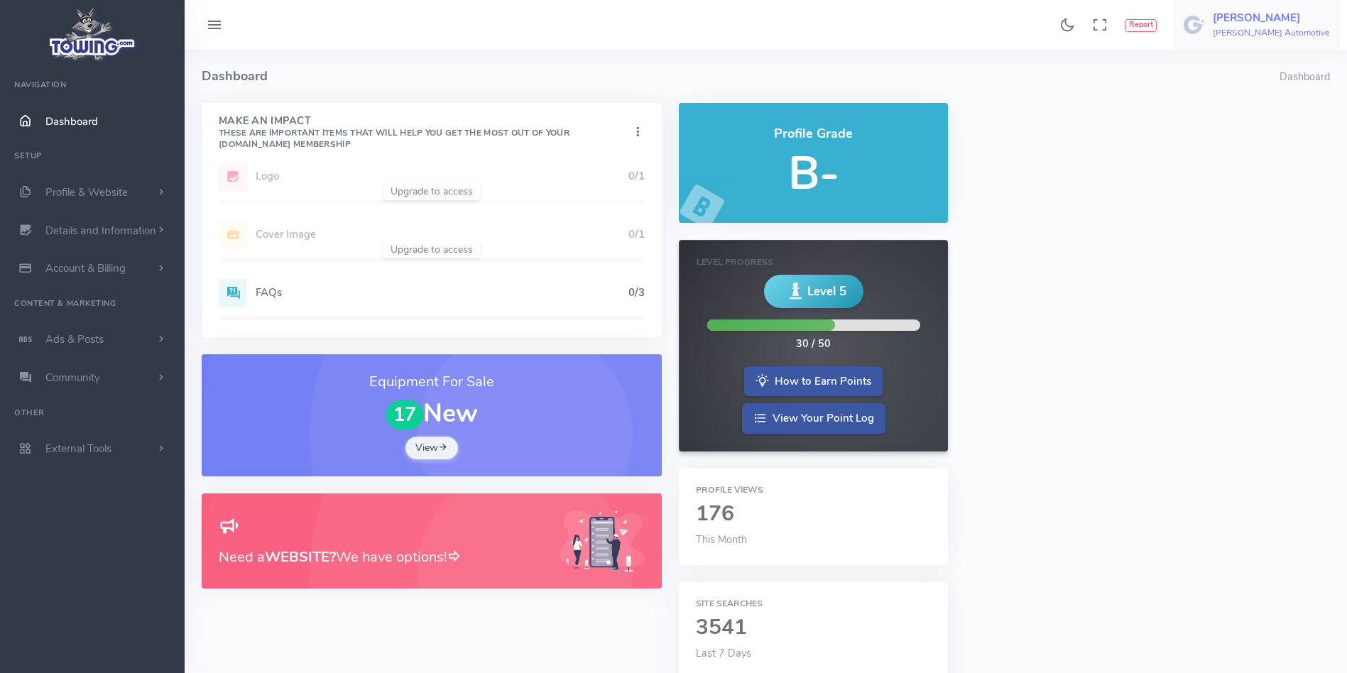
click at [1291, 36] on h6 "Farence Automotive" at bounding box center [1271, 32] width 116 height 9
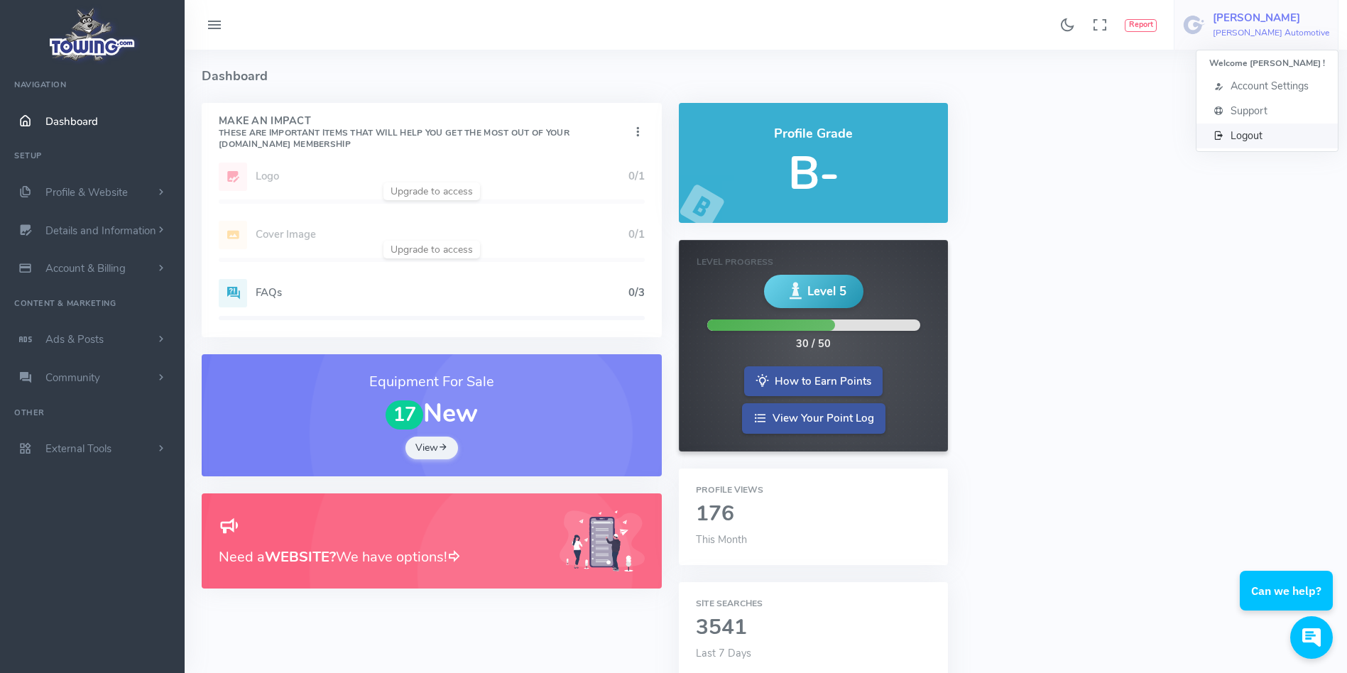
click at [1262, 137] on span "Logout" at bounding box center [1246, 136] width 32 height 14
click at [112, 187] on span "Profile & Website" at bounding box center [86, 192] width 82 height 14
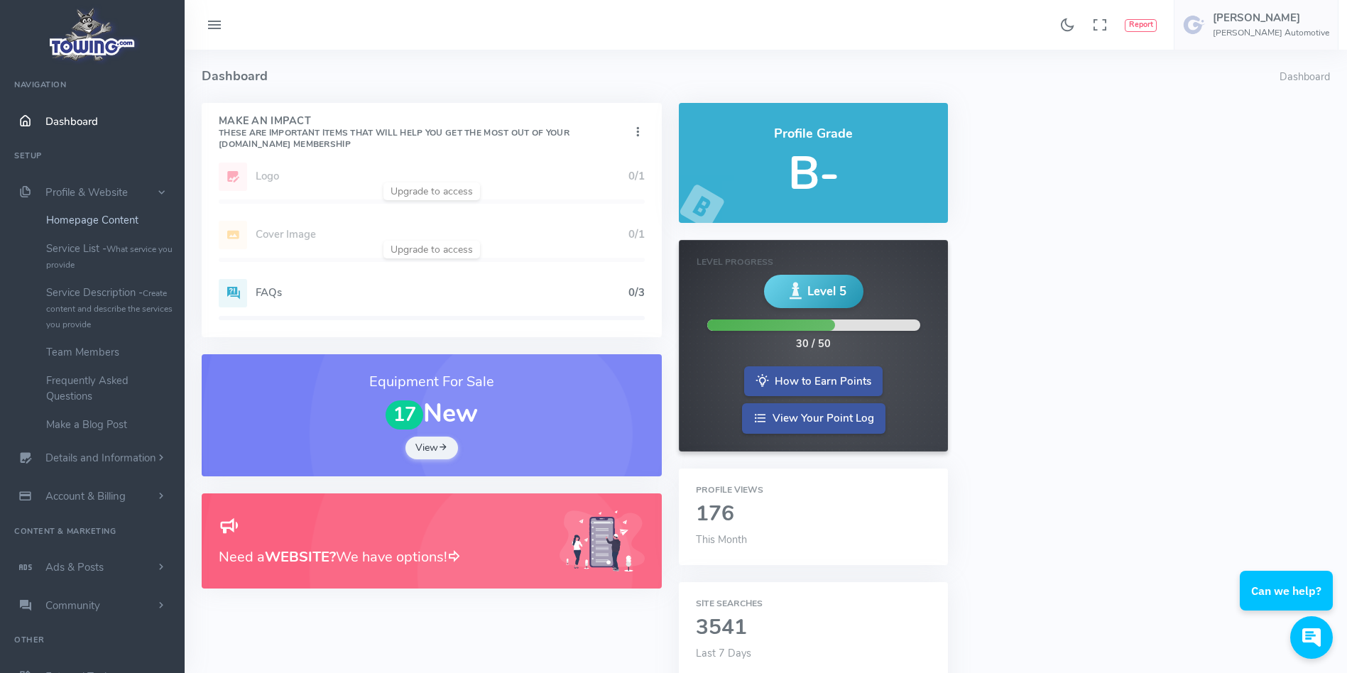
click at [112, 214] on link "Homepage Content" at bounding box center [110, 220] width 149 height 28
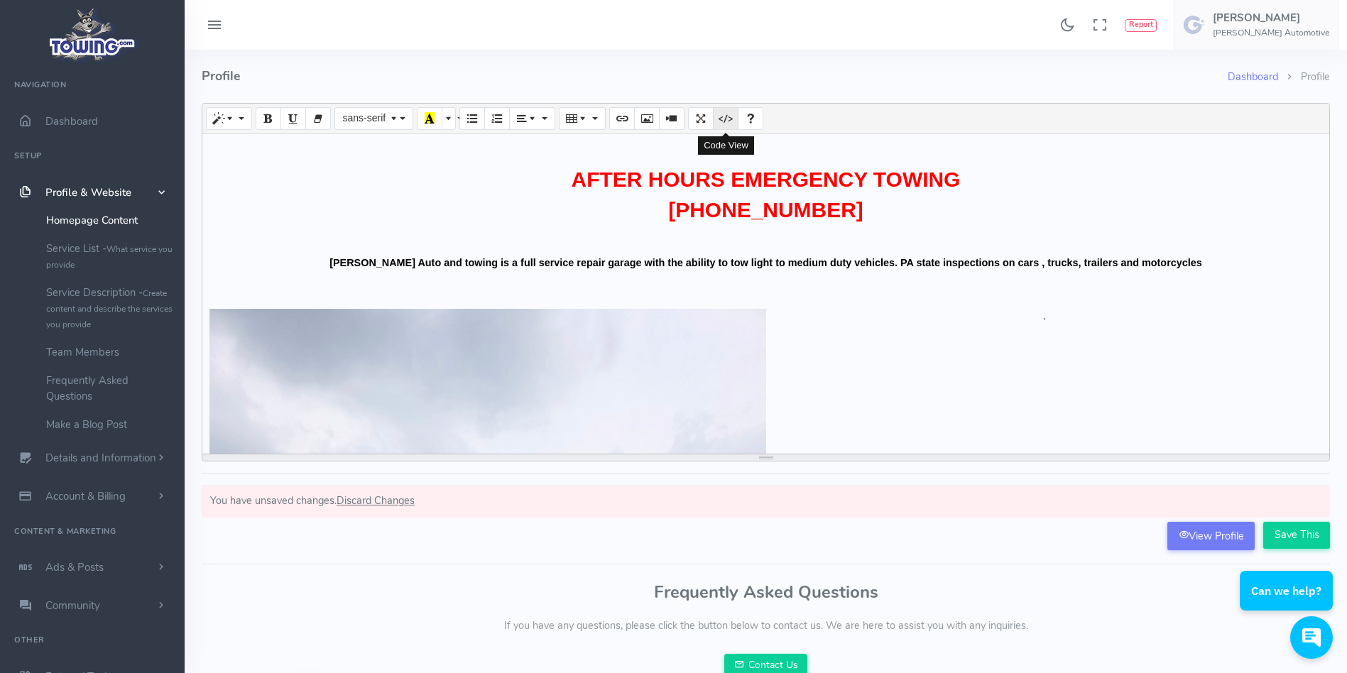
click at [726, 120] on icon "Code View" at bounding box center [726, 117] width 10 height 11
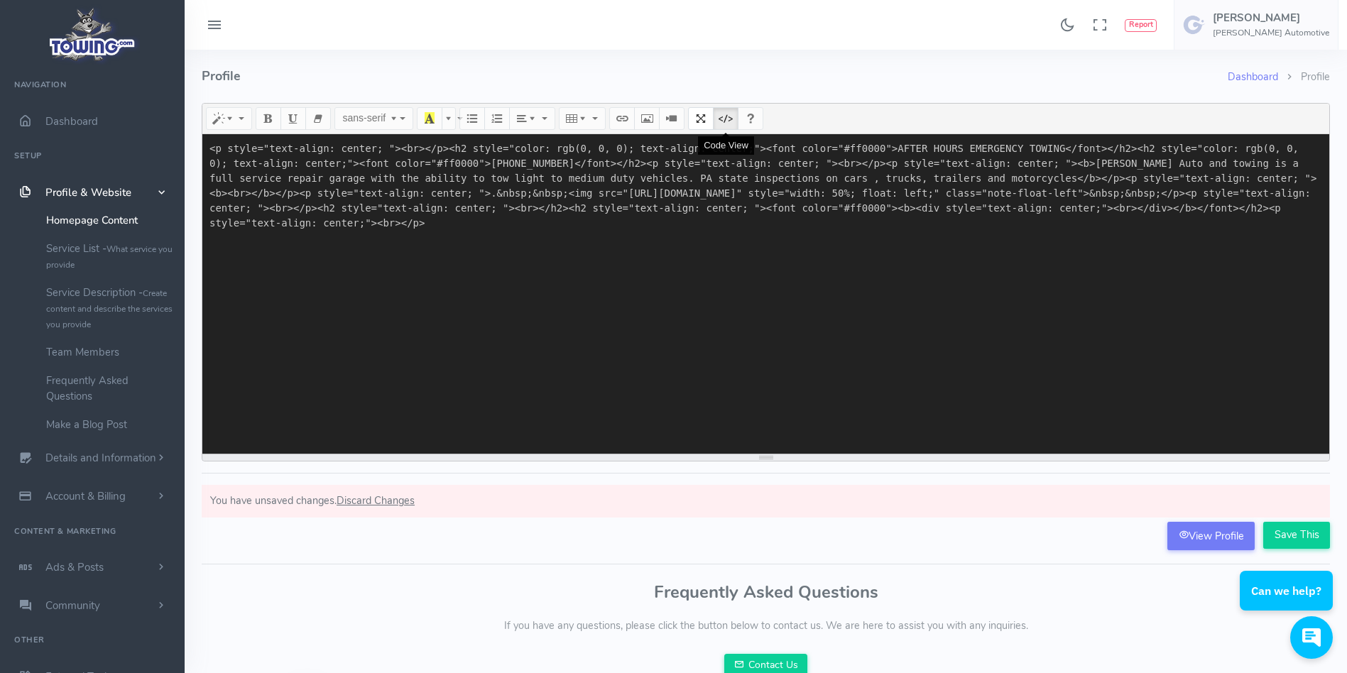
click at [728, 121] on icon "Code View" at bounding box center [726, 117] width 10 height 11
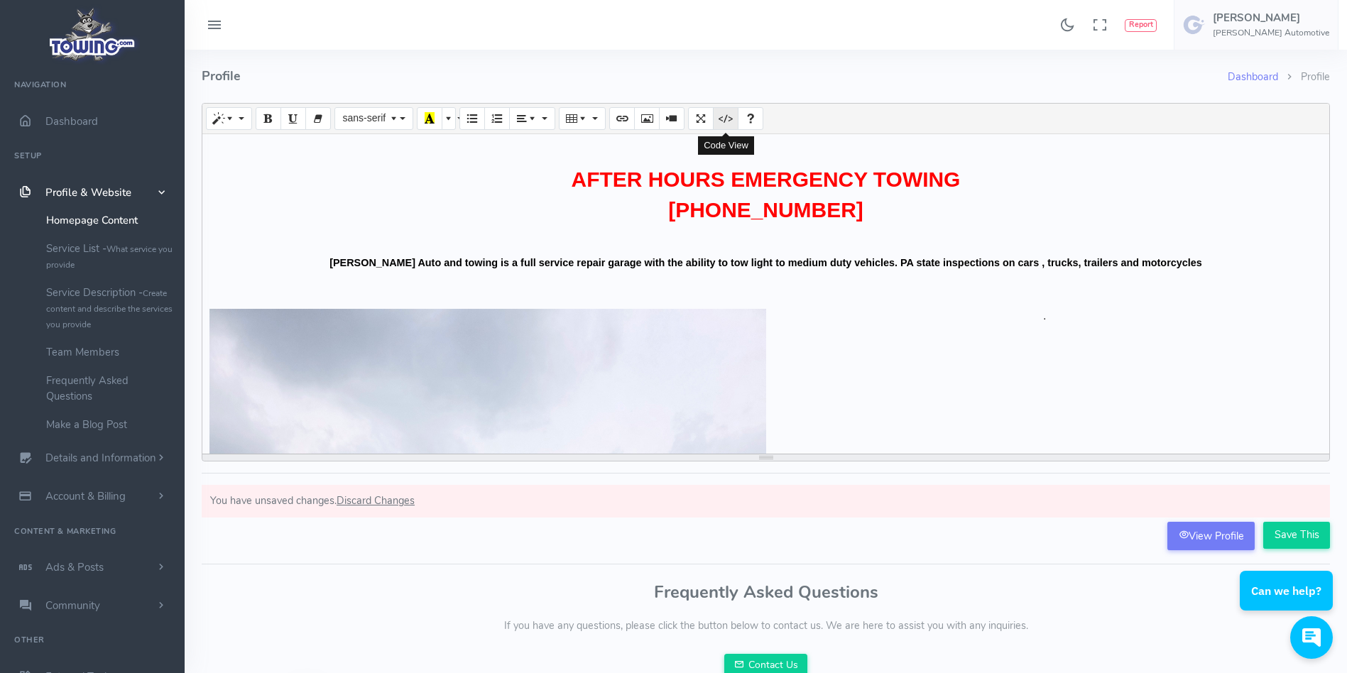
click at [728, 121] on icon "Code View" at bounding box center [726, 117] width 10 height 11
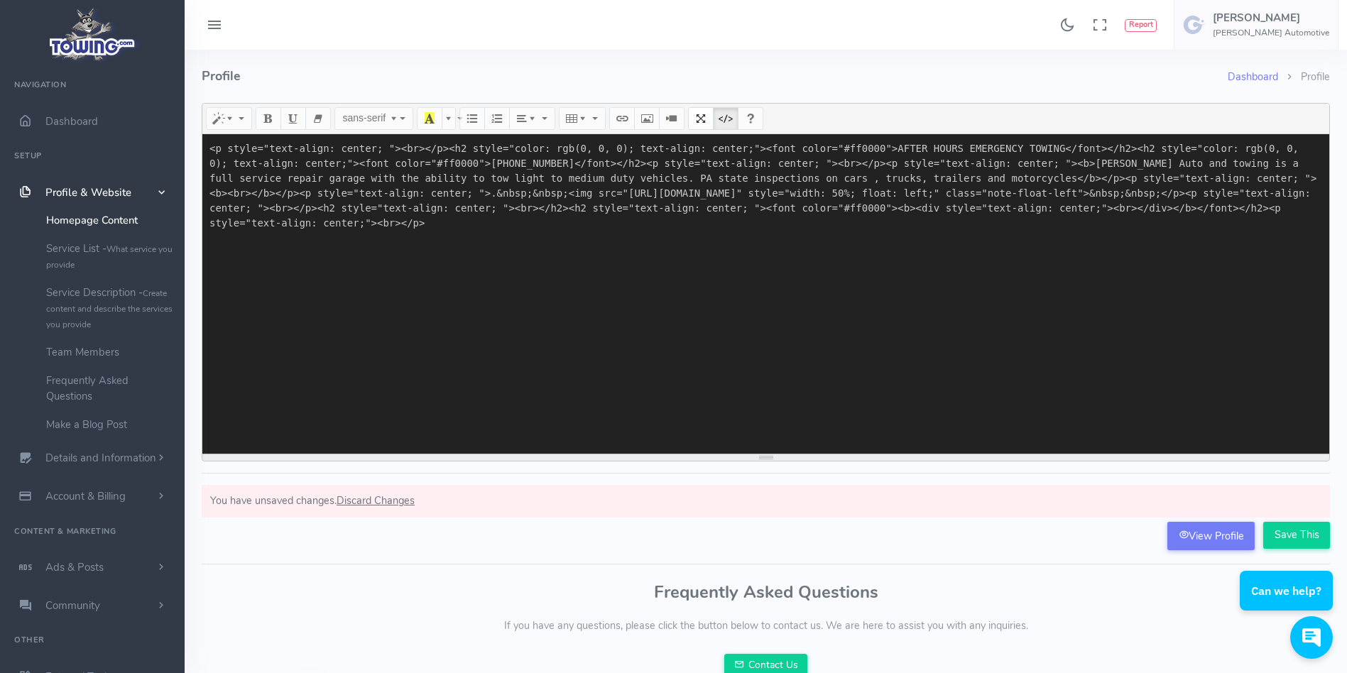
drag, startPoint x: 1132, startPoint y: 222, endPoint x: 1198, endPoint y: 217, distance: 66.2
click at [1198, 217] on textarea "<p style="text-align: center; "><br></p><h2 style="color: rgb(0, 0, 0); text-al…" at bounding box center [765, 294] width 1127 height 320
type textarea "<p style="text-align: center; "><br></p><h2 style="color: rgb(0, 0, 0); text-al…"
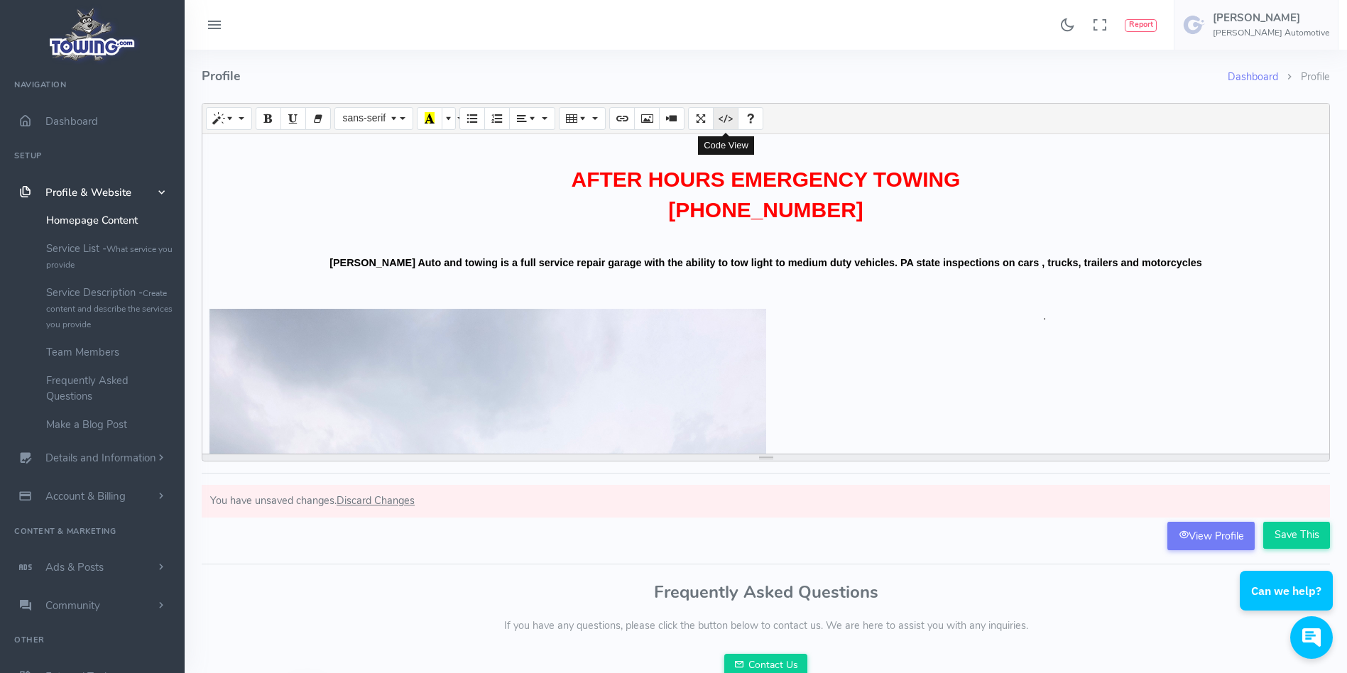
click at [724, 120] on icon "Code View" at bounding box center [726, 117] width 10 height 11
type textarea "<p style="text-align: center; "><br></p><h2 style="color: rgb(0, 0, 0); text-al…"
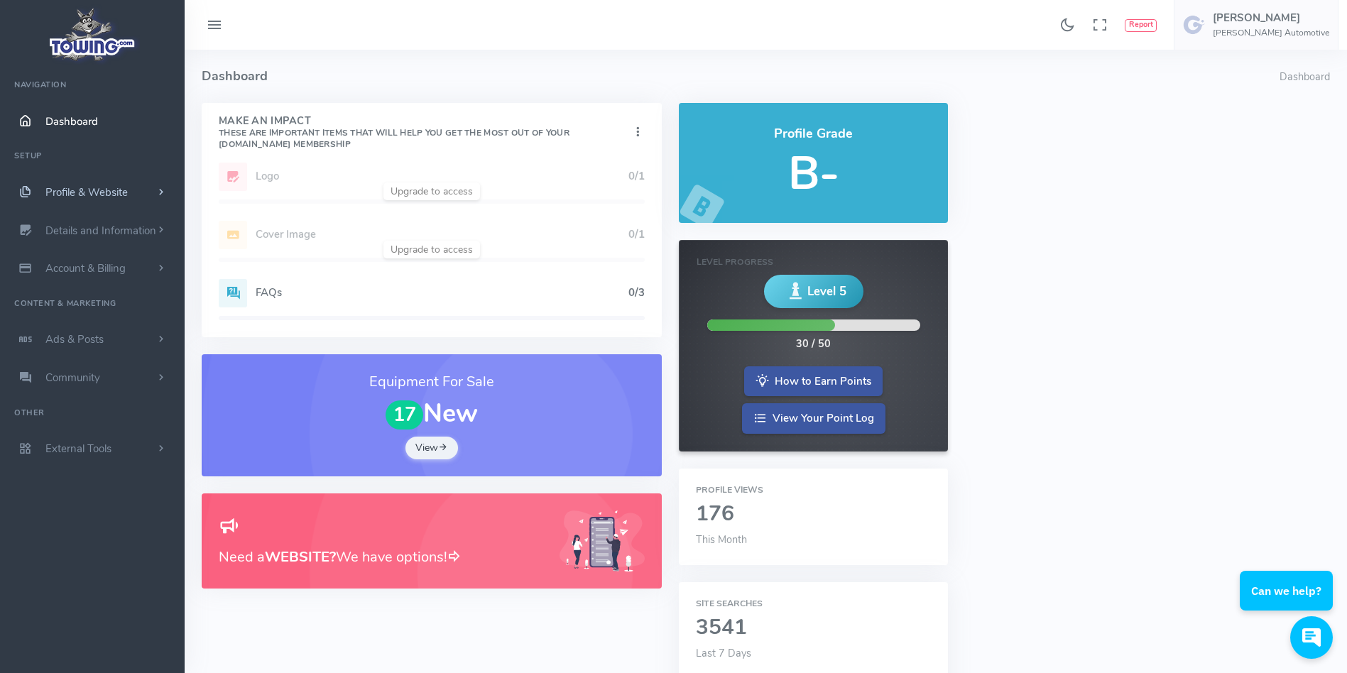
click at [90, 187] on span "Profile & Website" at bounding box center [86, 192] width 82 height 14
click at [94, 214] on link "Homepage Content" at bounding box center [110, 220] width 149 height 28
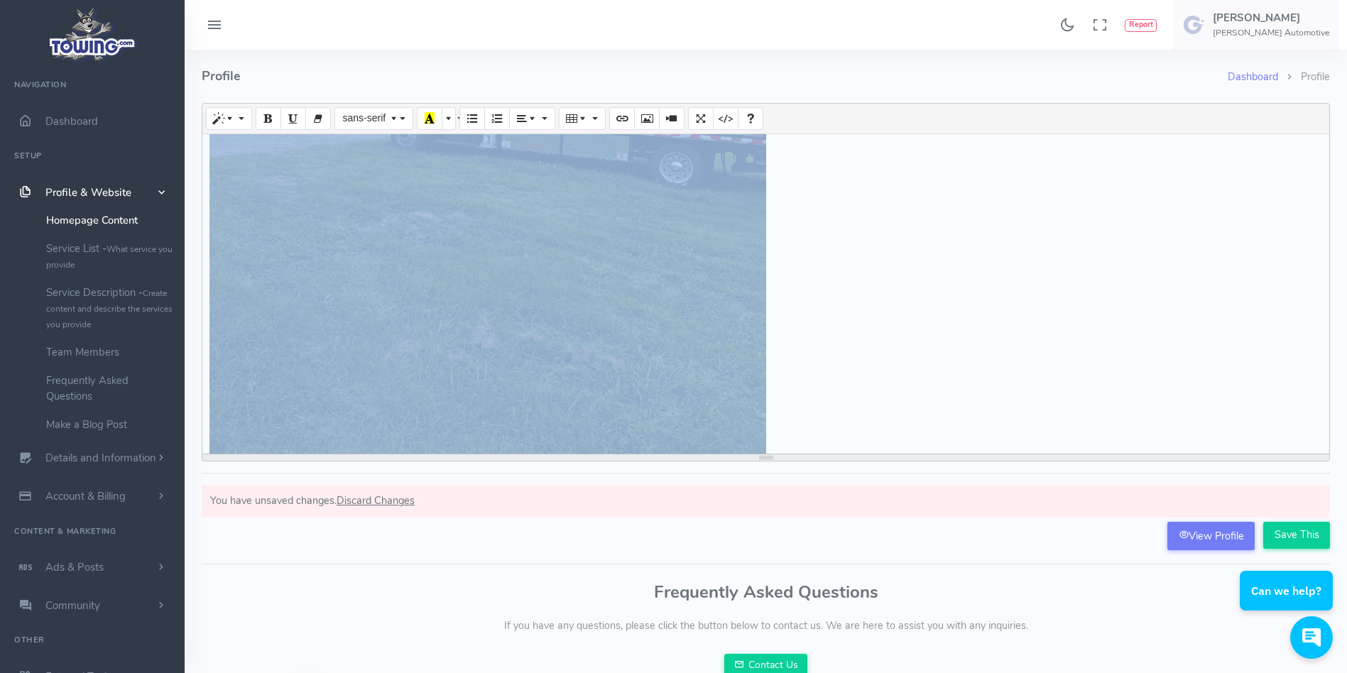
scroll to position [590, 0]
drag, startPoint x: 540, startPoint y: 163, endPoint x: 775, endPoint y: 460, distance: 378.6
click at [775, 460] on div "Normal Quote Code Header 1 Header 2 Header 3 Header 4 Header 5 Header 6 sans-se…" at bounding box center [766, 282] width 1128 height 359
click at [530, 119] on span "Paragraph" at bounding box center [534, 117] width 10 height 11
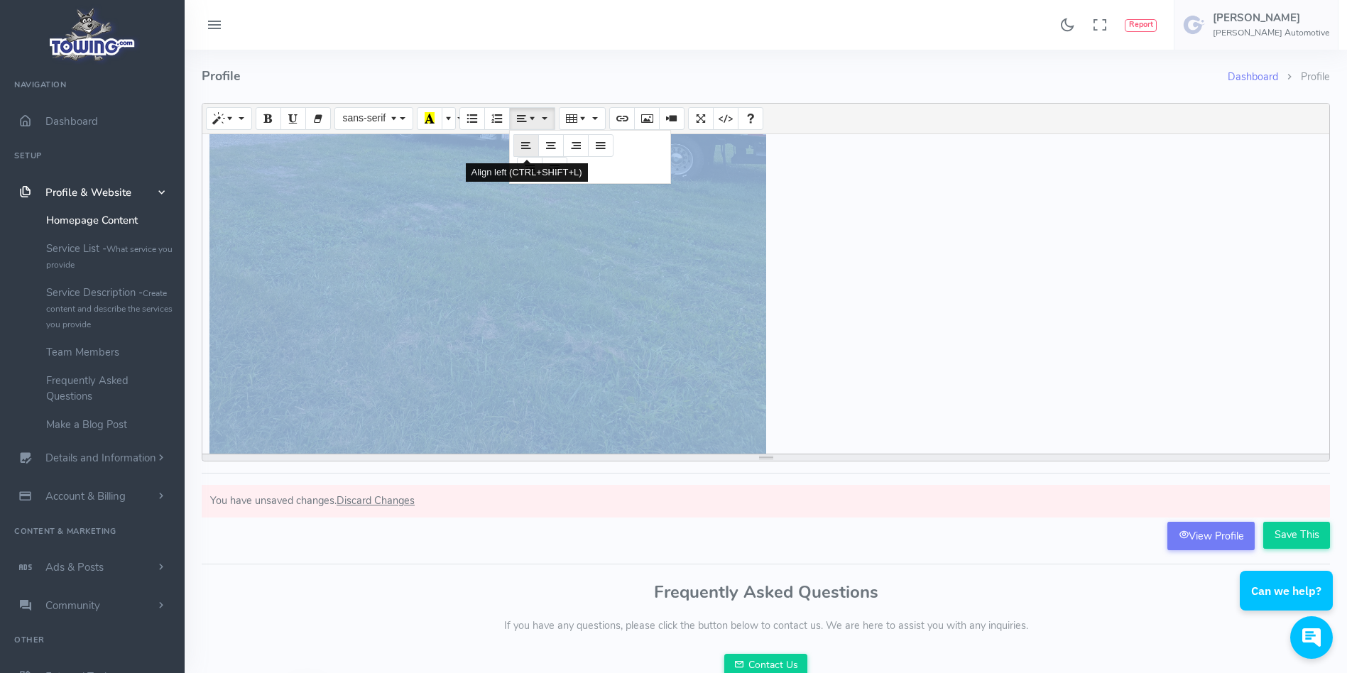
click at [529, 144] on icon "Align left (CTRL+SHIFT+L)" at bounding box center [526, 144] width 10 height 11
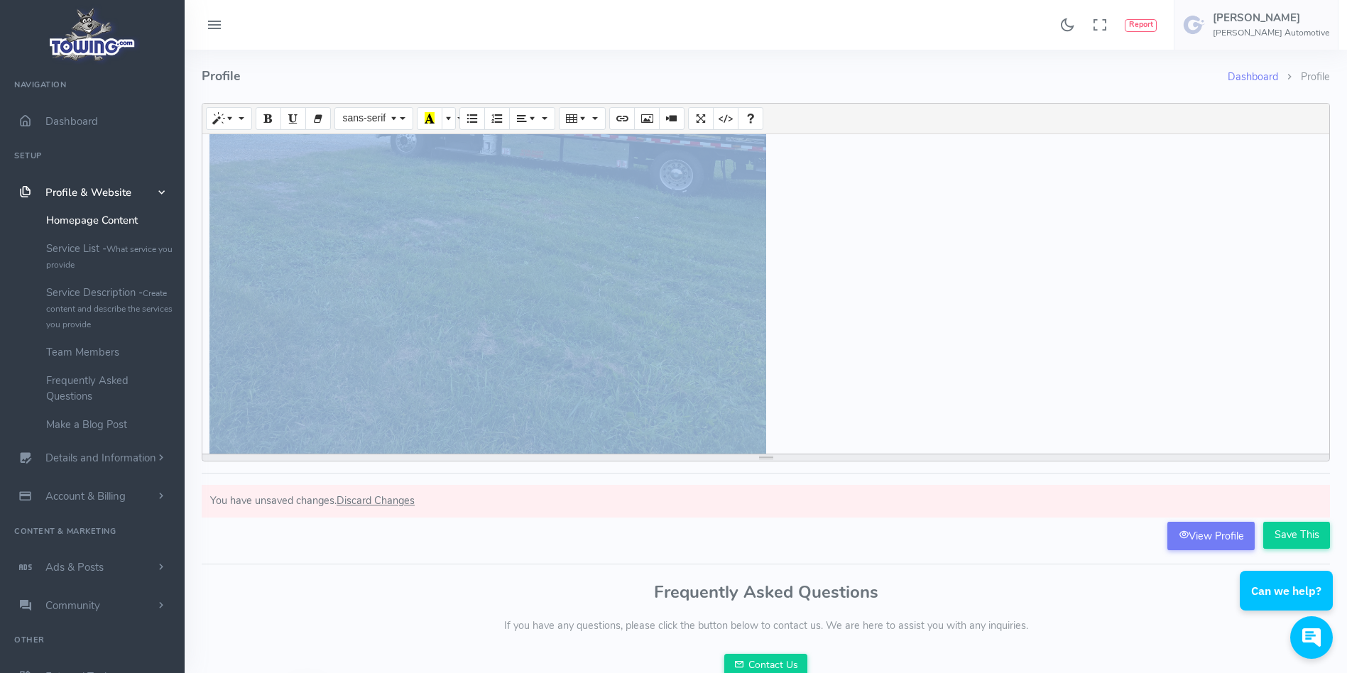
scroll to position [606, 0]
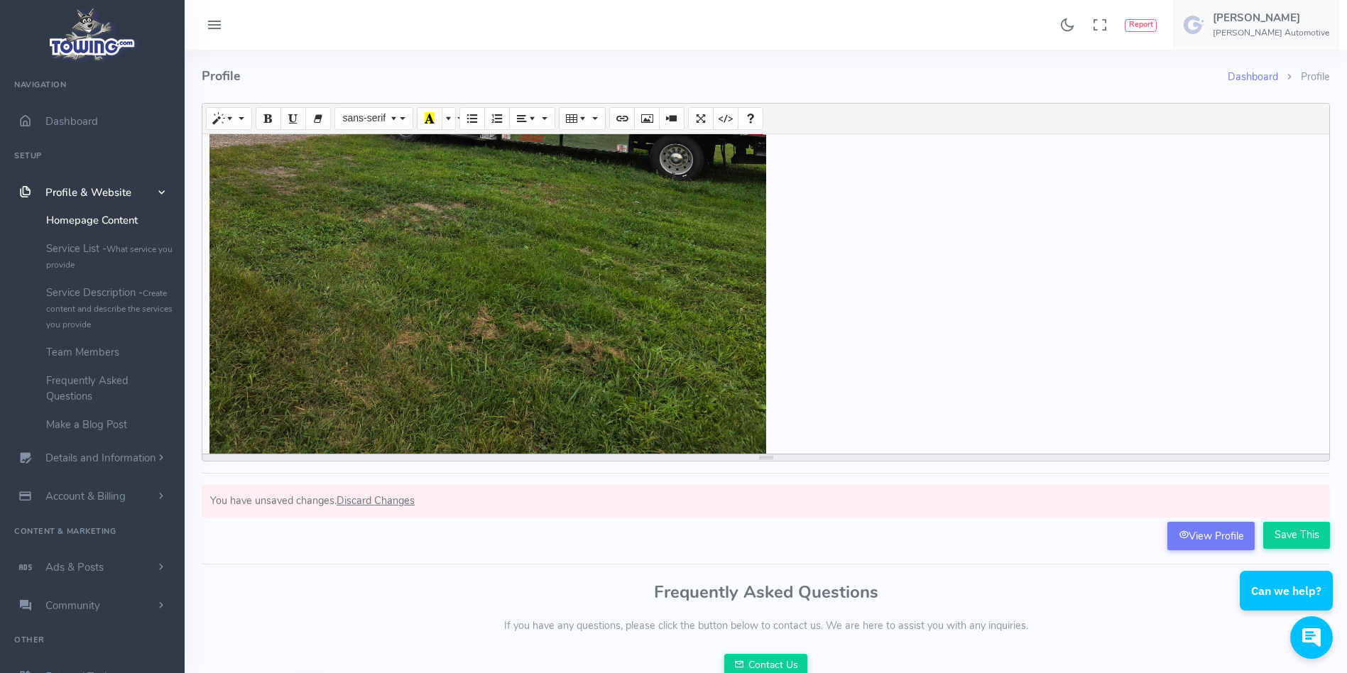
click at [854, 300] on div "AFTER HOURS EMERGENCY TOWING 717-512-5660 Farence Auto and towing is a full ser…" at bounding box center [765, 294] width 1127 height 320
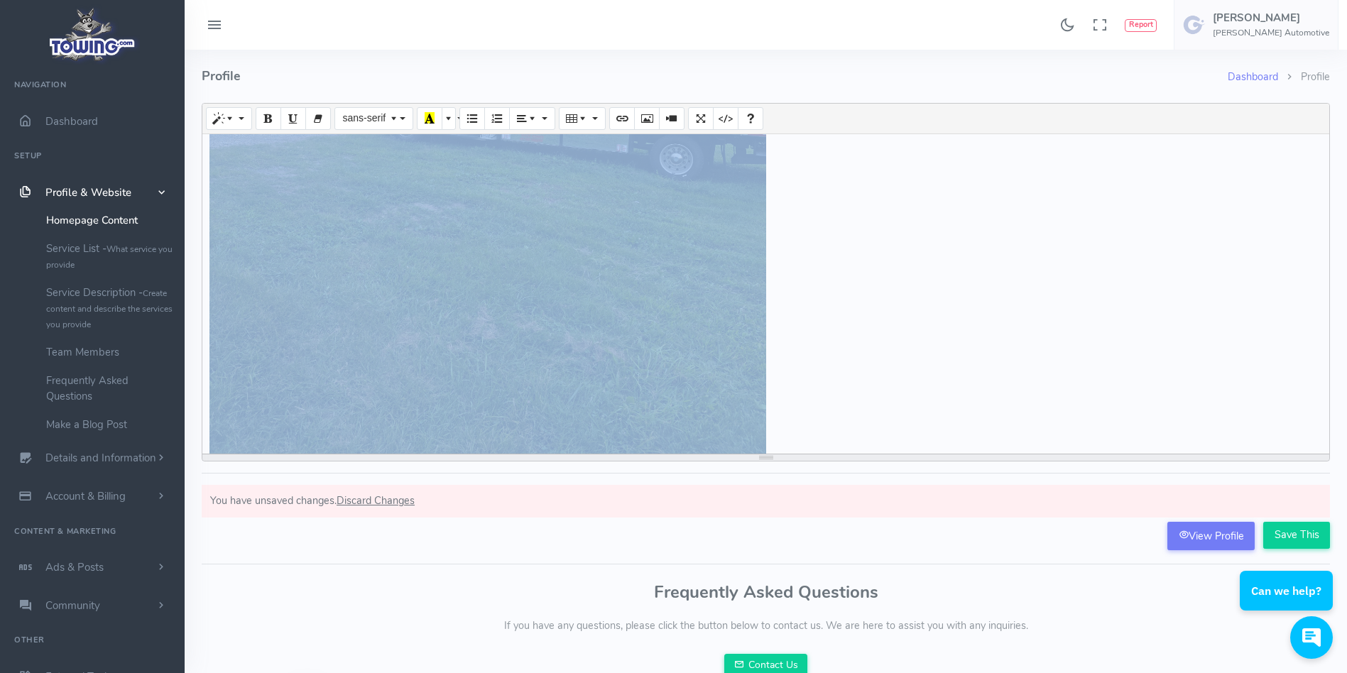
drag, startPoint x: 829, startPoint y: 422, endPoint x: 628, endPoint y: 165, distance: 326.7
click at [628, 165] on div "AFTER HOURS EMERGENCY TOWING 717-512-5660 Farence Auto and towing is a full ser…" at bounding box center [765, 294] width 1127 height 320
drag, startPoint x: 205, startPoint y: 174, endPoint x: 829, endPoint y: 515, distance: 711.5
click at [829, 515] on form "AFTER HOURS EMERGENCY TOWING 717-512-5660 Farence Auto and towing is a full ser…" at bounding box center [766, 327] width 1128 height 449
click at [546, 116] on button "Paragraph" at bounding box center [532, 118] width 46 height 23
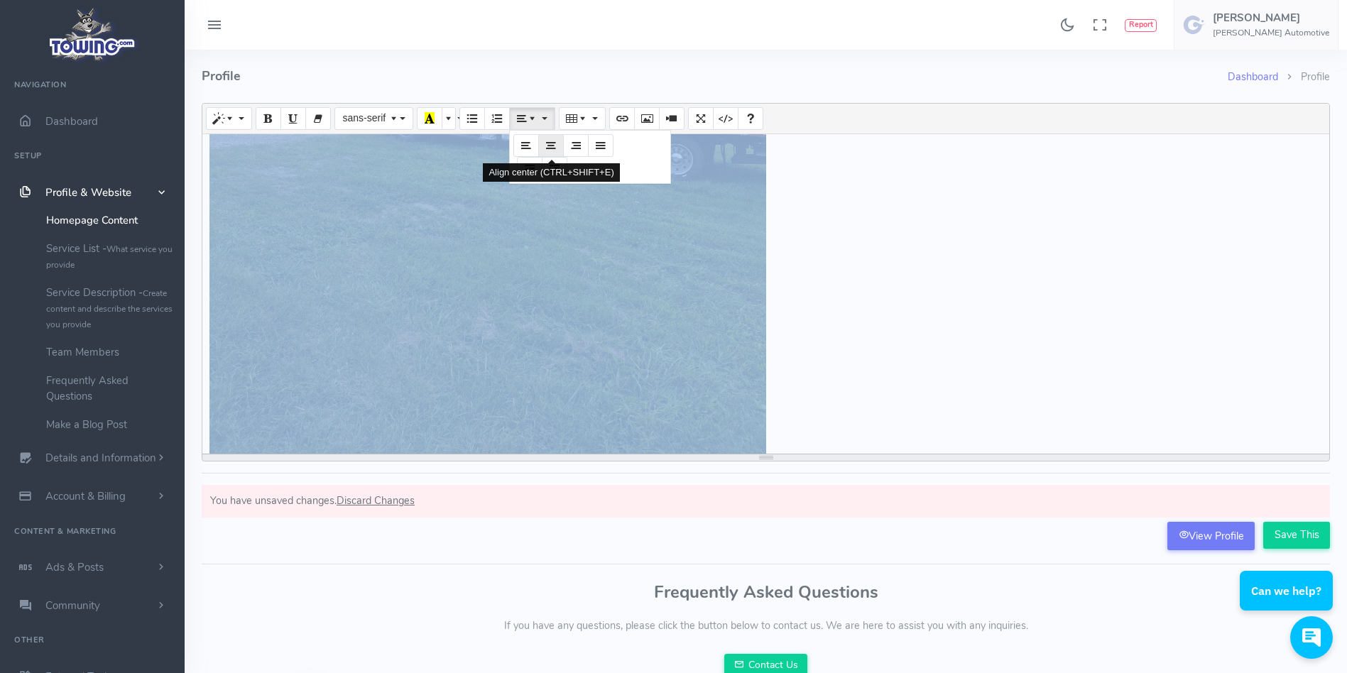
click at [547, 140] on icon "Align center (CTRL+SHIFT+E)" at bounding box center [551, 144] width 10 height 11
click at [533, 121] on span "Paragraph" at bounding box center [534, 117] width 10 height 11
click at [551, 142] on icon "Align center (CTRL+SHIFT+E)" at bounding box center [551, 144] width 10 height 11
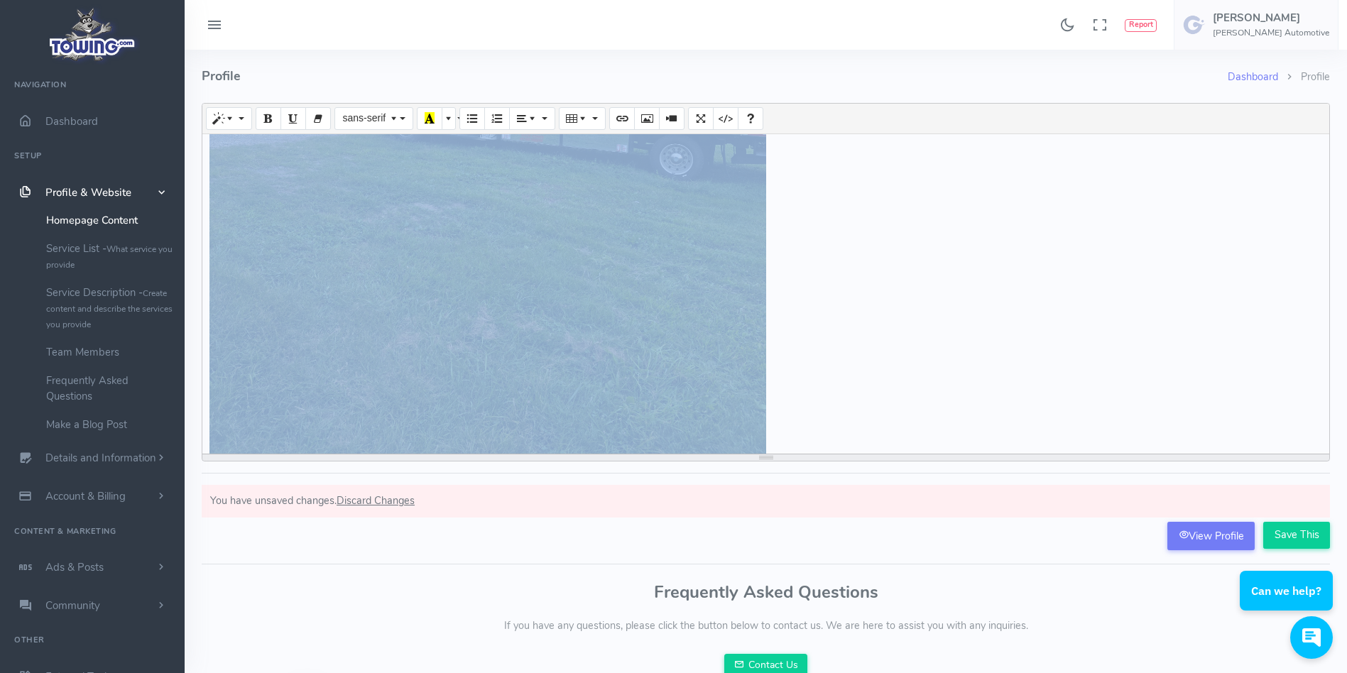
click at [973, 310] on div "AFTER HOURS EMERGENCY TOWING 717-512-5660 Farence Auto and towing is a full ser…" at bounding box center [765, 294] width 1127 height 320
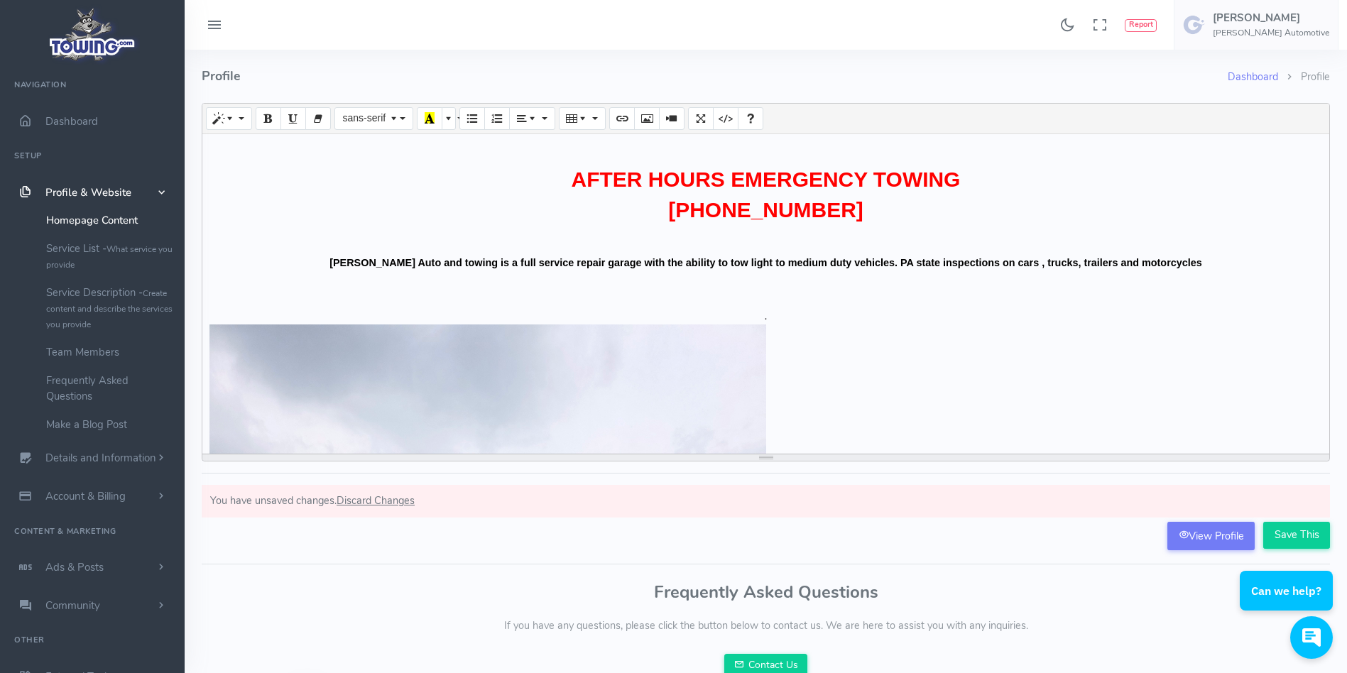
scroll to position [165, 0]
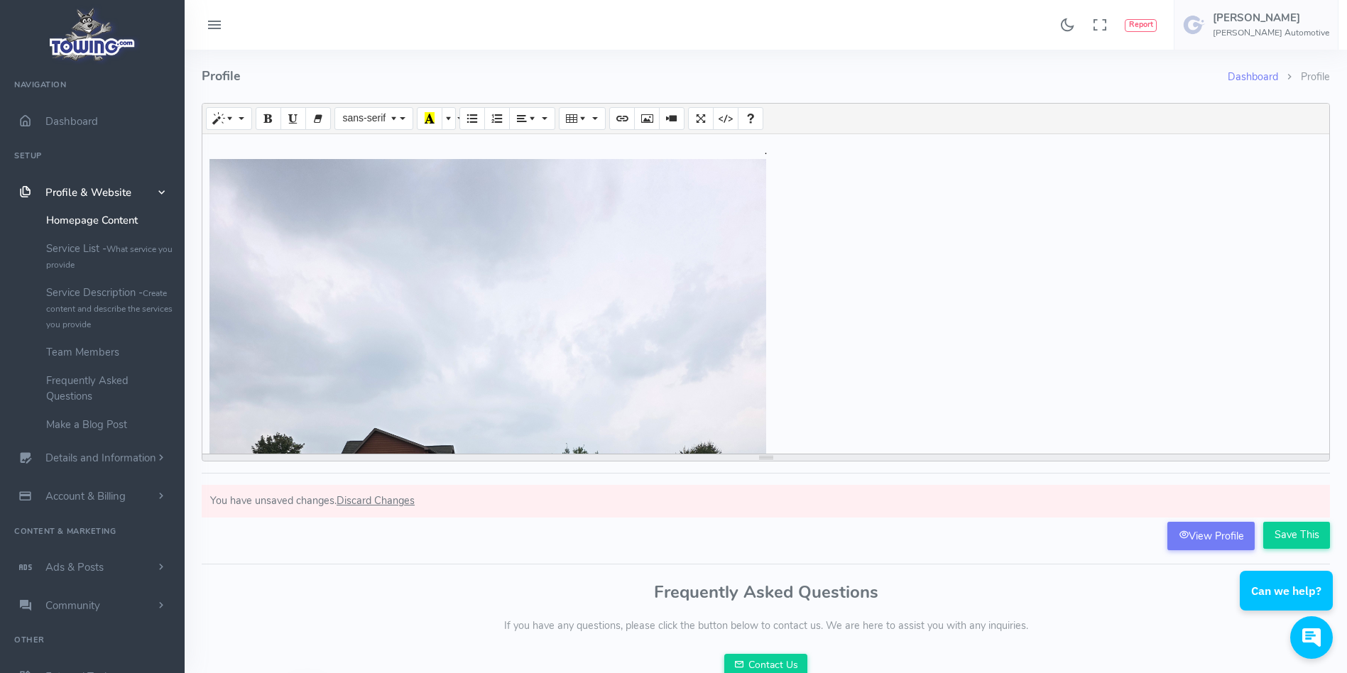
click at [1292, 532] on html "Can we help?" at bounding box center [1288, 532] width 118 height 0
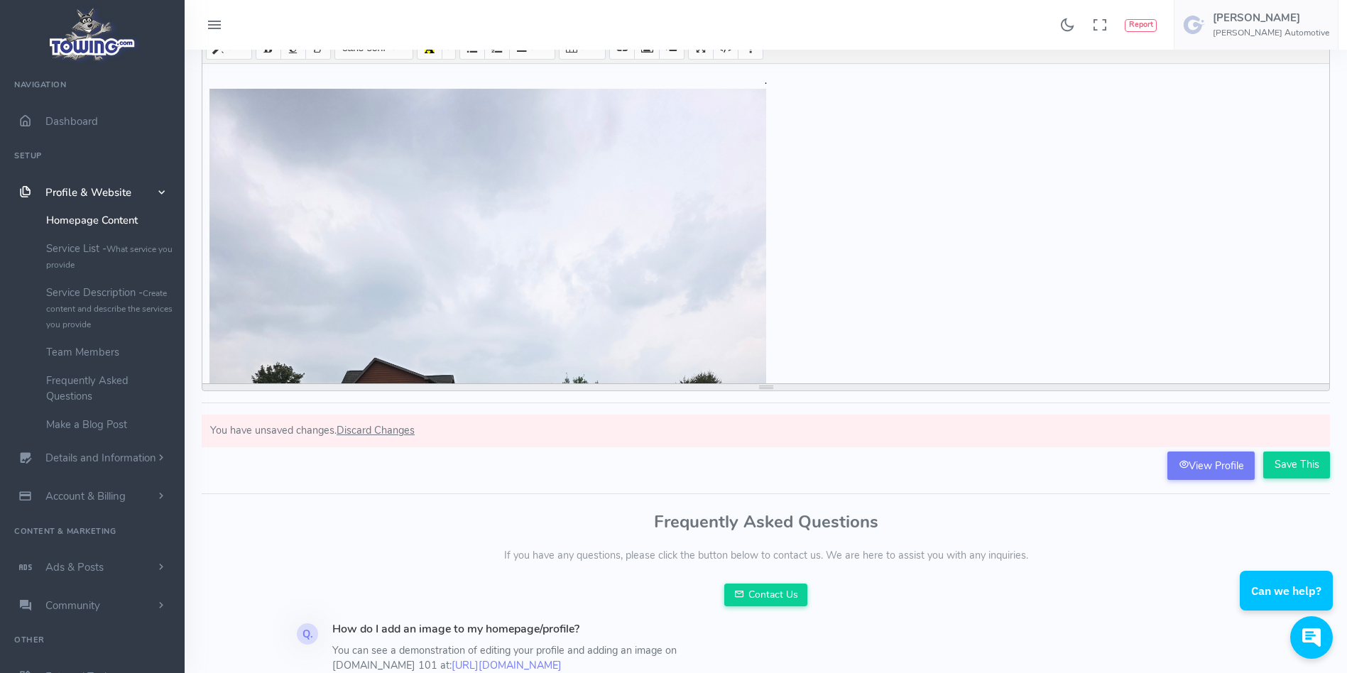
scroll to position [71, 0]
click at [1297, 465] on input "Save This" at bounding box center [1296, 464] width 67 height 27
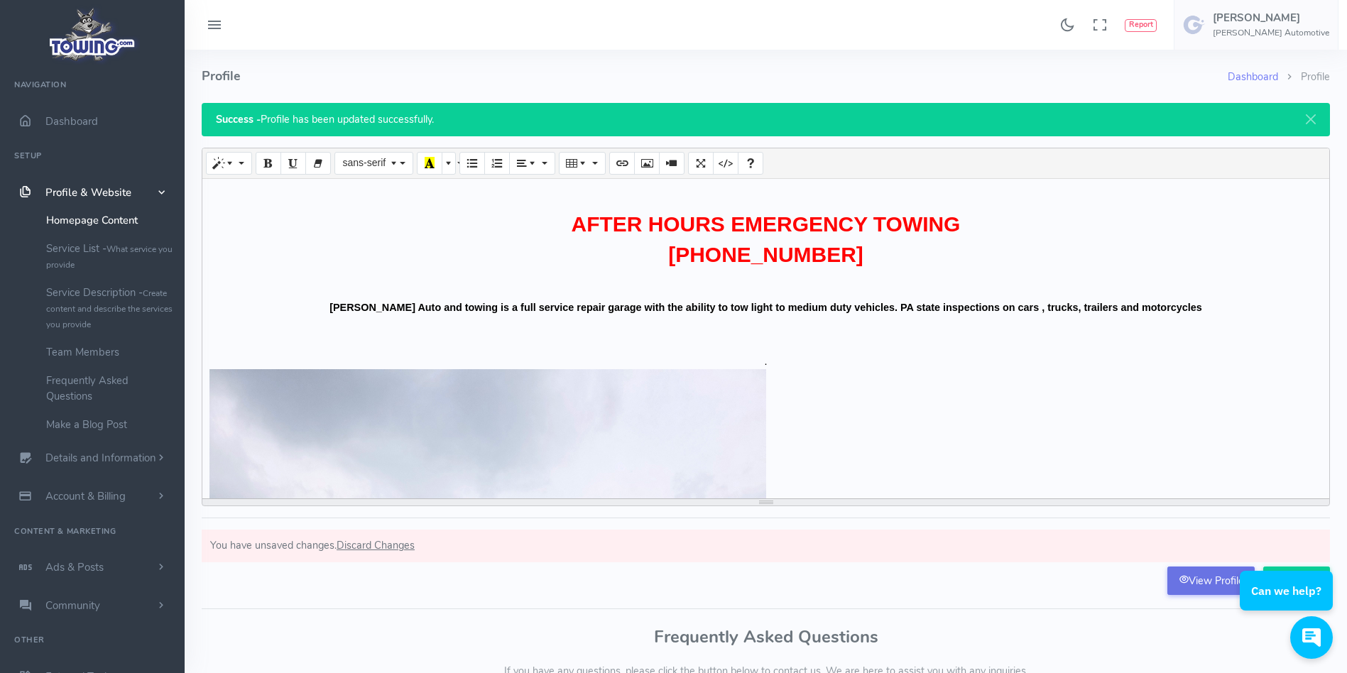
click at [1183, 589] on link "View Profile" at bounding box center [1210, 581] width 87 height 28
click at [721, 161] on icon "Code View" at bounding box center [726, 162] width 10 height 11
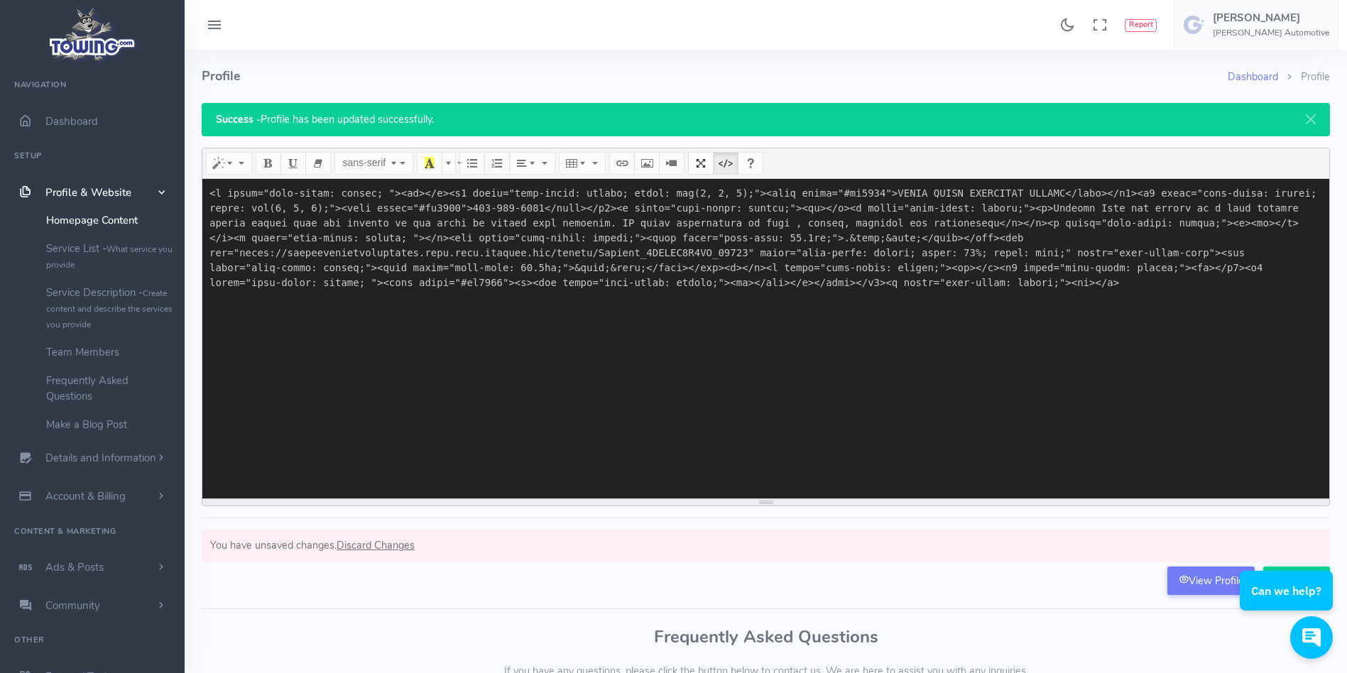
drag, startPoint x: 365, startPoint y: 279, endPoint x: 421, endPoint y: 288, distance: 56.7
click at [421, 288] on textarea at bounding box center [765, 339] width 1127 height 320
drag, startPoint x: 851, startPoint y: 287, endPoint x: 910, endPoint y: 283, distance: 59.7
click at [910, 283] on textarea at bounding box center [765, 339] width 1127 height 320
drag, startPoint x: 574, startPoint y: 268, endPoint x: 643, endPoint y: 273, distance: 69.1
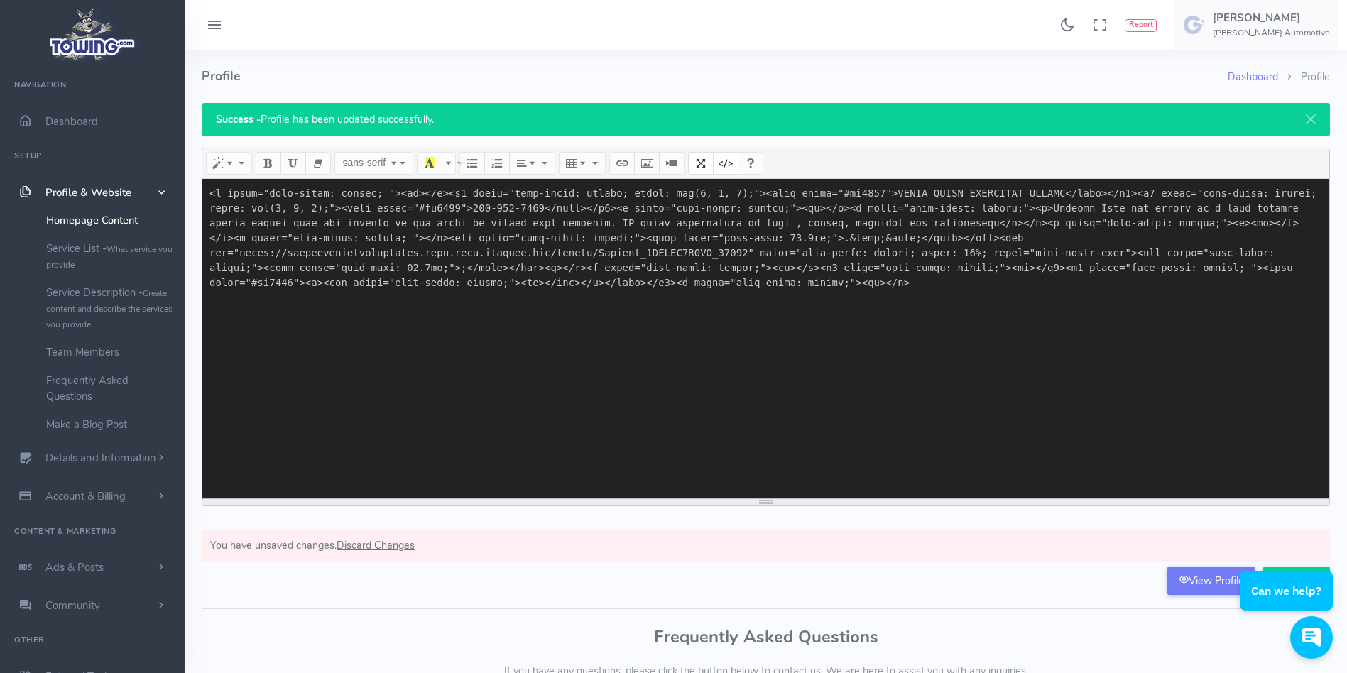
click at [643, 273] on textarea at bounding box center [765, 339] width 1127 height 320
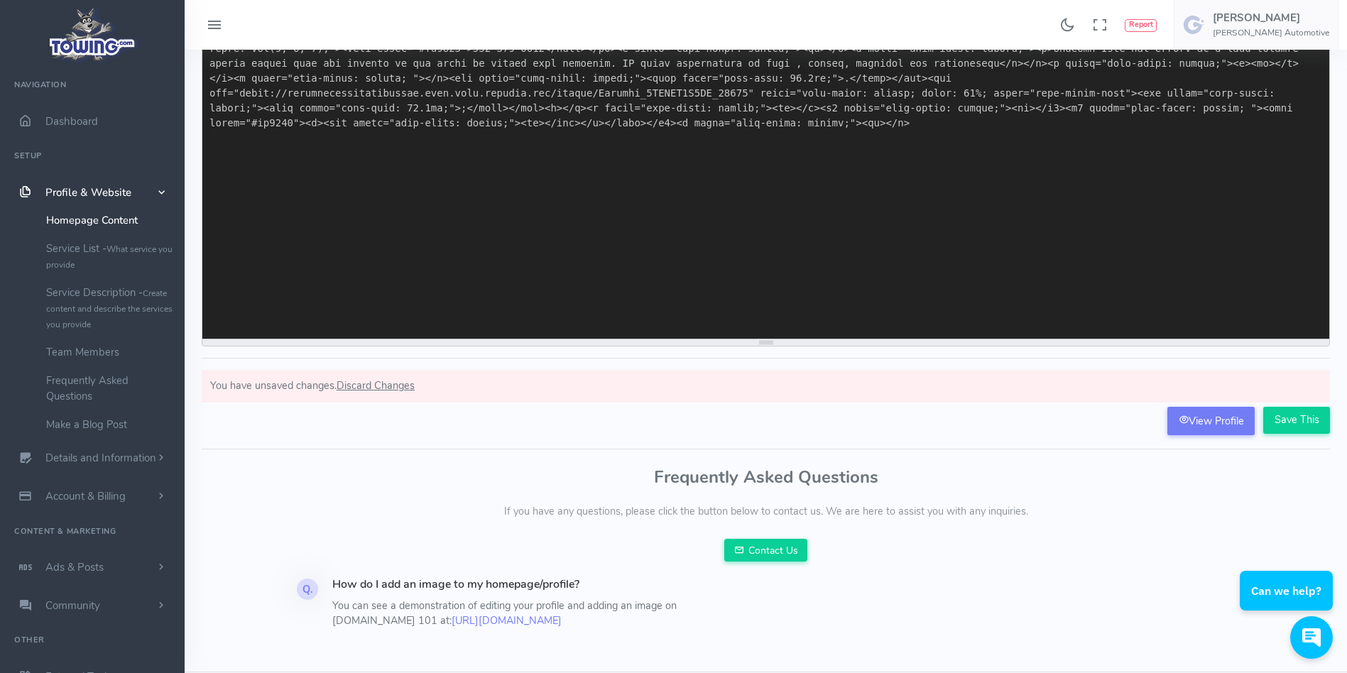
scroll to position [161, 0]
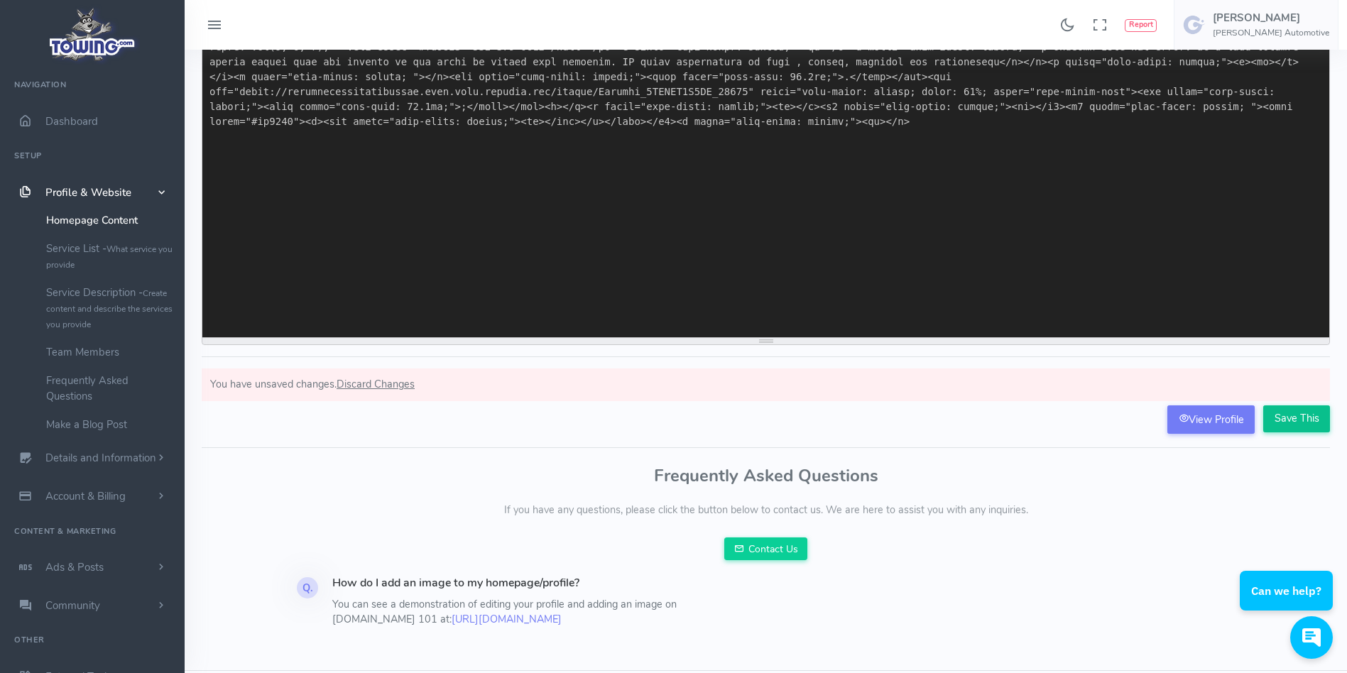
type textarea "<p style="text-align: center; "><br></p><h2 style="text-align: center; color: r…"
click at [1277, 415] on input "Save This" at bounding box center [1296, 418] width 67 height 27
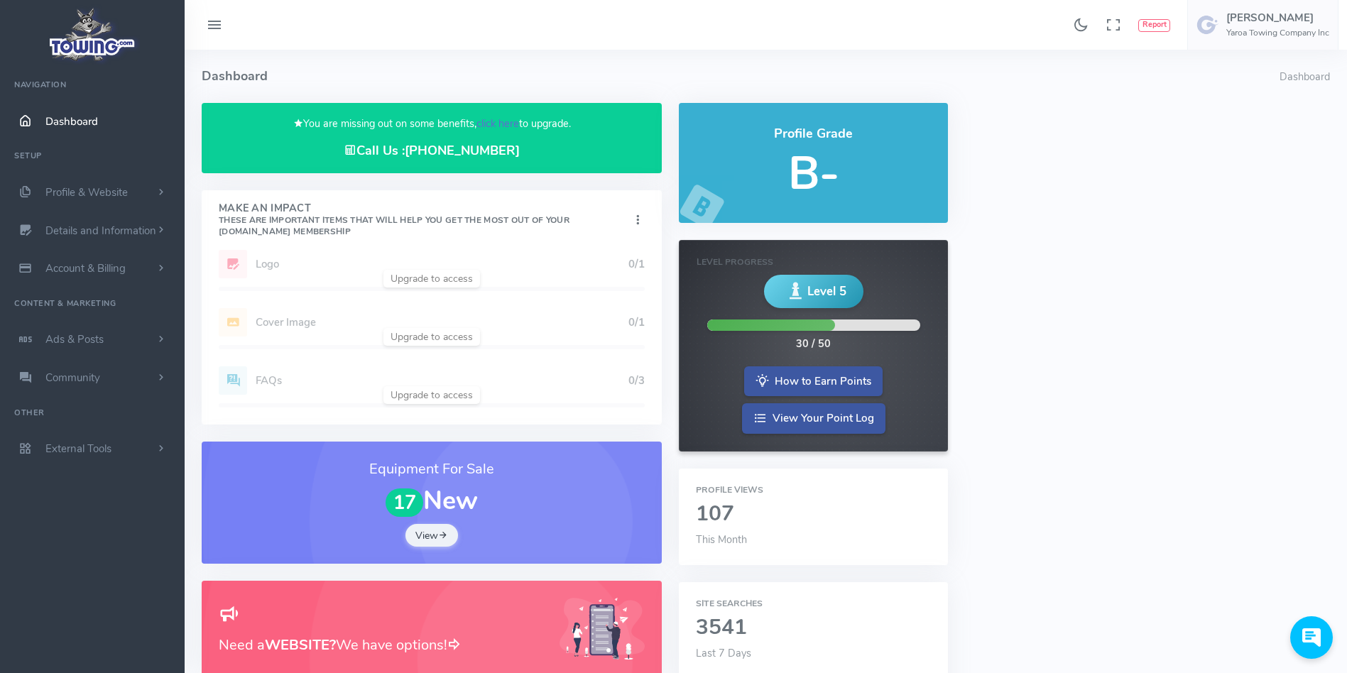
click at [511, 128] on link "click here" at bounding box center [497, 123] width 43 height 14
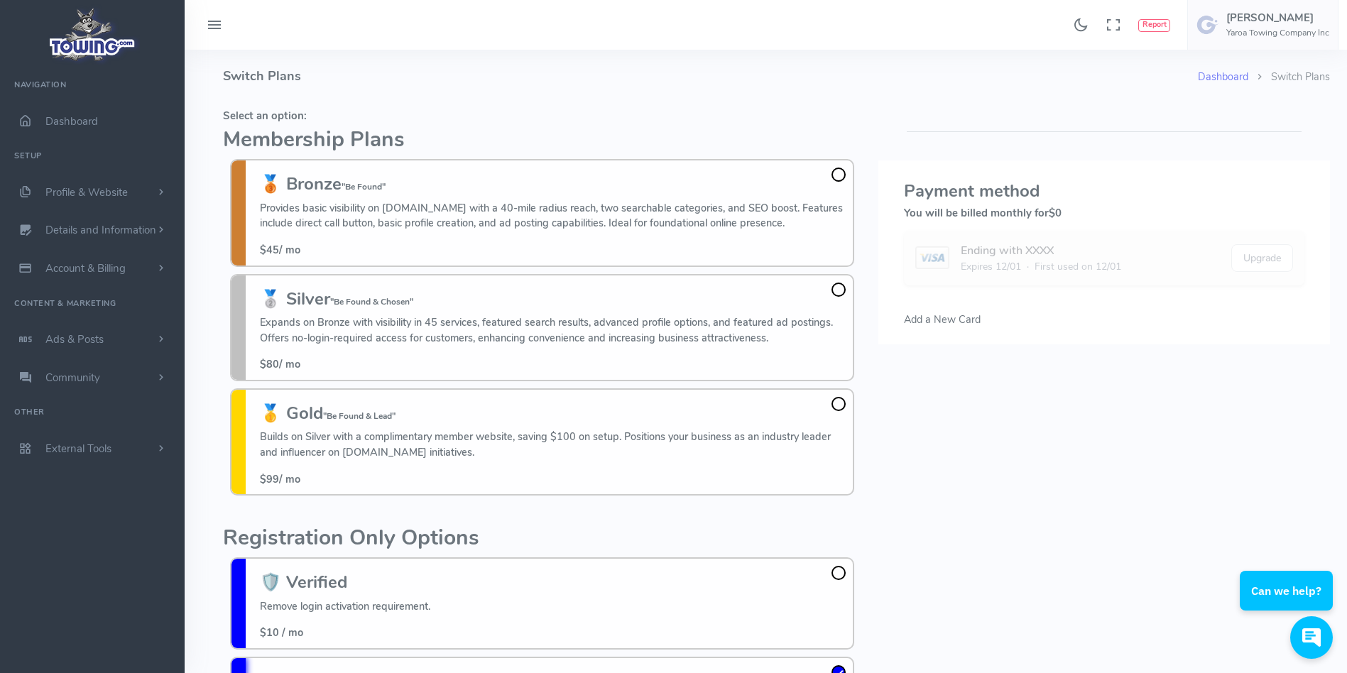
click at [469, 106] on fieldset "Select an option: Membership Plans 🥉 Bronze "Be Found" Provides basic visibilit…" at bounding box center [542, 303] width 638 height 400
click at [451, 121] on h5 "Select an option:" at bounding box center [542, 115] width 638 height 11
click at [451, 120] on h5 "Select an option:" at bounding box center [542, 115] width 638 height 11
click at [443, 107] on fieldset "Select an option: Membership Plans 🥉 Bronze "Be Found" Provides basic visibilit…" at bounding box center [542, 303] width 638 height 400
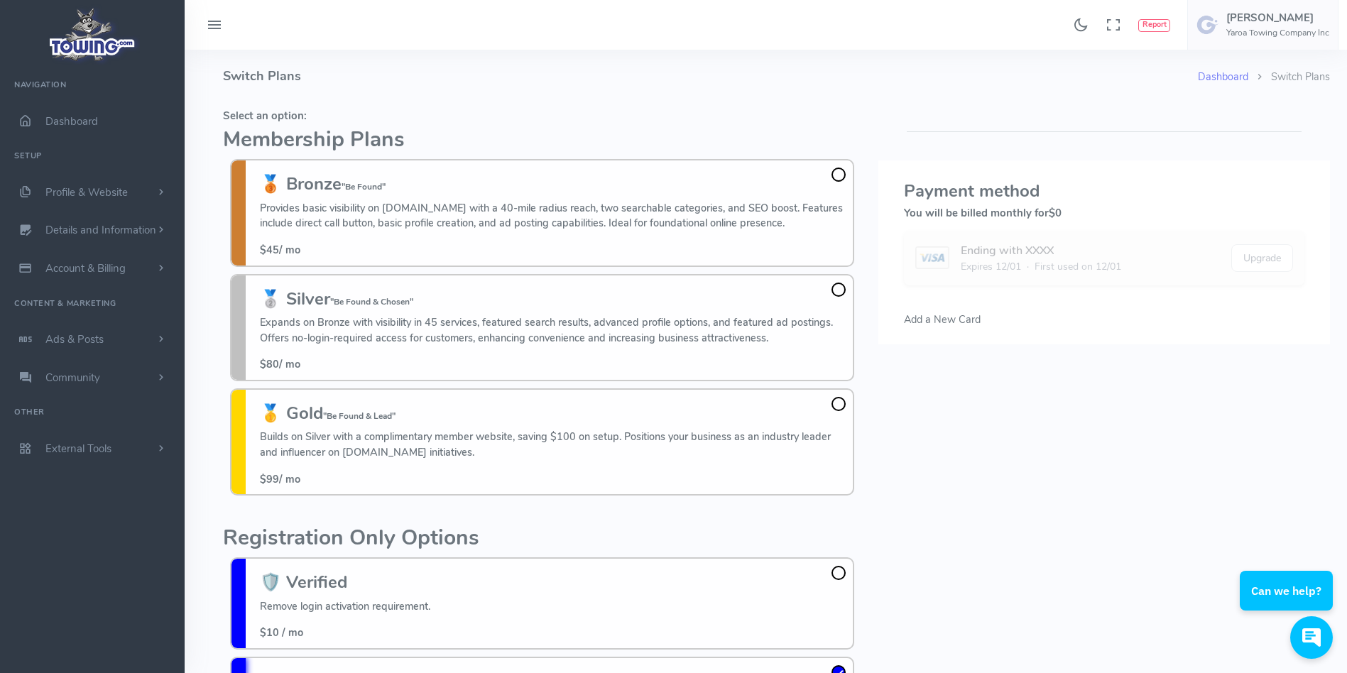
click at [443, 106] on fieldset "Select an option: Membership Plans 🥉 Bronze "Be Found" Provides basic visibilit…" at bounding box center [542, 303] width 638 height 400
click at [454, 131] on h2 "Membership Plans" at bounding box center [542, 140] width 638 height 23
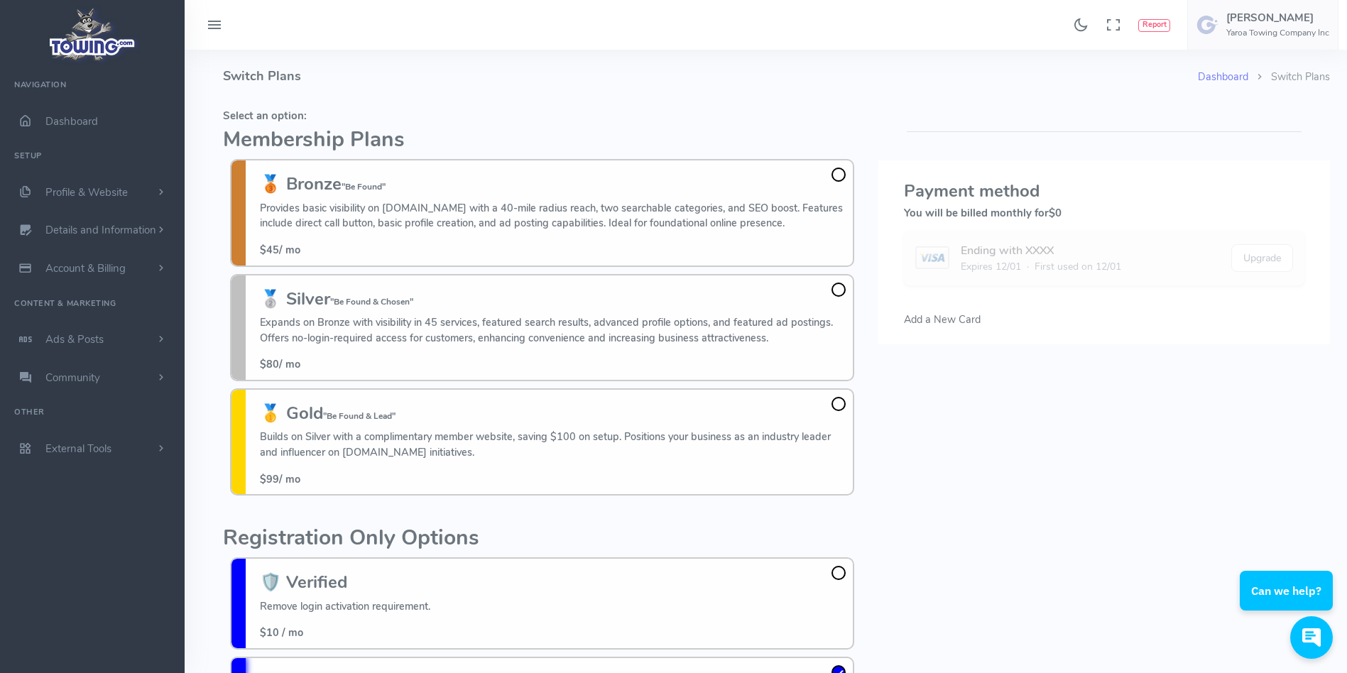
click at [454, 131] on h2 "Membership Plans" at bounding box center [542, 140] width 638 height 23
click at [542, 143] on h2 "Membership Plans" at bounding box center [542, 140] width 638 height 23
click at [770, 100] on h4 "Switch Plans" at bounding box center [710, 76] width 975 height 53
click at [238, 62] on h4 "Switch Plans" at bounding box center [710, 76] width 975 height 53
click at [420, 92] on h4 "Switch Plans" at bounding box center [710, 76] width 975 height 53
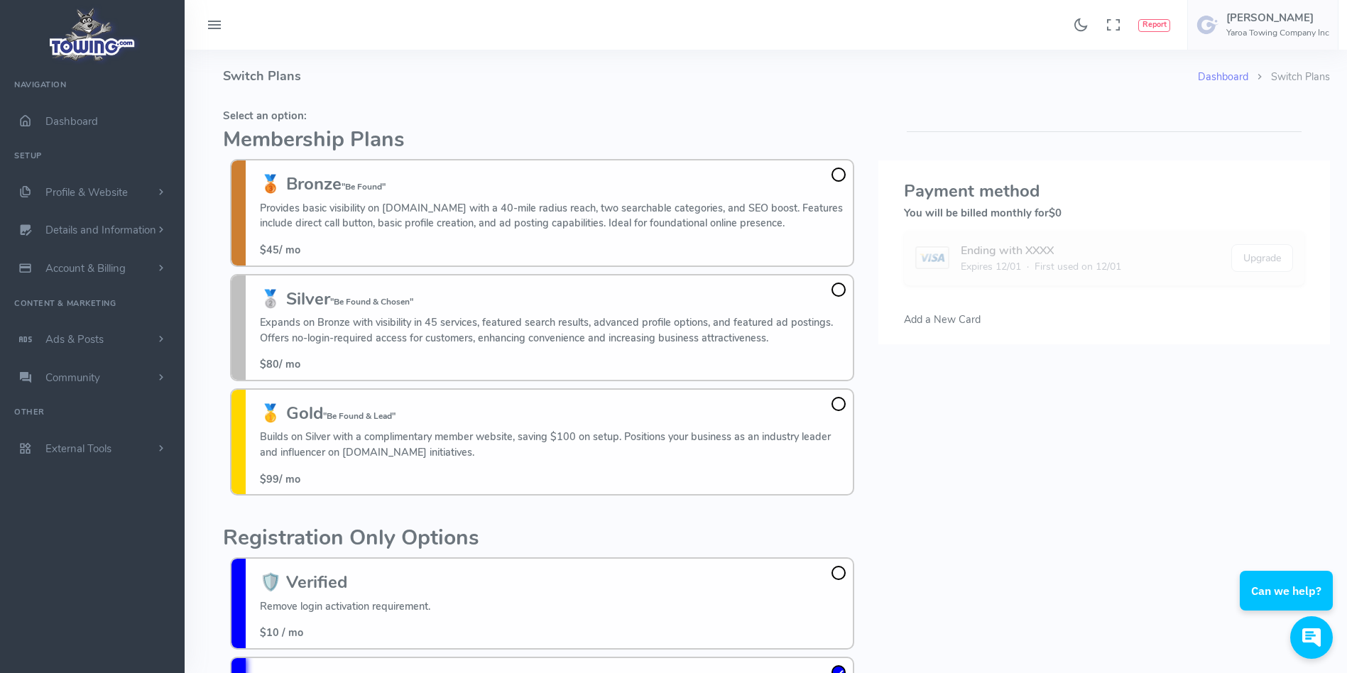
scroll to position [11, 0]
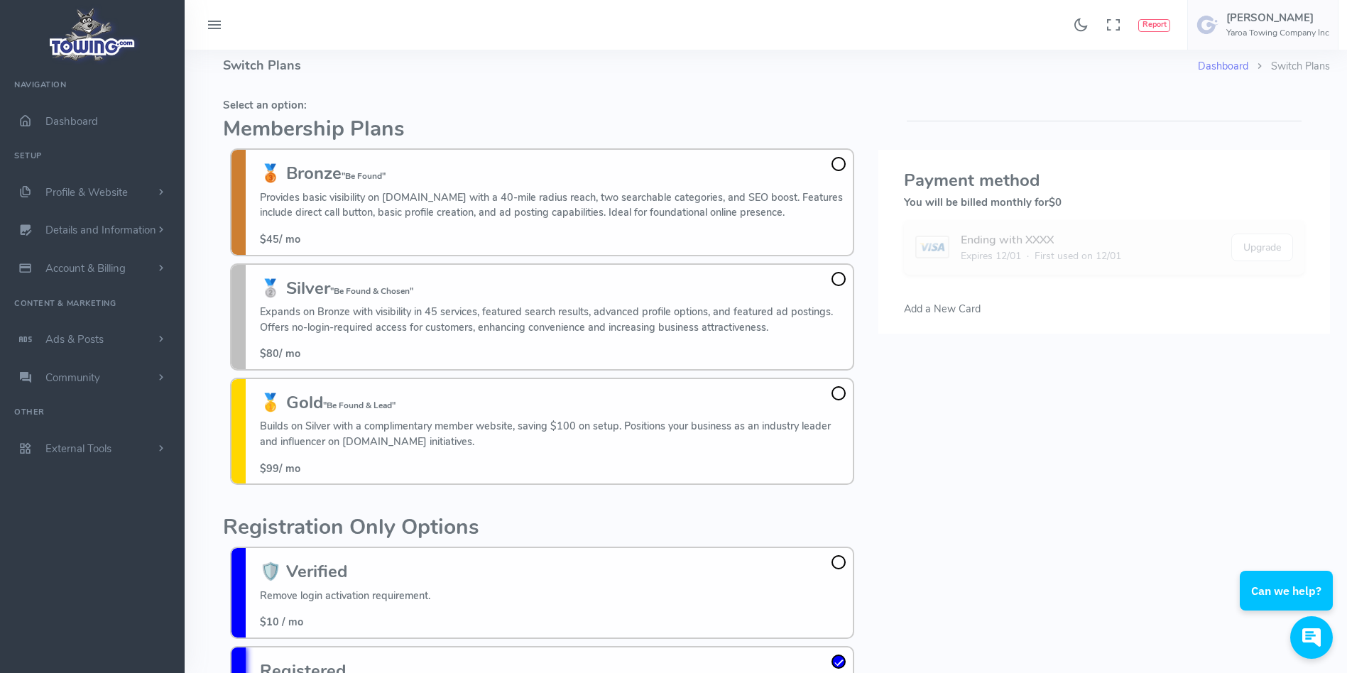
click at [422, 111] on fieldset "Select an option: Membership Plans 🥉 Bronze "Be Found" Provides basic visibilit…" at bounding box center [542, 292] width 638 height 400
click at [831, 61] on h4 "Switch Plans" at bounding box center [710, 65] width 975 height 53
click at [873, 143] on div "Please select a credit card or add a new credit card . Payment method You will …" at bounding box center [1104, 411] width 469 height 638
click at [875, 154] on div "Please select a credit card or add a new credit card . Payment method You will …" at bounding box center [1104, 411] width 469 height 638
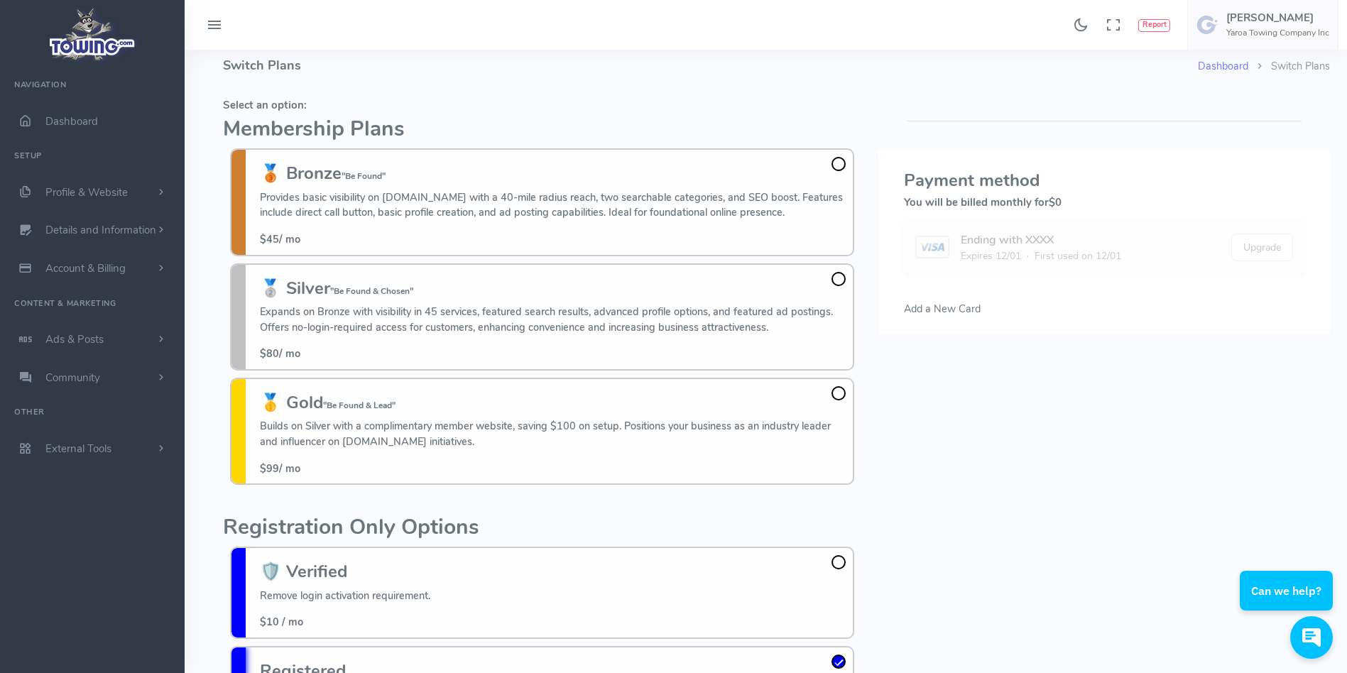
click at [876, 131] on div "Please select a credit card or add a new credit card . Payment method You will …" at bounding box center [1104, 411] width 469 height 638
click at [875, 101] on div "Please select a credit card or add a new credit card . Payment method You will …" at bounding box center [1104, 411] width 469 height 638
